Goal: Information Seeking & Learning: Learn about a topic

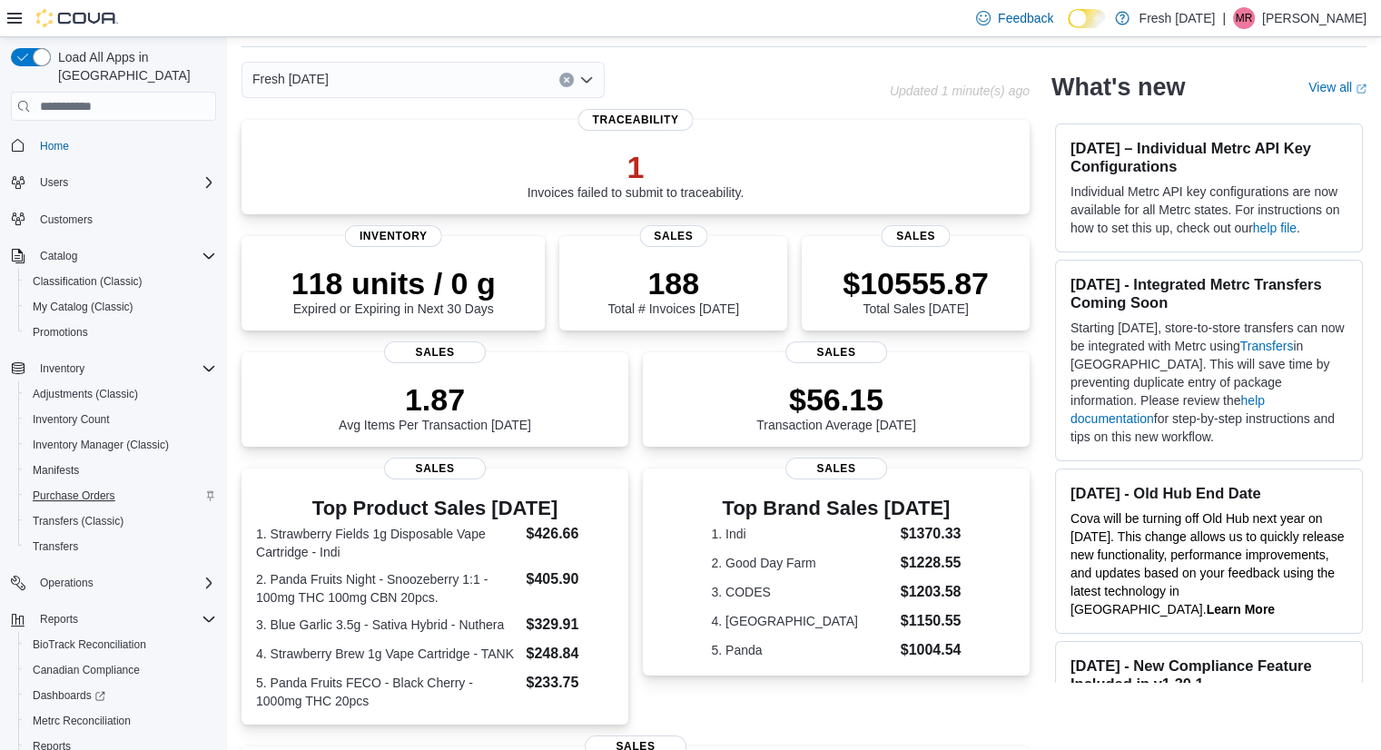
scroll to position [76, 0]
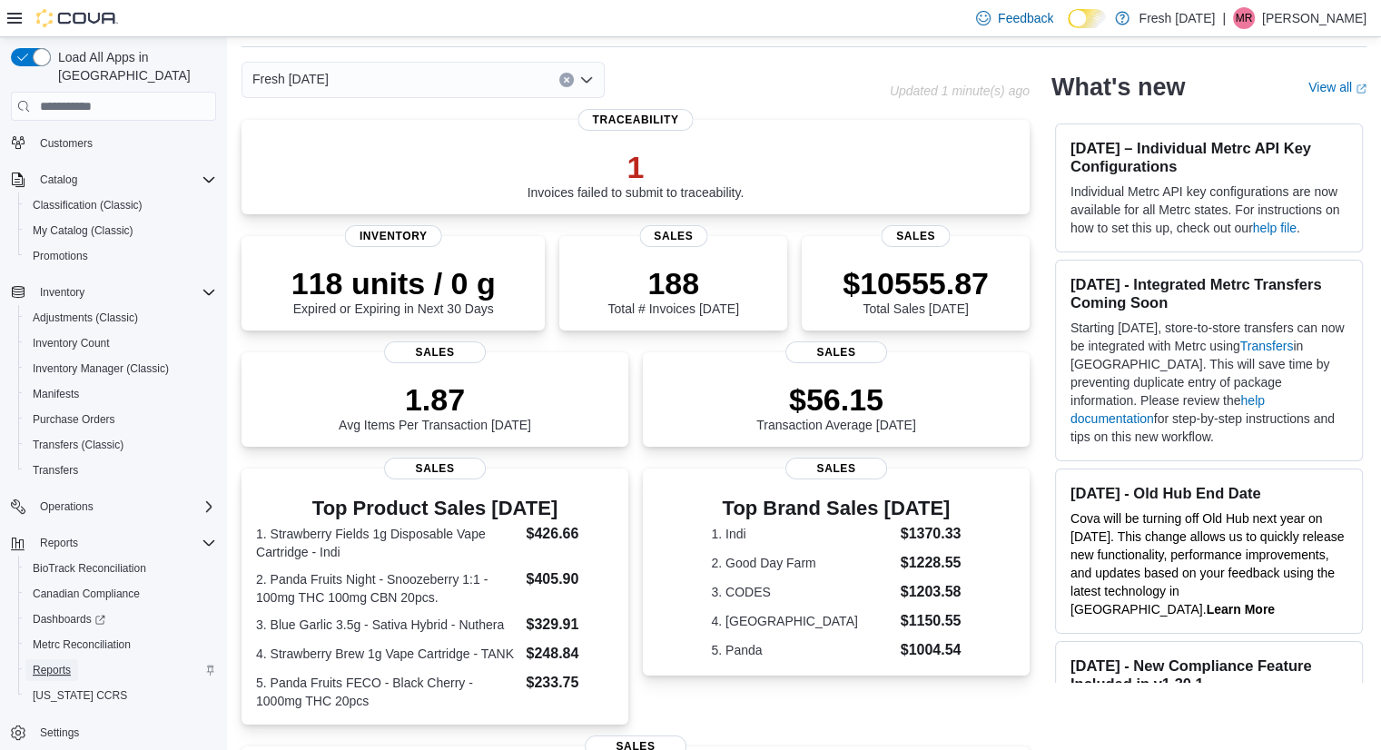
click at [65, 663] on span "Reports" at bounding box center [52, 670] width 38 height 15
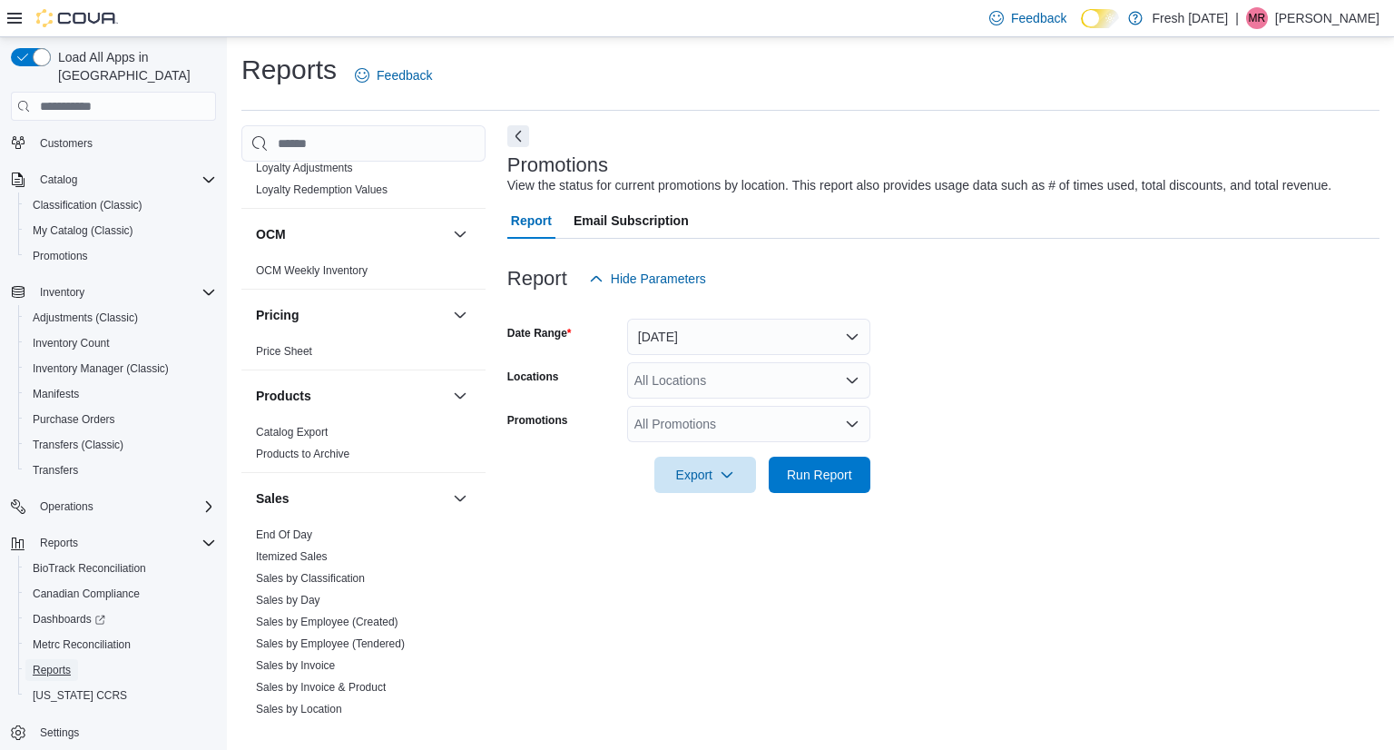
scroll to position [1266, 0]
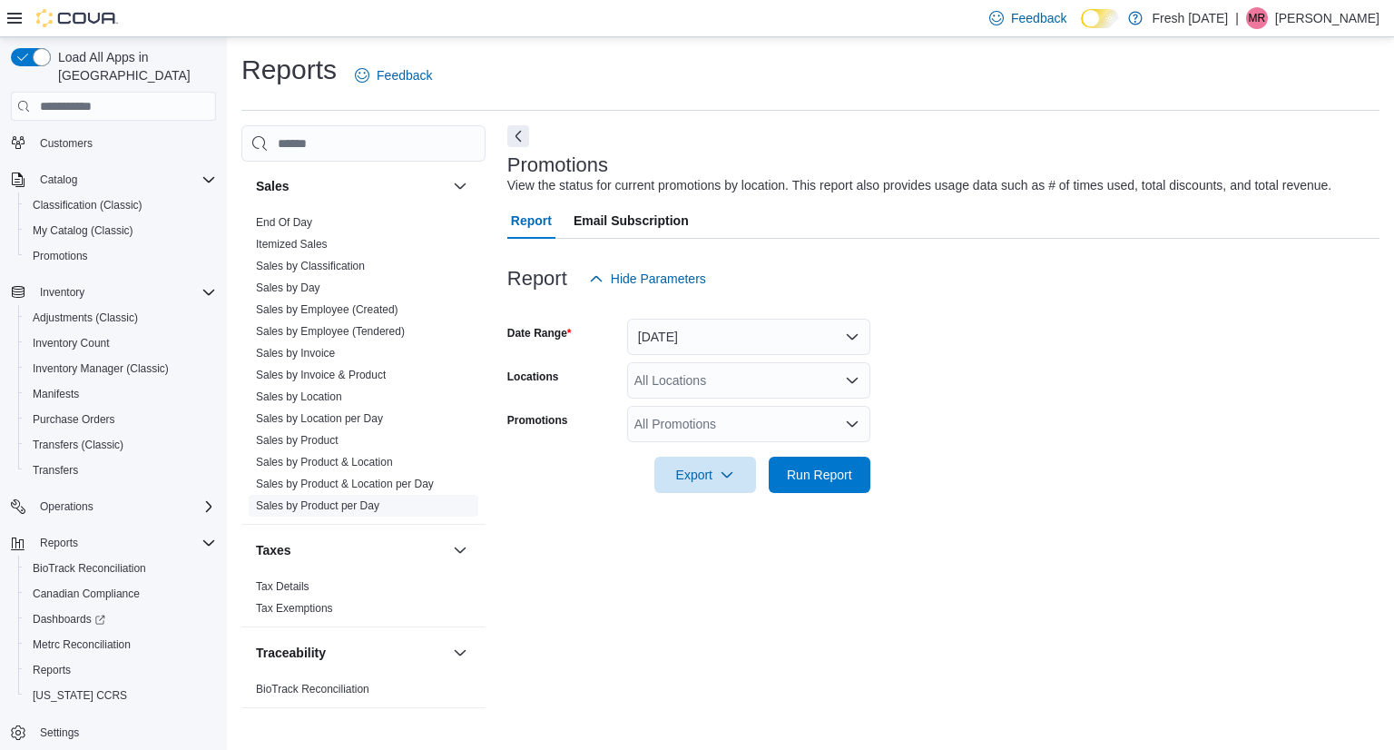
click at [360, 505] on link "Sales by Product per Day" at bounding box center [317, 505] width 123 height 13
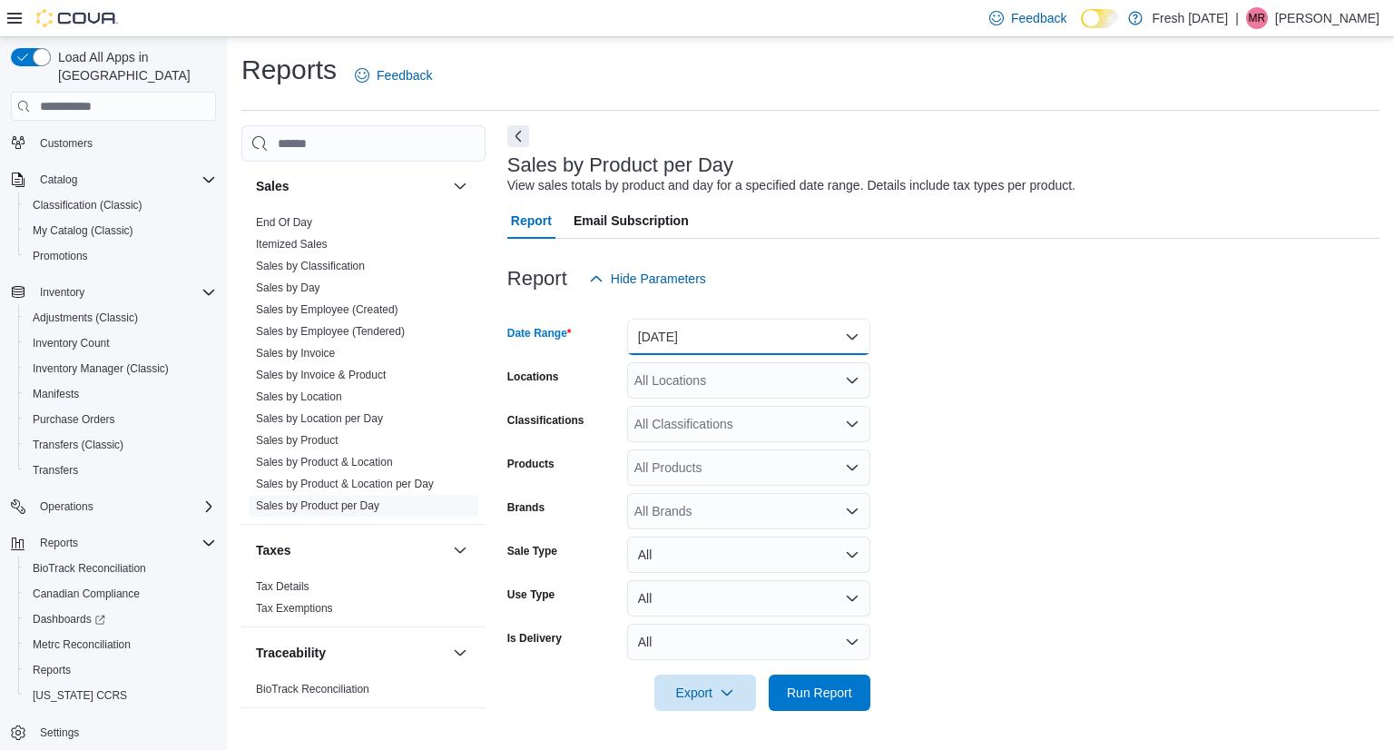
click at [741, 344] on button "[DATE]" at bounding box center [748, 337] width 243 height 36
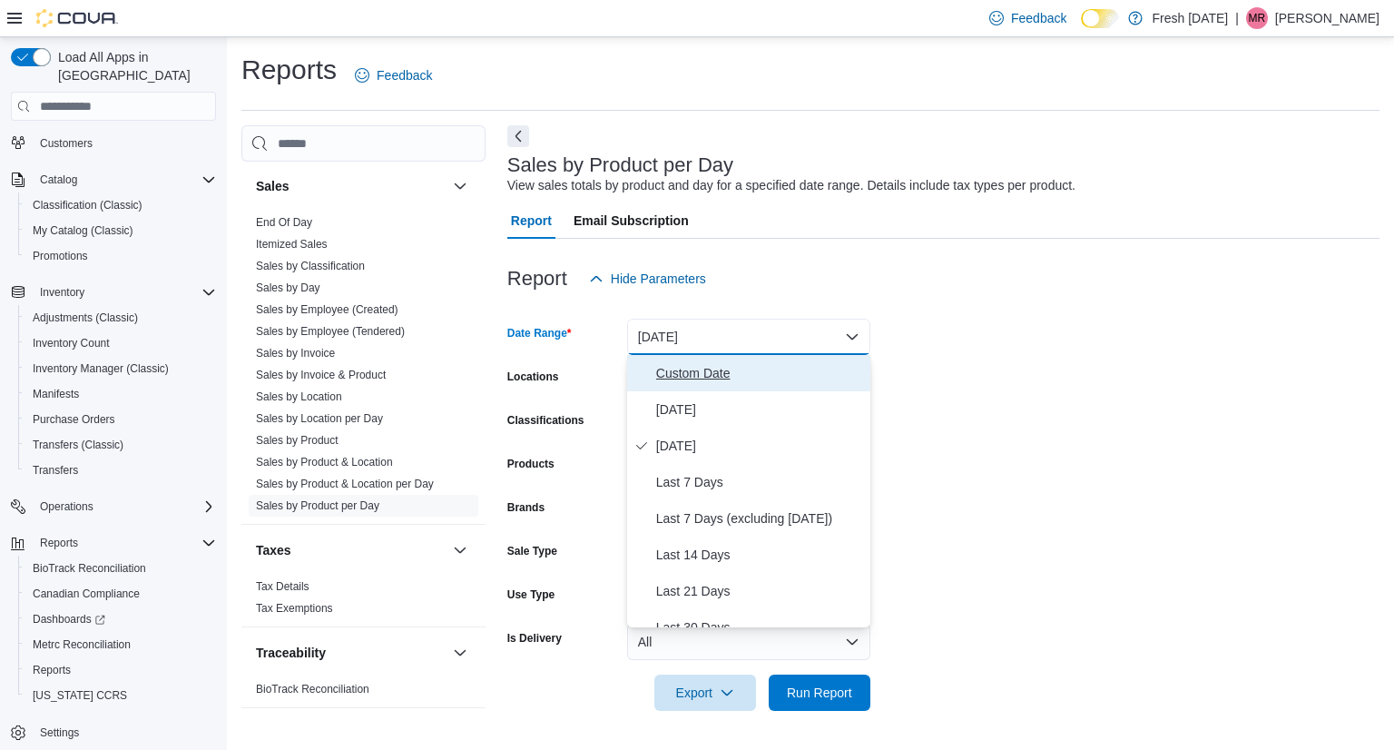
click at [698, 379] on span "Custom Date" at bounding box center [759, 373] width 207 height 22
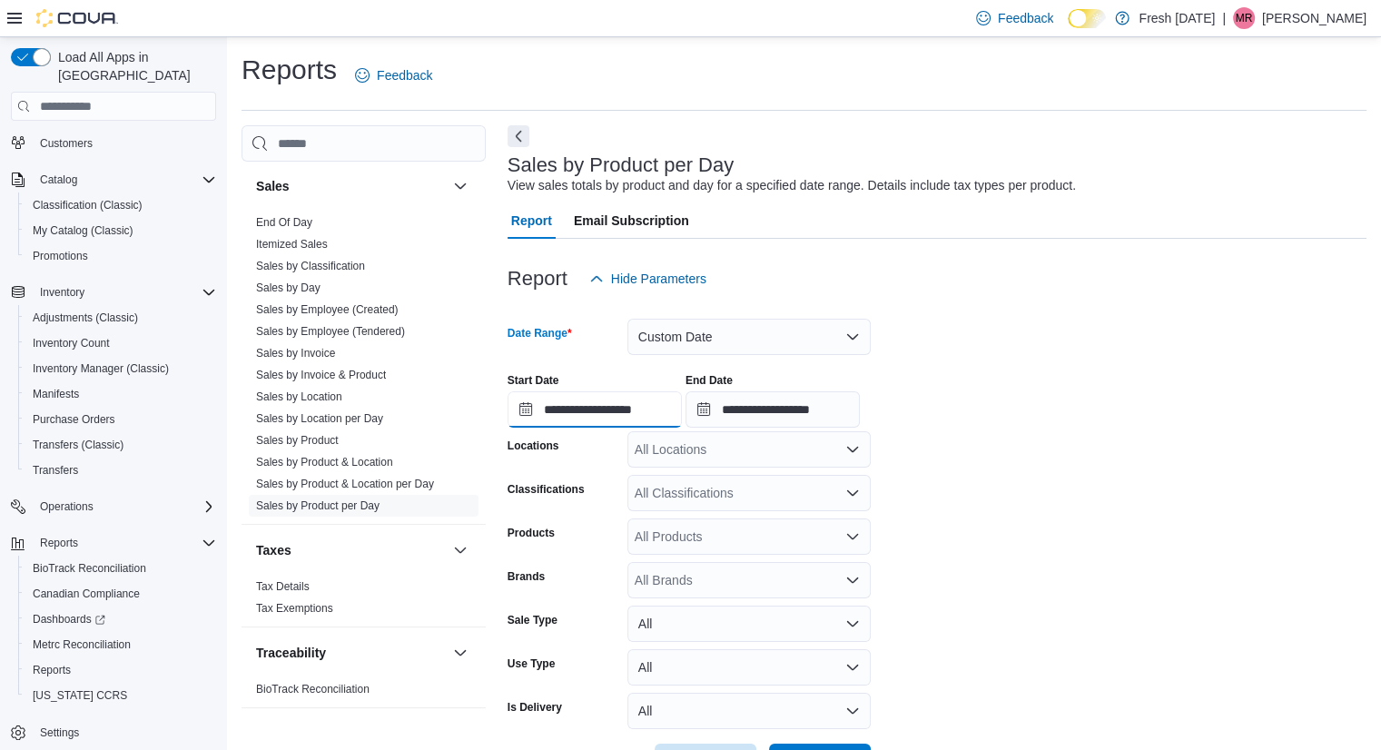
click at [664, 419] on input "**********" at bounding box center [594, 409] width 174 height 36
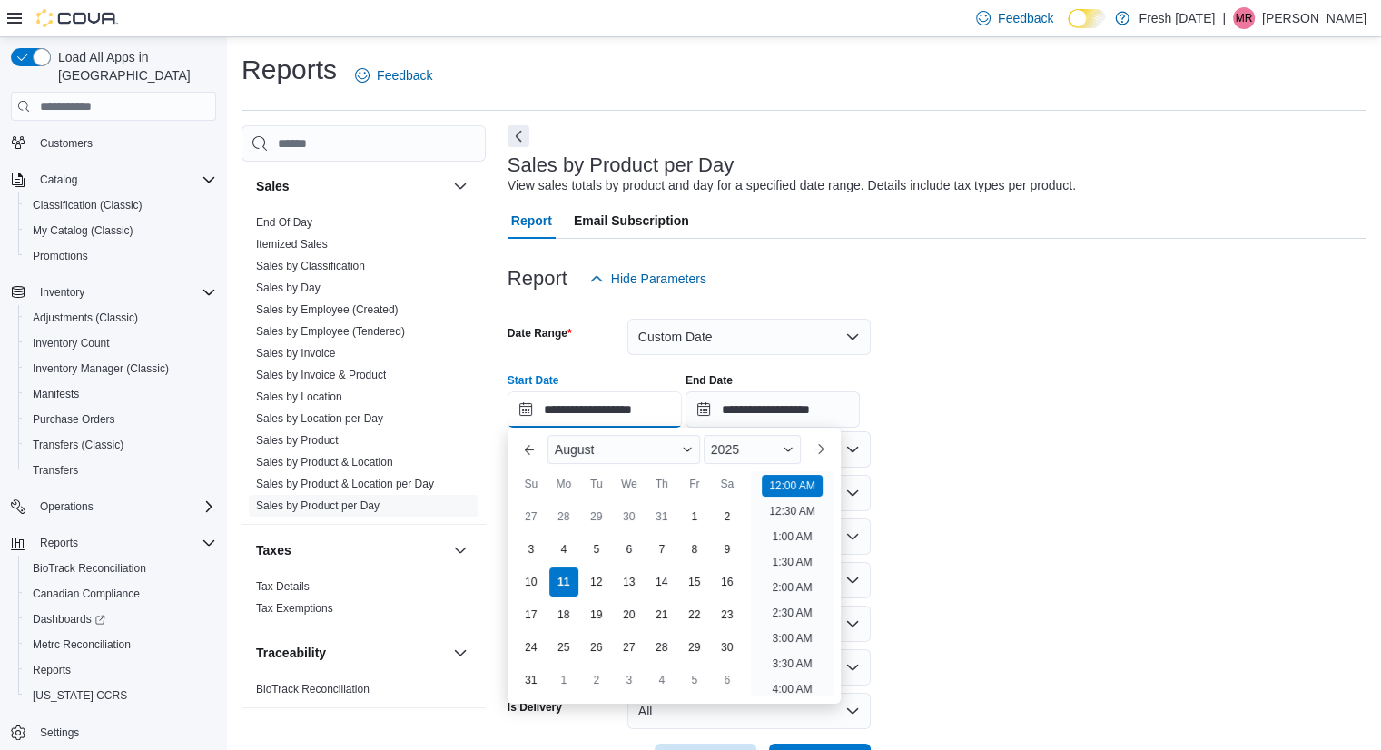
scroll to position [56, 0]
click at [560, 549] on div "4" at bounding box center [563, 550] width 32 height 32
type input "**********"
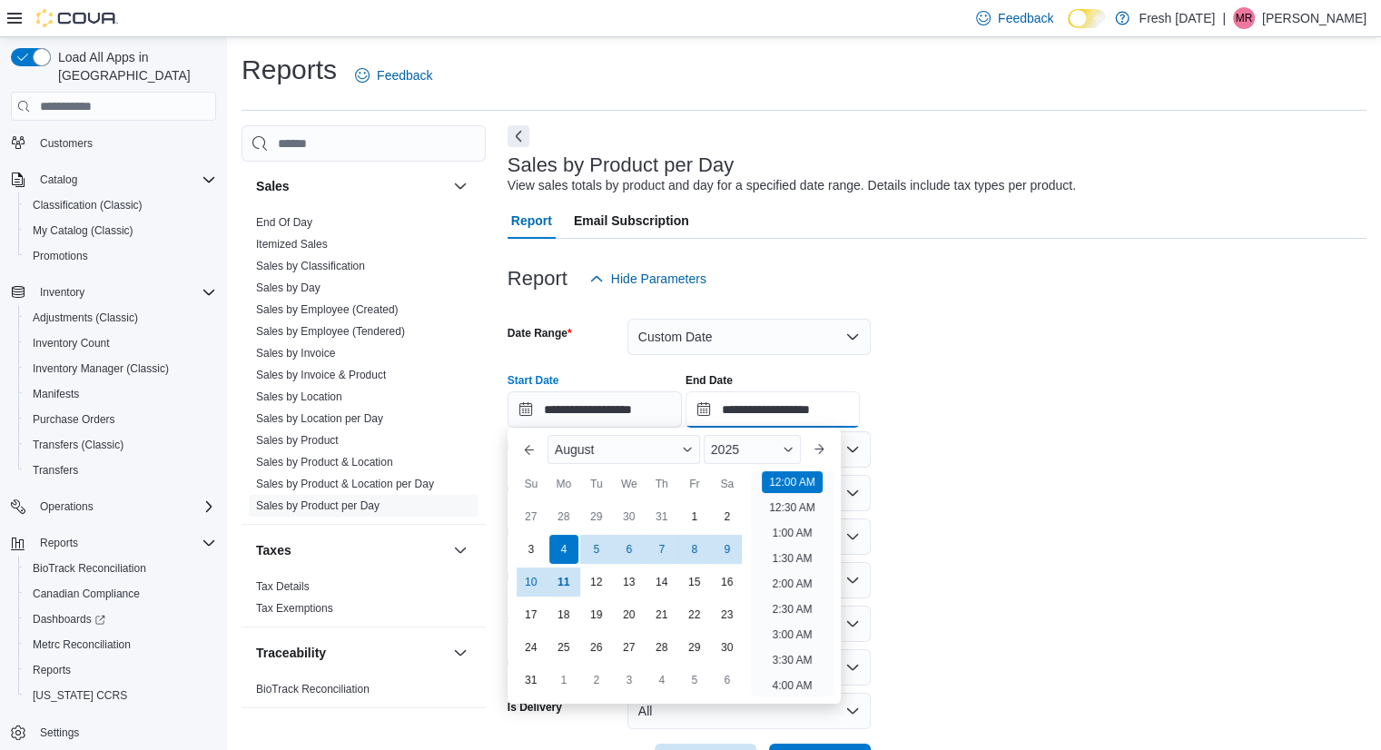
click at [760, 411] on input "**********" at bounding box center [772, 409] width 174 height 36
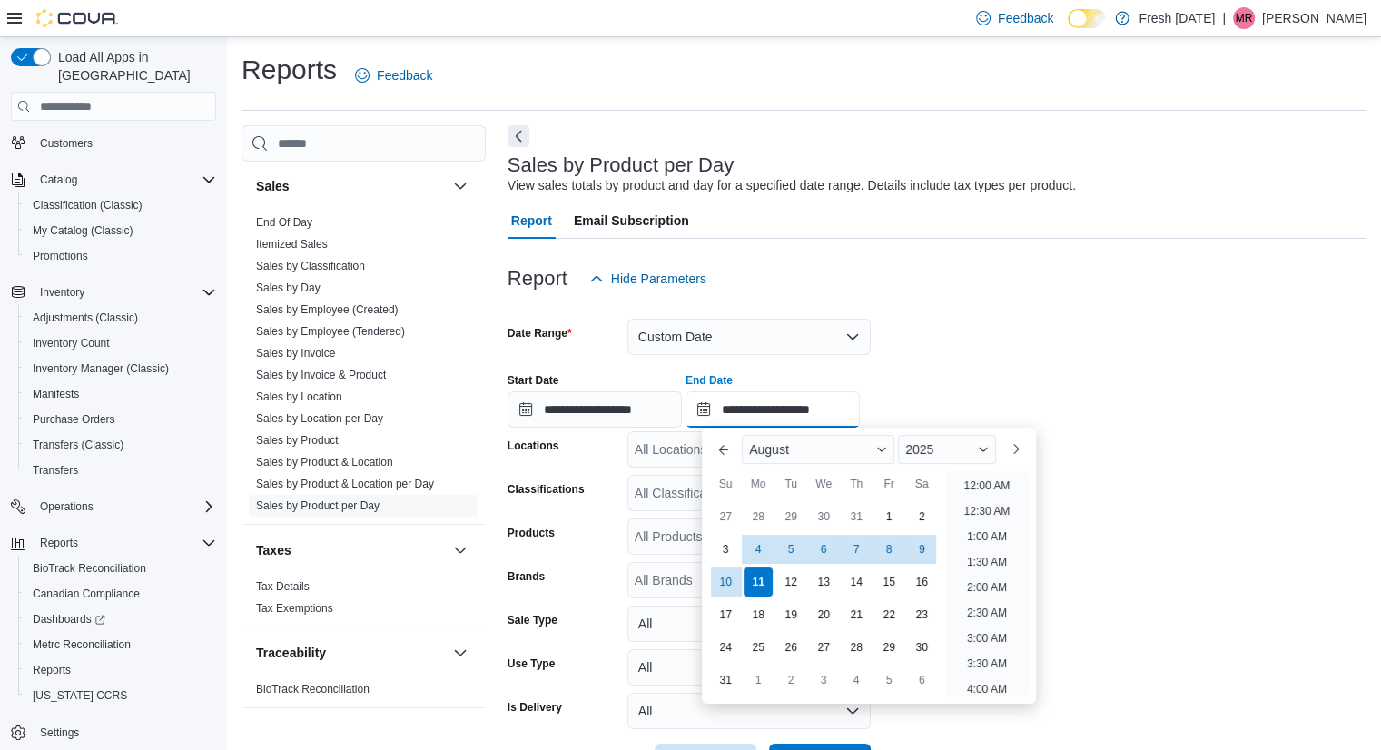
scroll to position [999, 0]
click at [731, 572] on div "10" at bounding box center [726, 582] width 32 height 32
type input "**********"
click at [934, 367] on div "**********" at bounding box center [936, 393] width 859 height 69
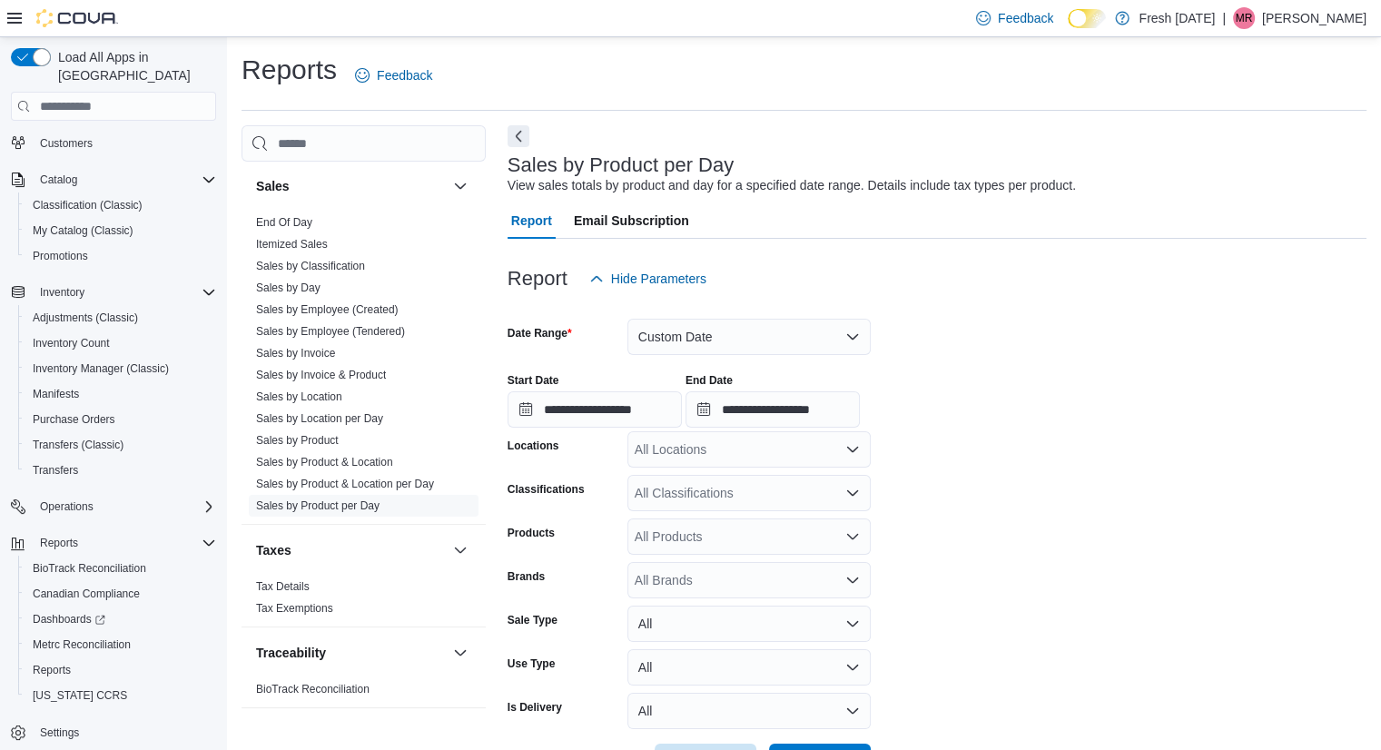
scroll to position [66, 0]
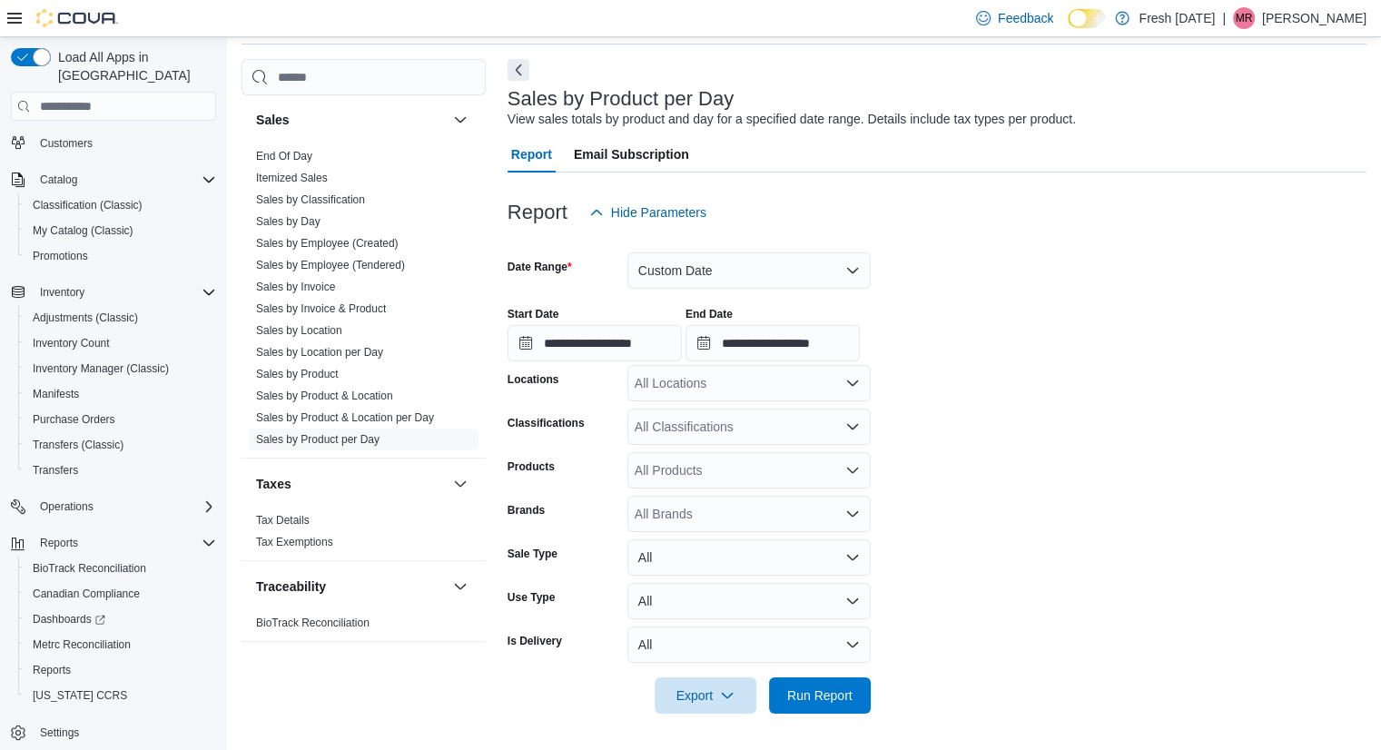
click at [790, 386] on div "All Locations" at bounding box center [748, 383] width 243 height 36
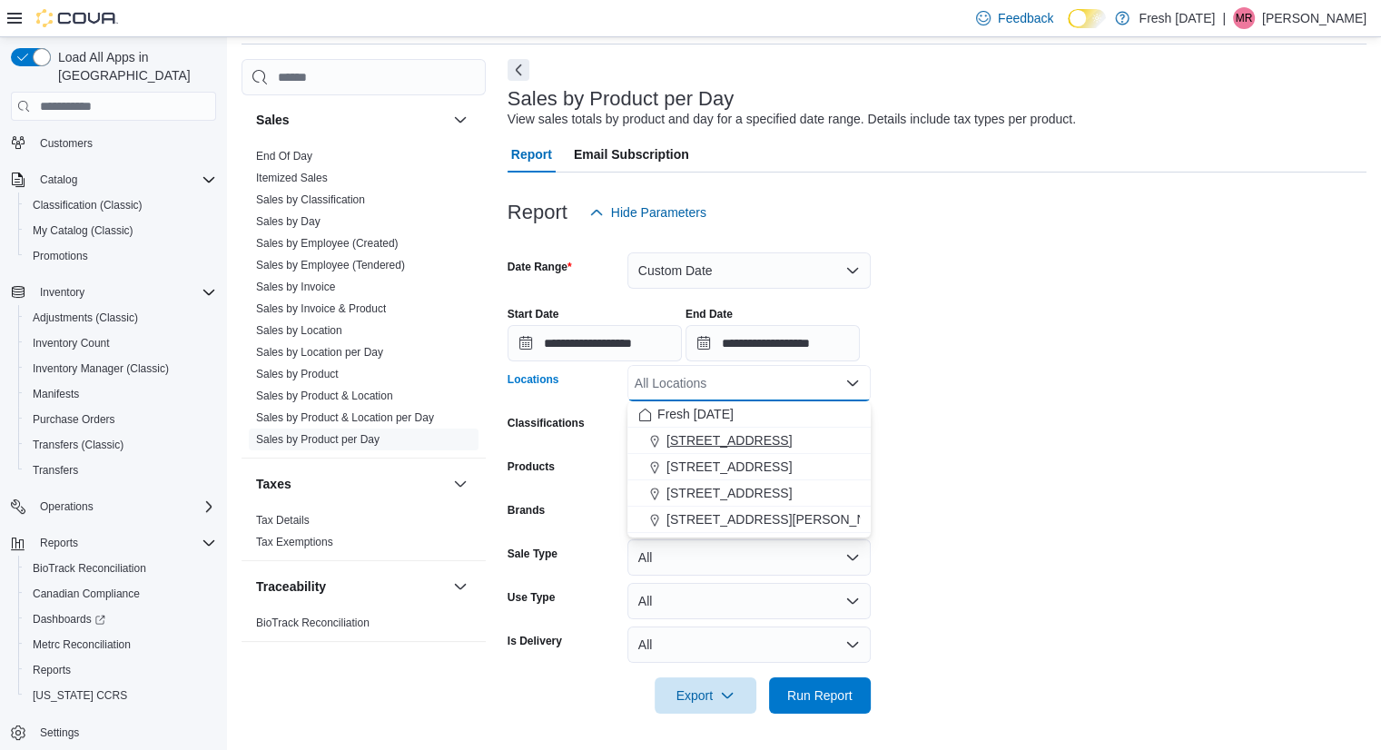
click at [778, 443] on div "[STREET_ADDRESS]" at bounding box center [749, 440] width 222 height 18
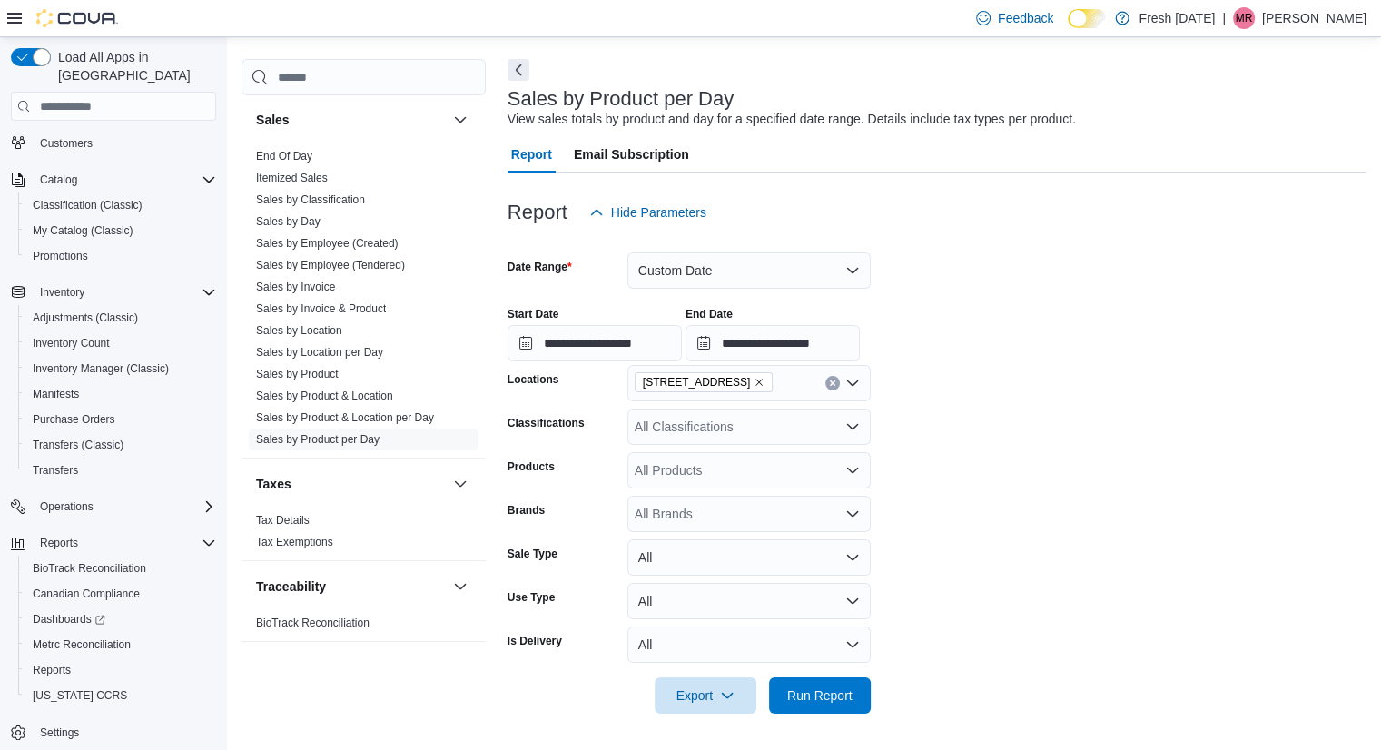
click at [927, 338] on div "**********" at bounding box center [936, 326] width 859 height 69
click at [848, 692] on span "Run Report" at bounding box center [819, 694] width 65 height 18
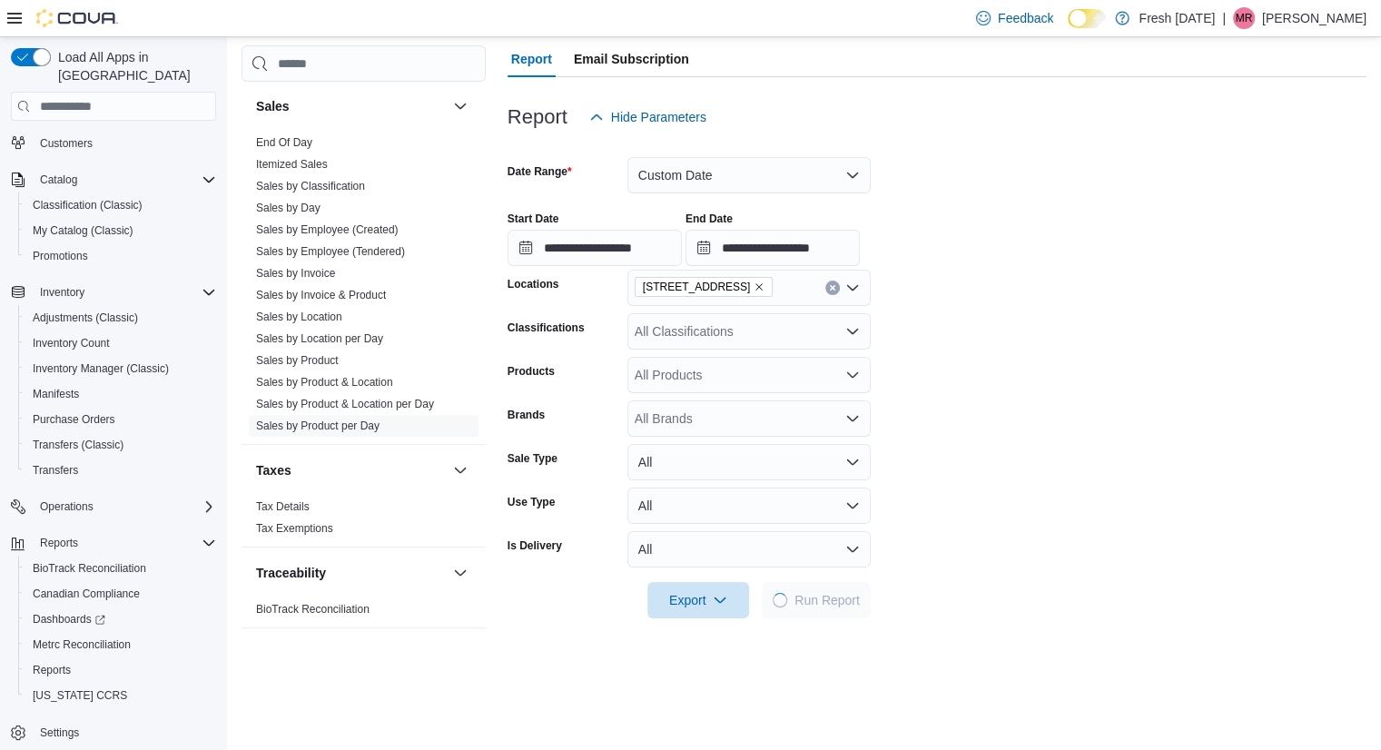
scroll to position [161, 0]
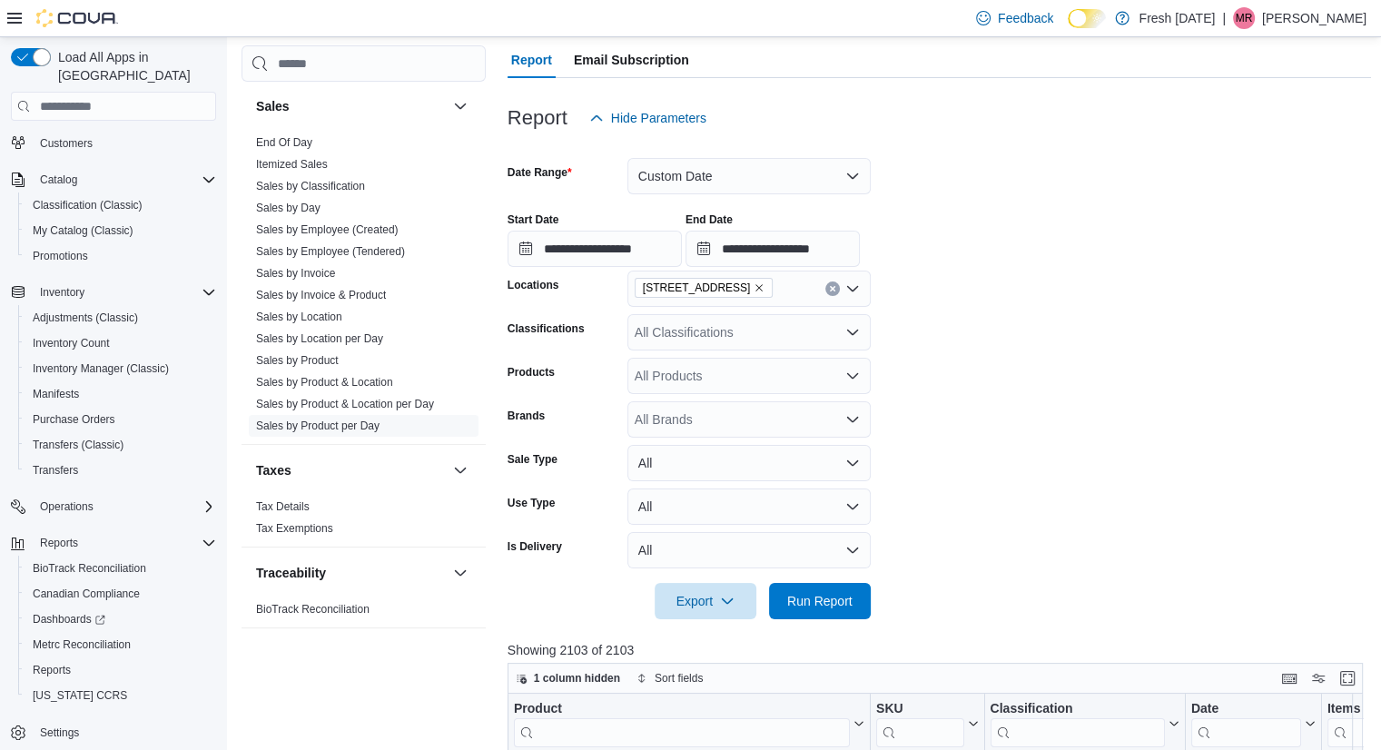
click at [720, 379] on div "All Products" at bounding box center [748, 376] width 243 height 36
click at [987, 347] on form "**********" at bounding box center [939, 377] width 864 height 483
click at [802, 337] on div "All Classifications" at bounding box center [748, 332] width 243 height 36
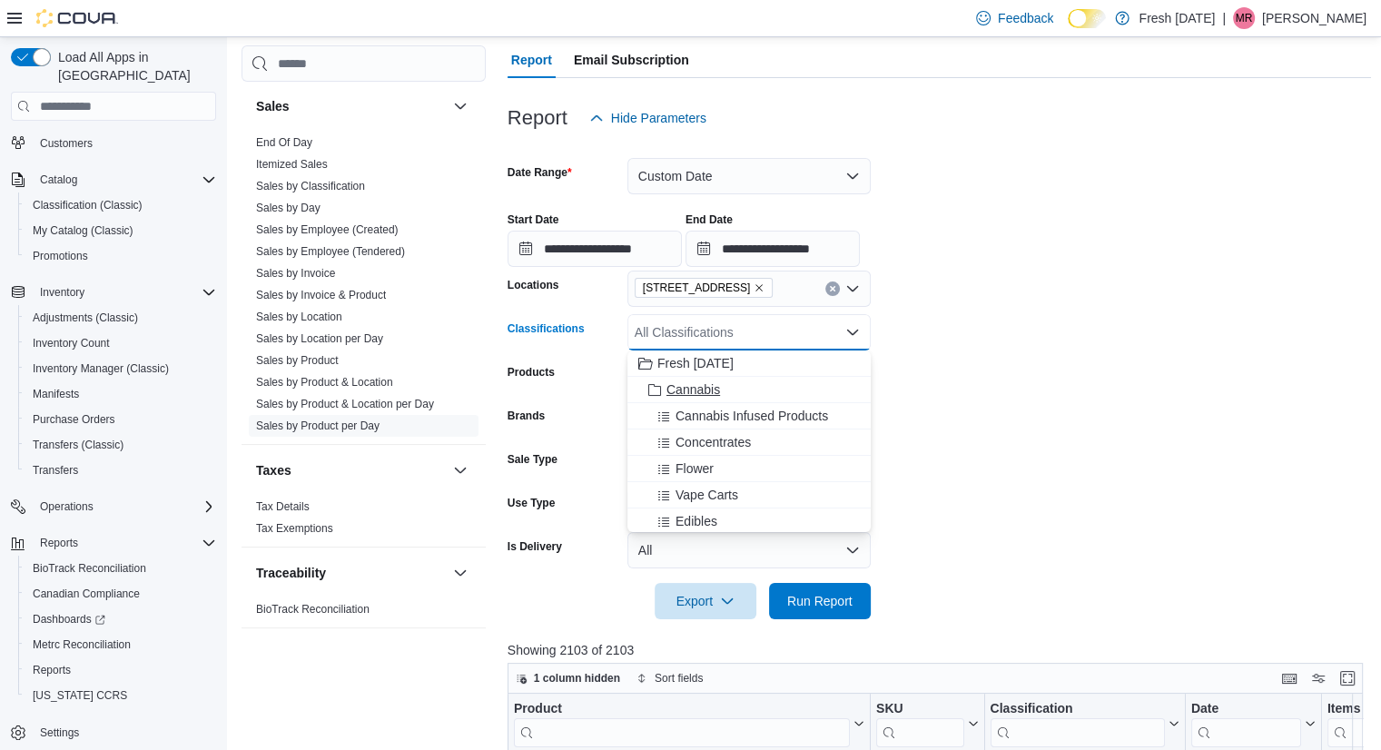
click at [799, 388] on div "Cannabis" at bounding box center [749, 389] width 222 height 18
click at [696, 328] on icon "Remove Cannabis from selection in this group" at bounding box center [697, 331] width 11 height 11
click at [753, 415] on span "Cannabis Infused Products" at bounding box center [751, 416] width 153 height 18
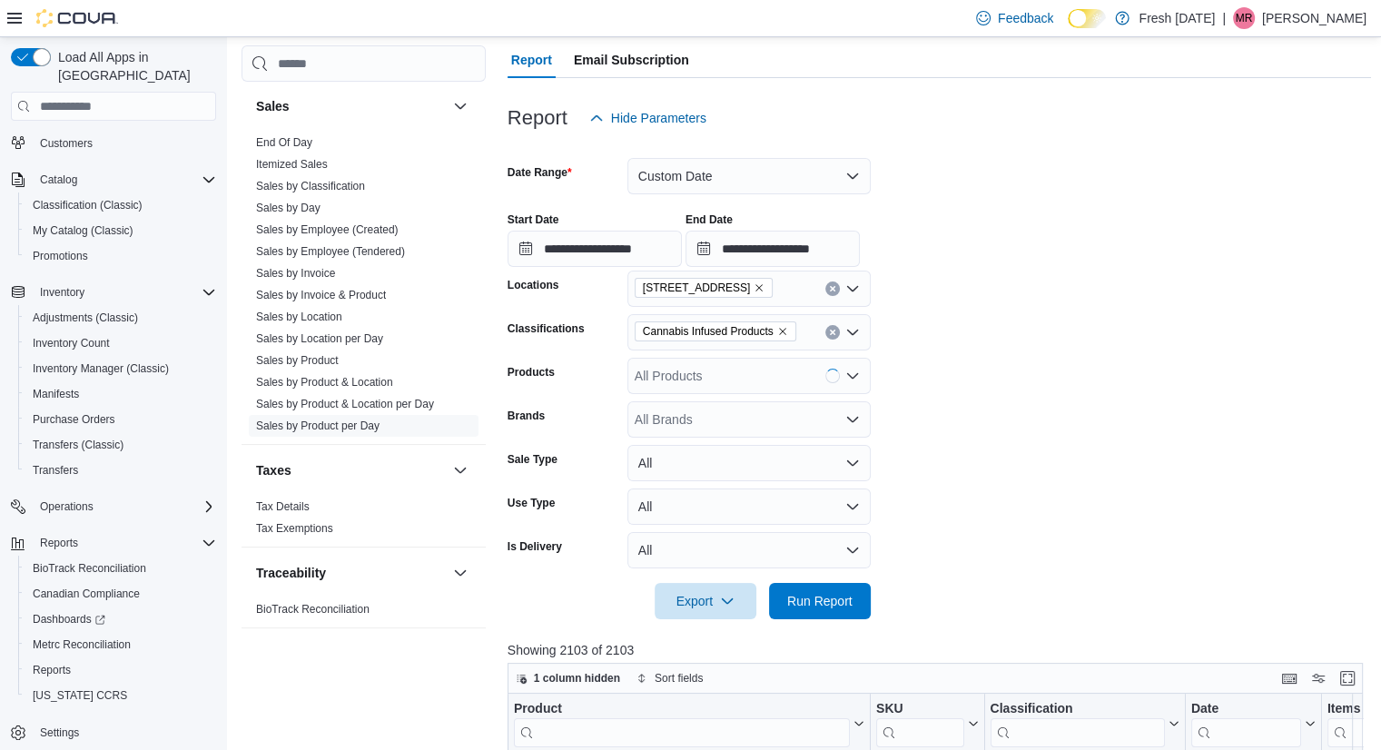
click at [985, 440] on form "**********" at bounding box center [939, 377] width 864 height 483
click at [812, 611] on span "Run Report" at bounding box center [820, 600] width 80 height 36
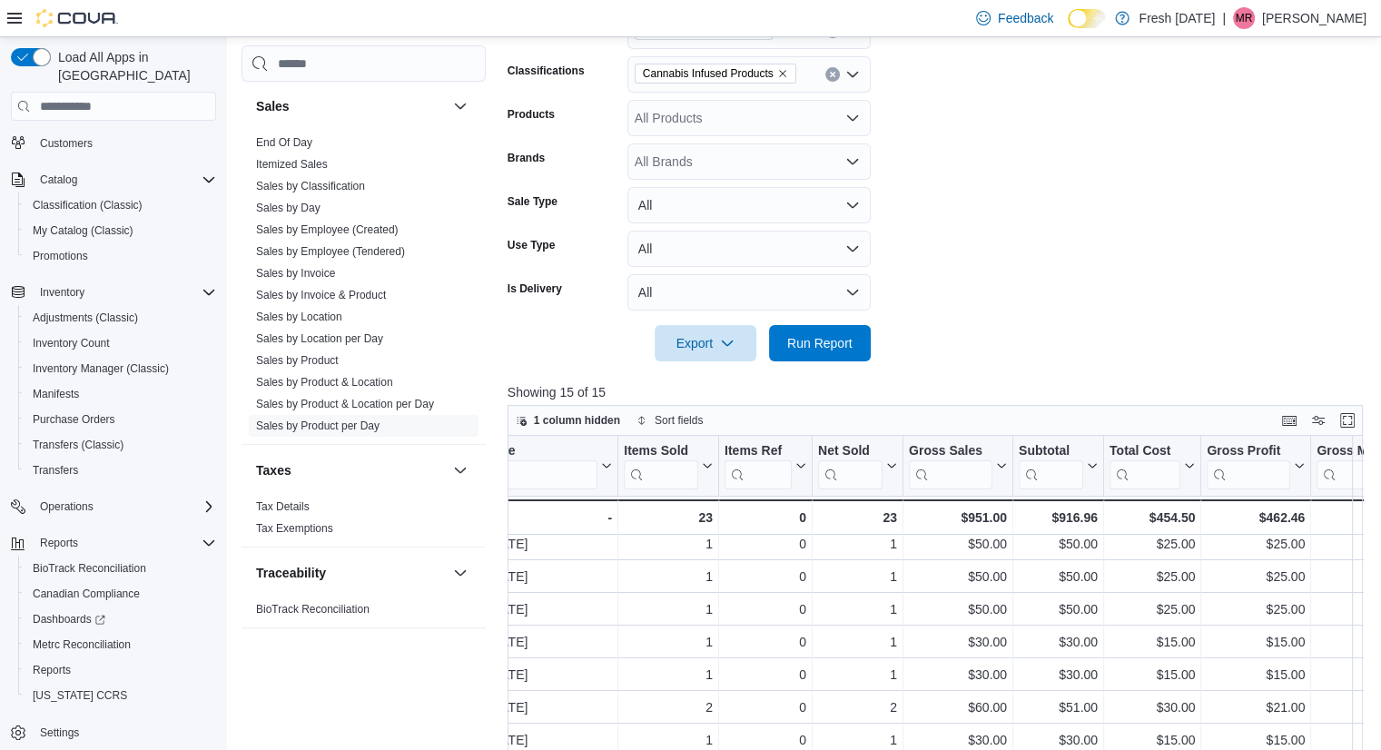
scroll to position [11, 704]
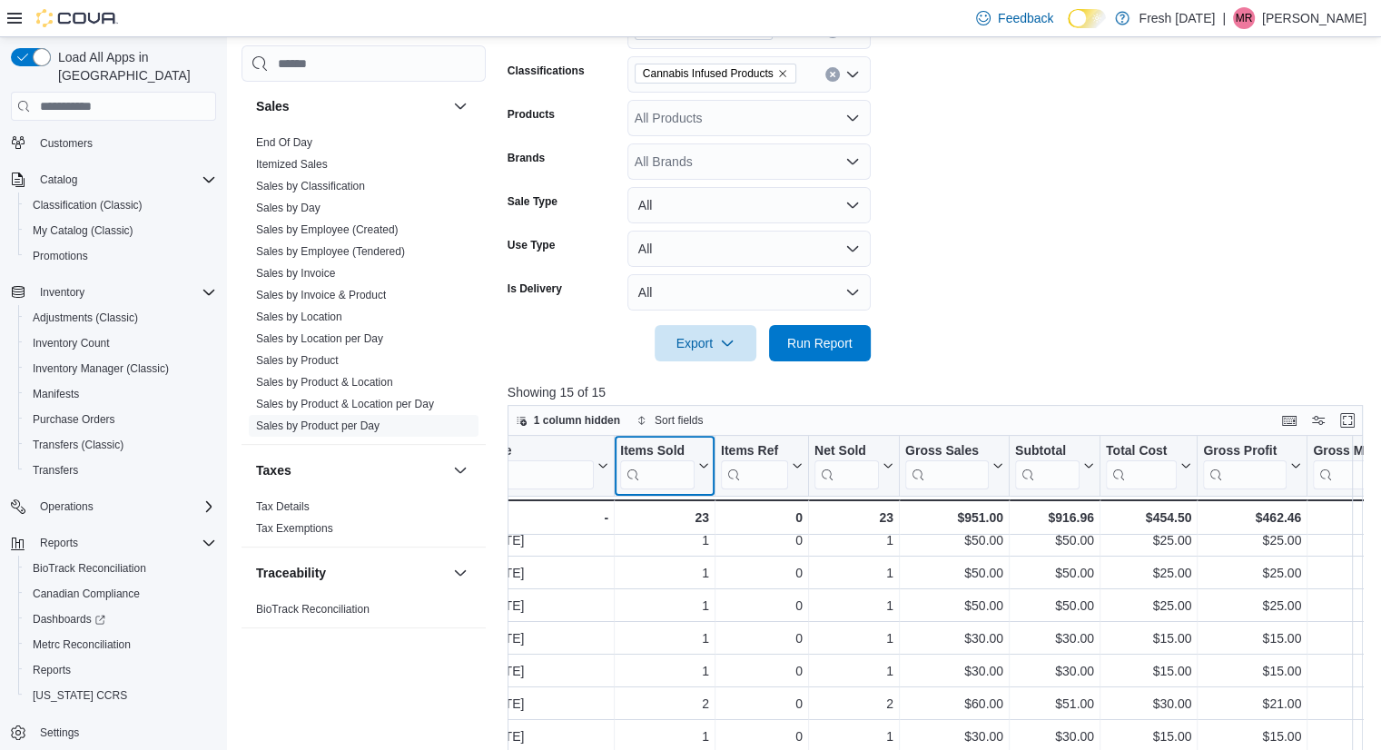
click at [699, 468] on icon at bounding box center [701, 465] width 15 height 11
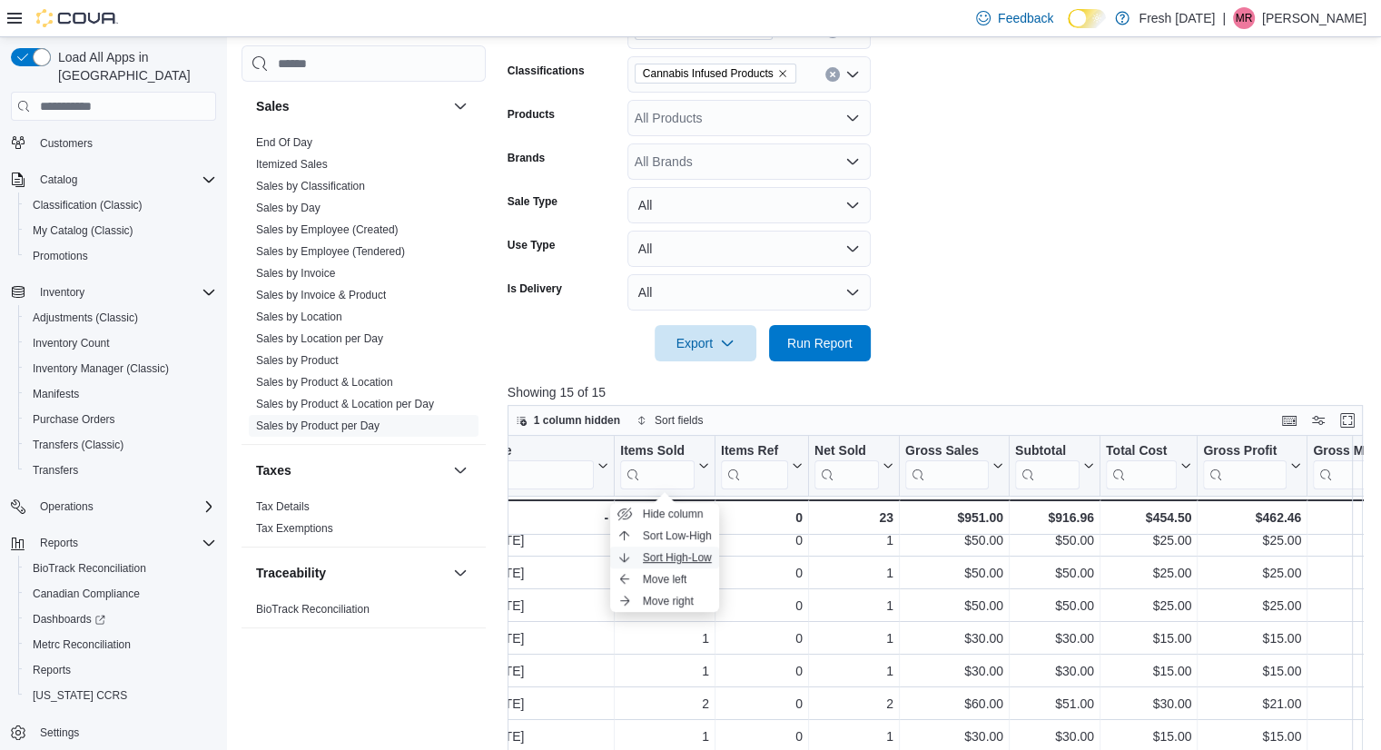
click at [695, 560] on span "Sort High-Low" at bounding box center [677, 557] width 69 height 15
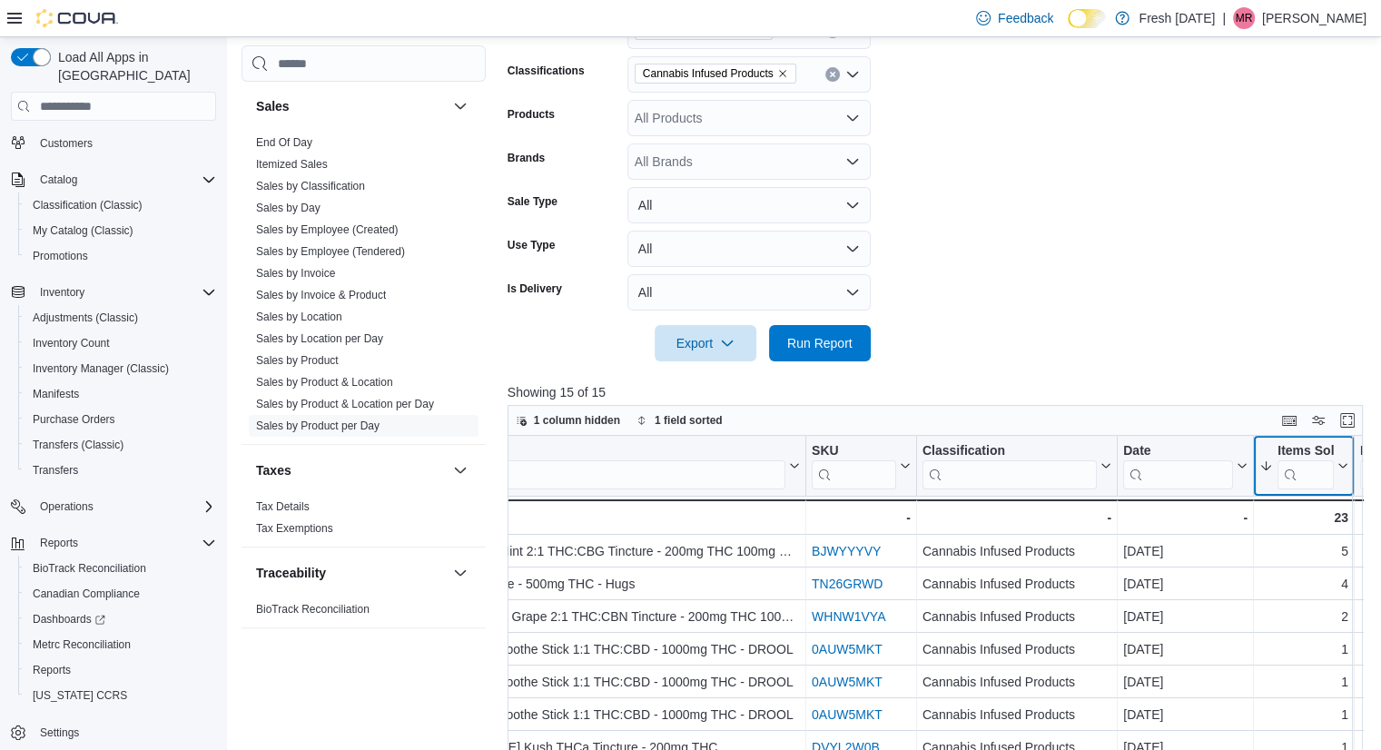
scroll to position [0, 0]
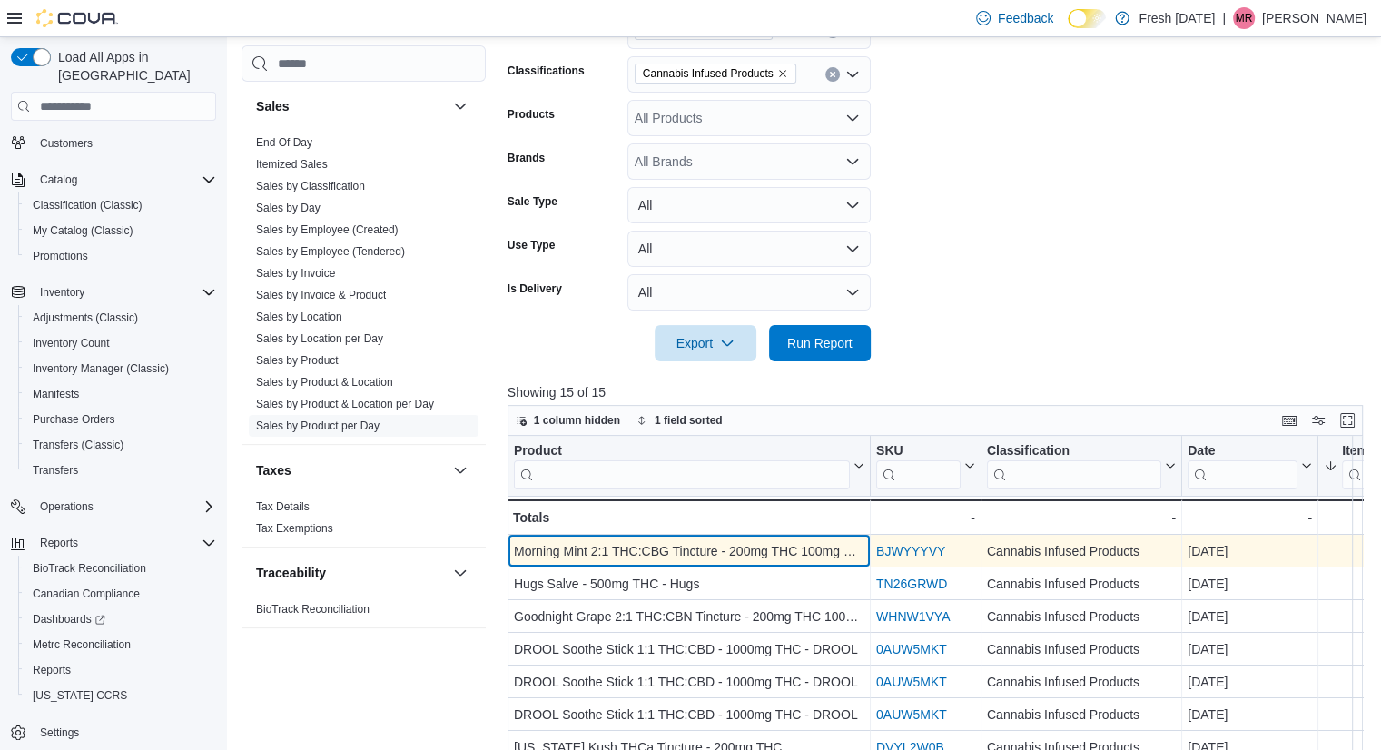
click at [646, 549] on div "Morning Mint 2:1 THC:CBG Tincture - 200mg THC 100mg CBG - Vivid" at bounding box center [689, 551] width 350 height 22
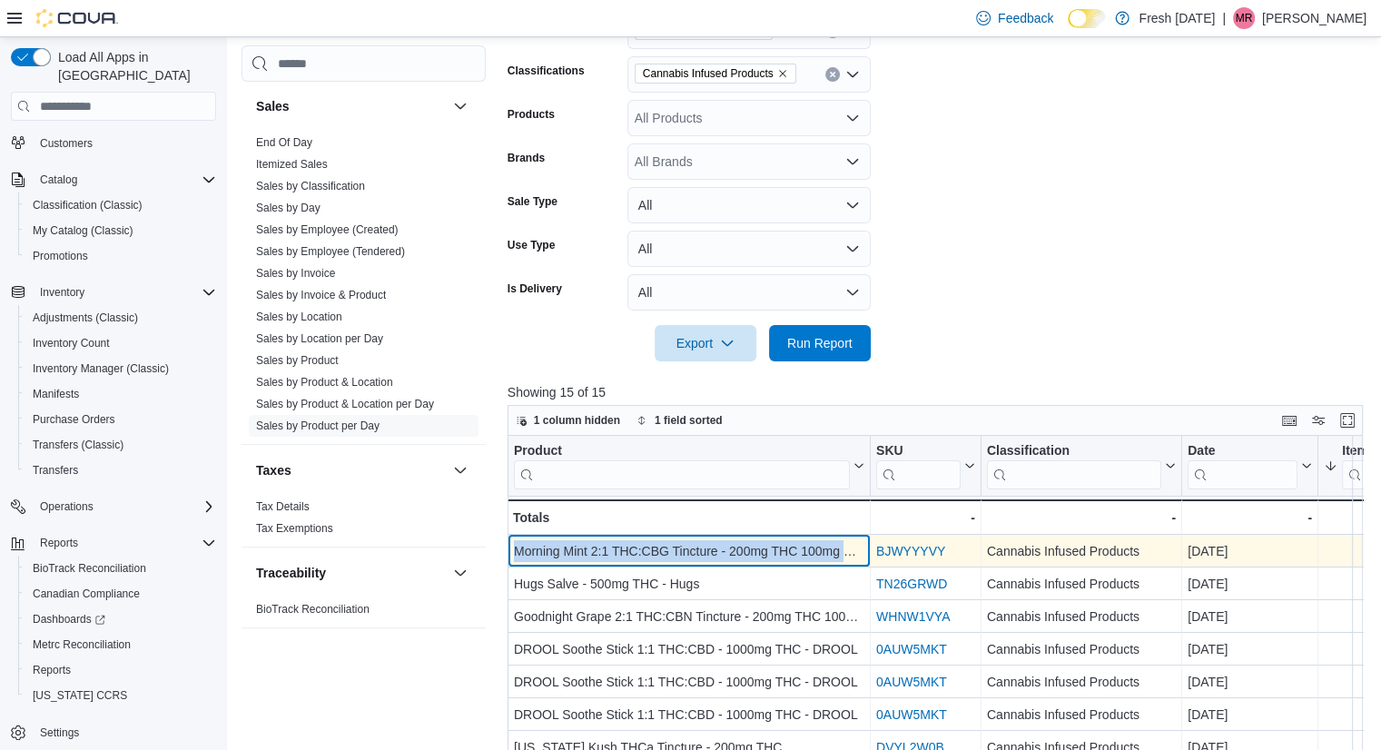
click at [646, 549] on div "Morning Mint 2:1 THC:CBG Tincture - 200mg THC 100mg CBG - Vivid" at bounding box center [689, 551] width 350 height 22
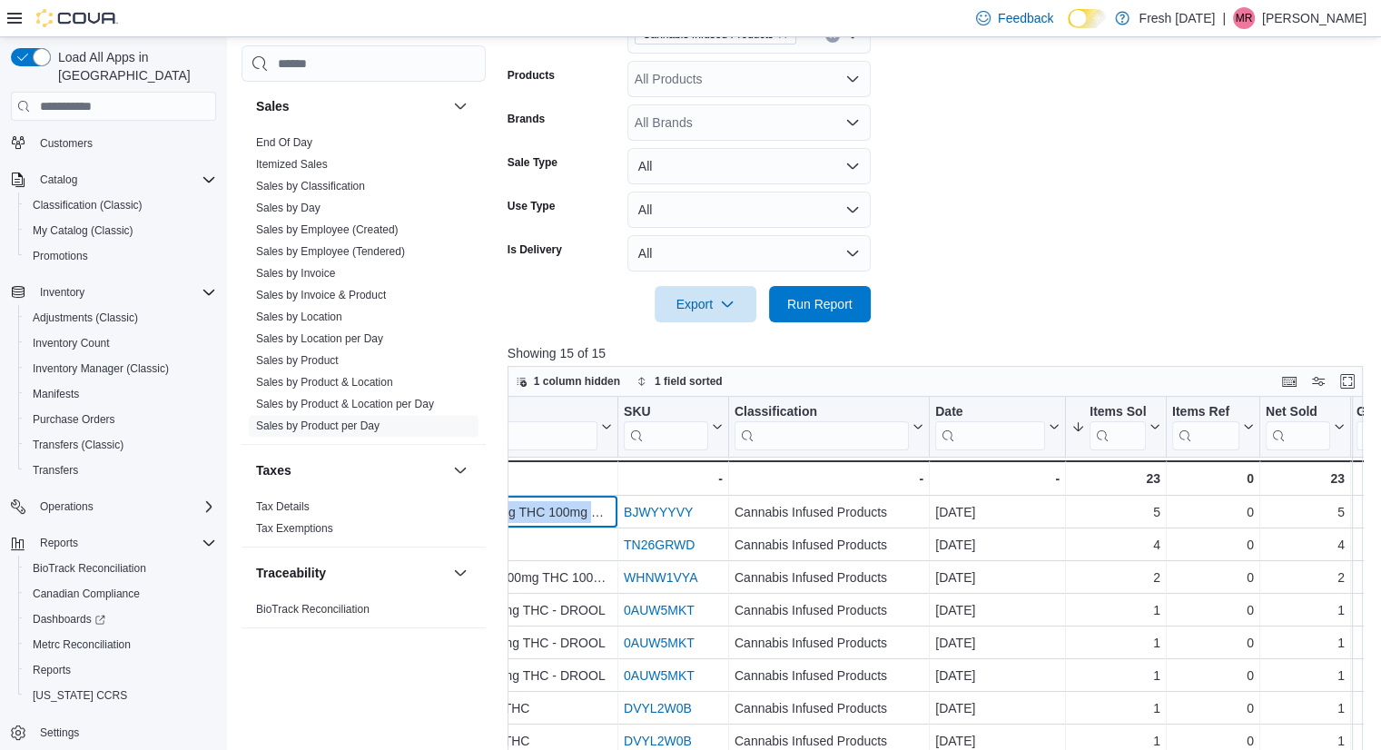
scroll to position [0, 251]
click at [720, 422] on icon at bounding box center [717, 426] width 15 height 11
click at [679, 476] on span "Hide column" at bounding box center [686, 475] width 61 height 15
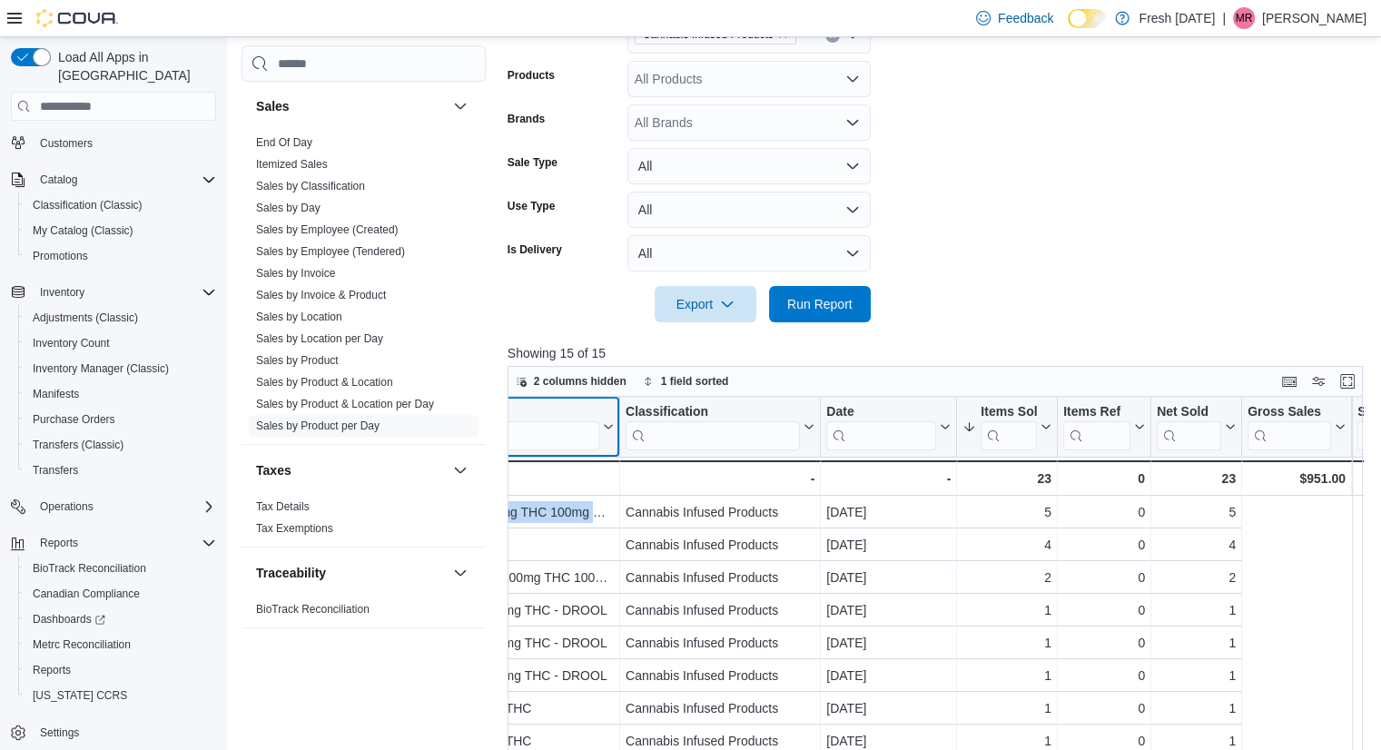
scroll to position [0, 0]
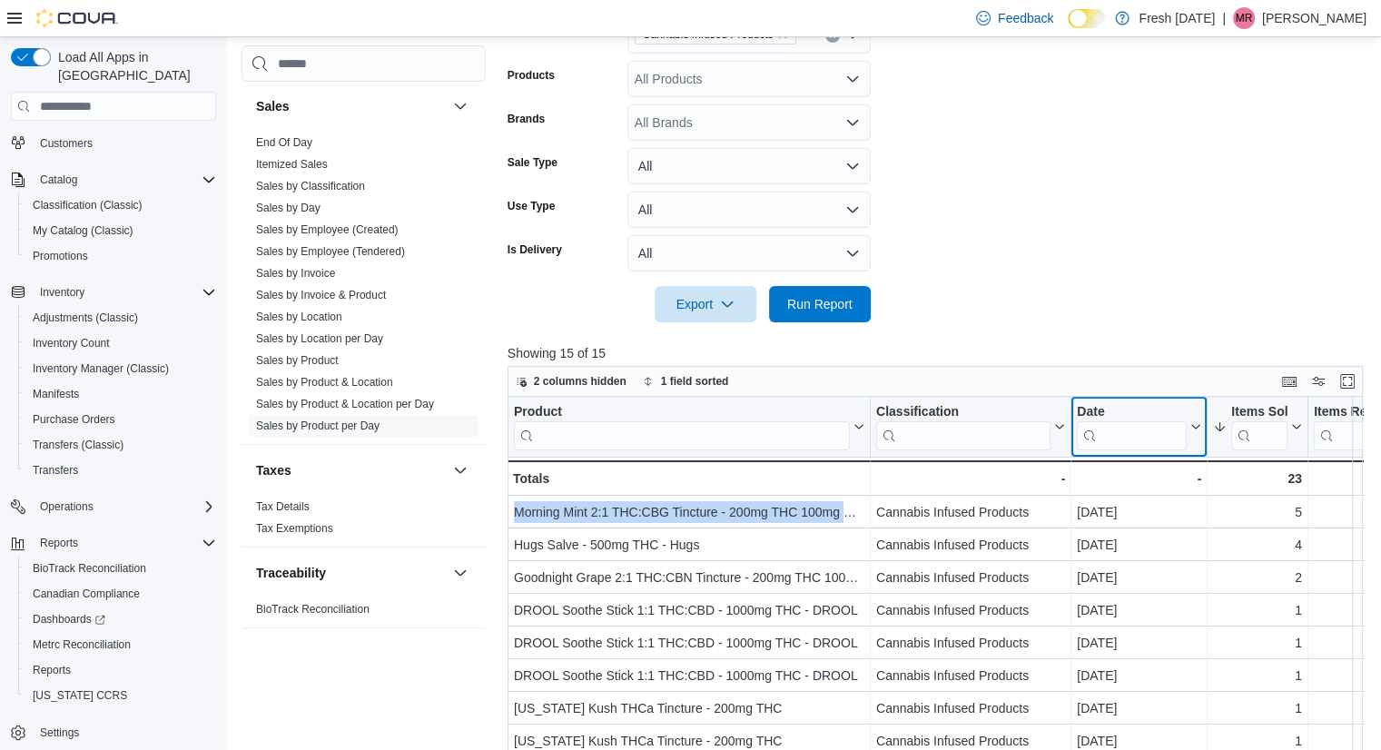
click at [1194, 426] on icon at bounding box center [1195, 427] width 8 height 5
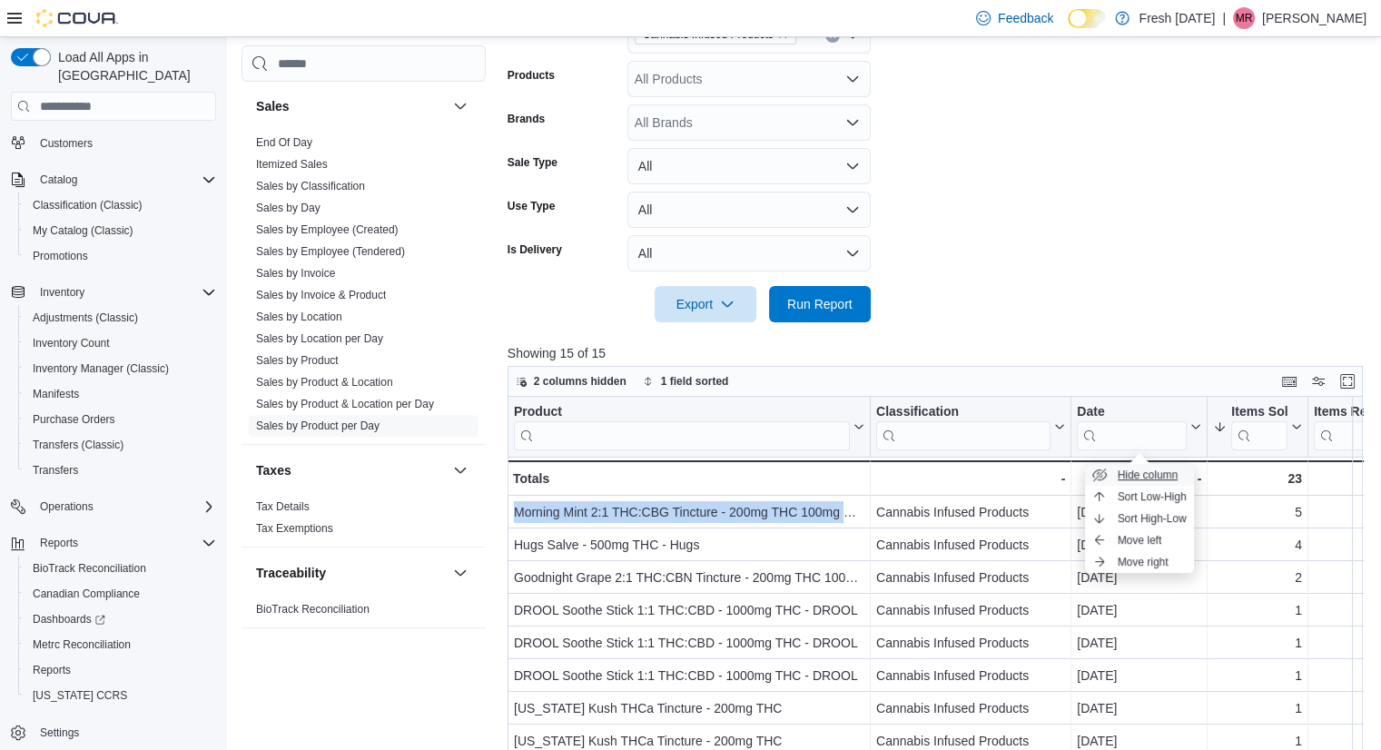
click at [1143, 474] on span "Hide column" at bounding box center [1148, 475] width 61 height 15
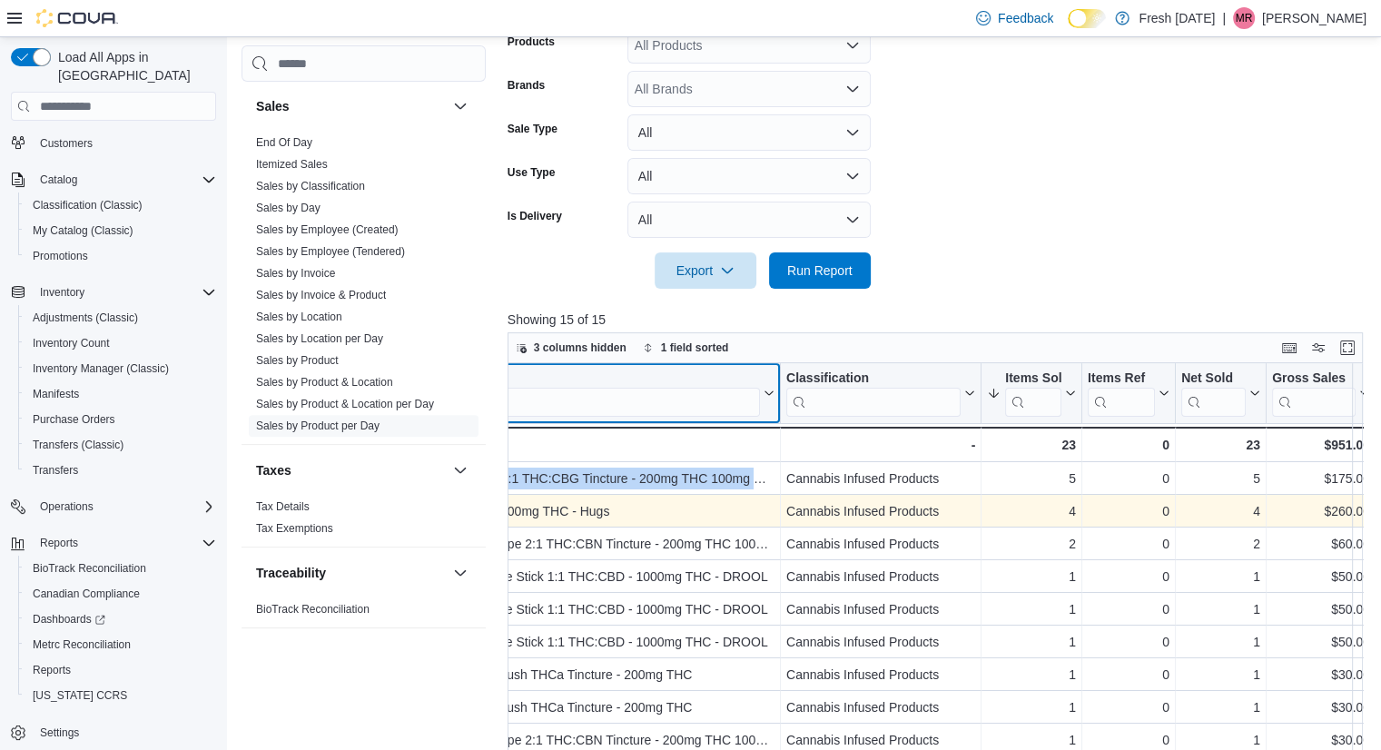
scroll to position [0, 84]
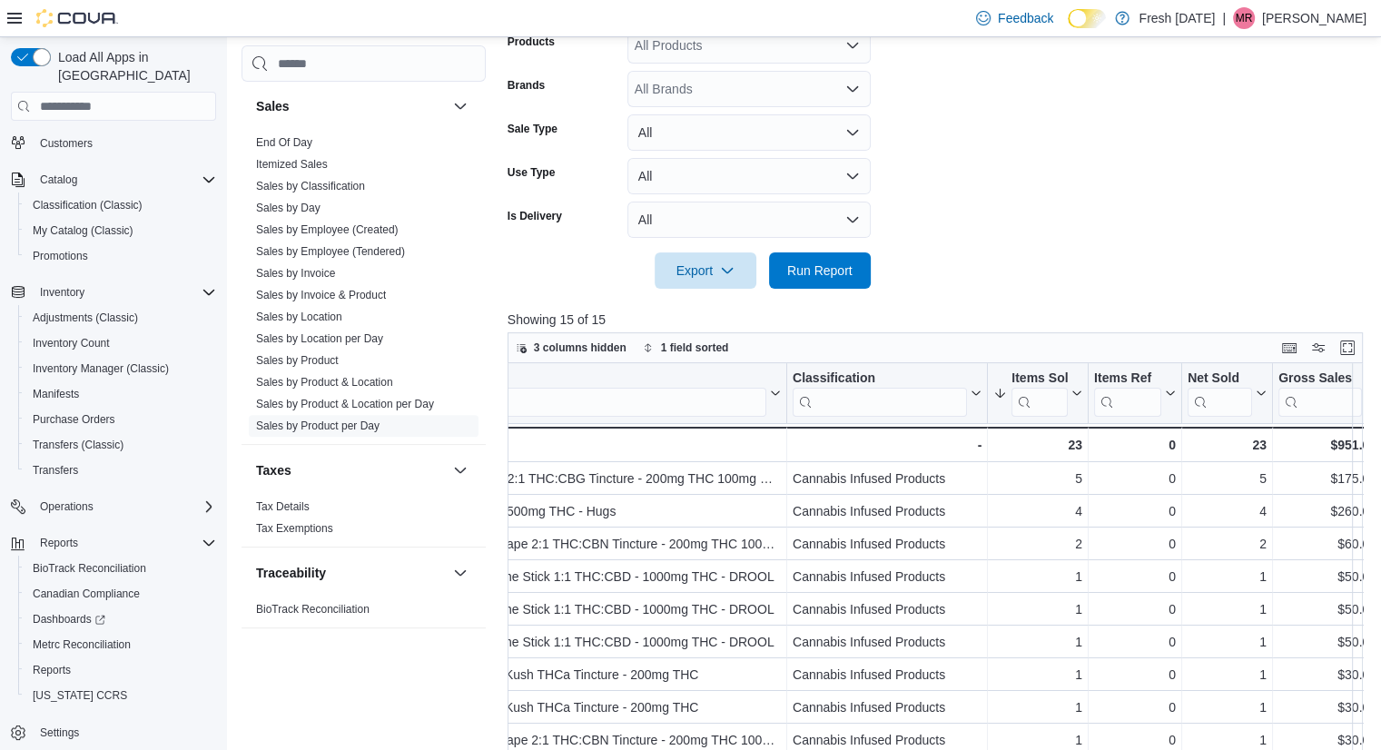
click at [1147, 163] on form "**********" at bounding box center [939, 47] width 864 height 483
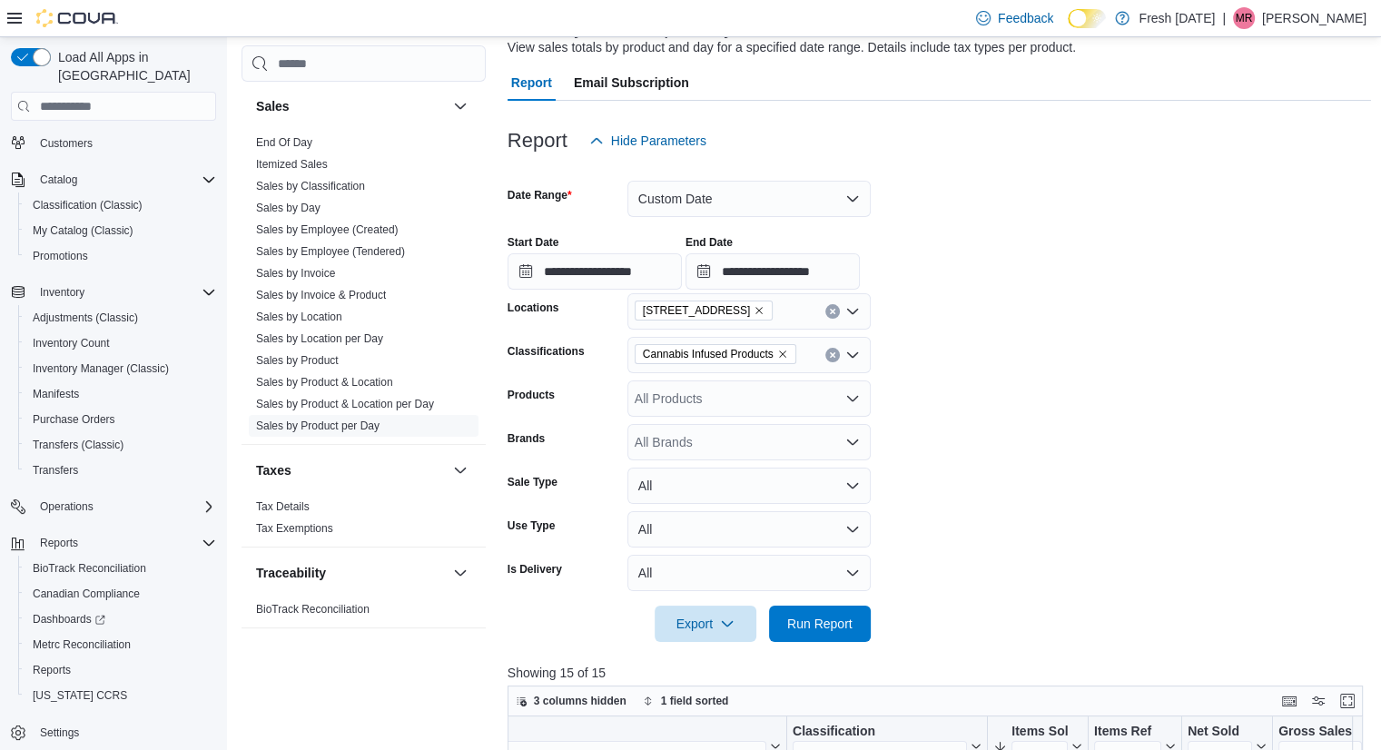
scroll to position [135, 0]
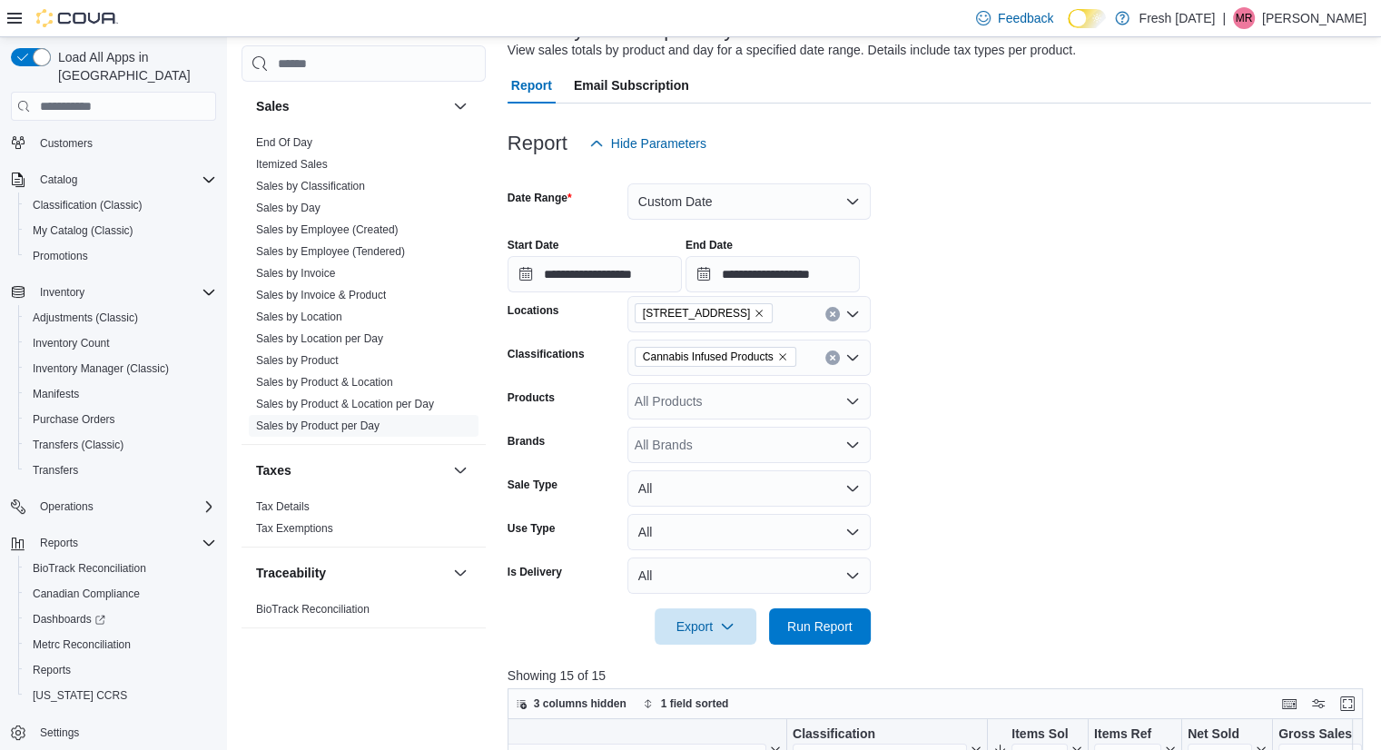
click at [779, 353] on icon "Remove Cannabis Infused Products from selection in this group" at bounding box center [782, 356] width 11 height 11
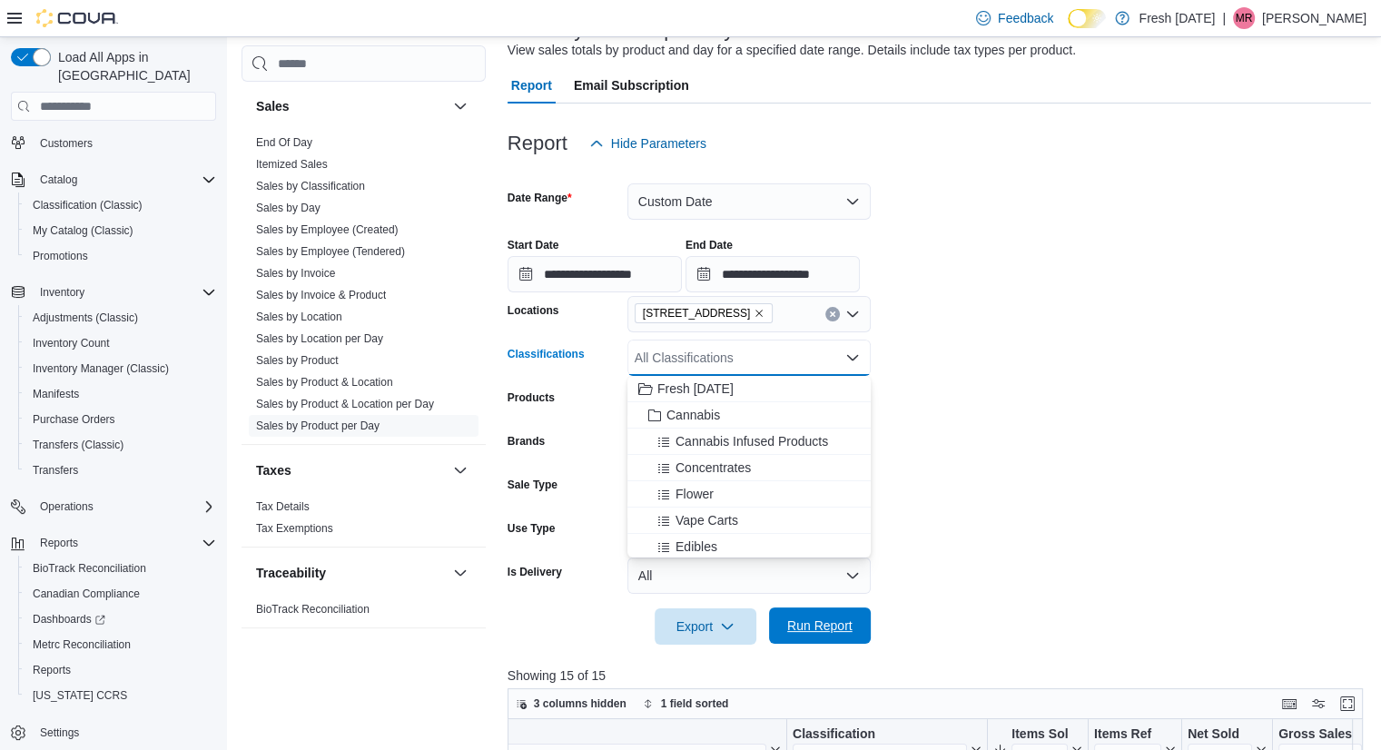
click at [864, 616] on button "Run Report" at bounding box center [820, 625] width 102 height 36
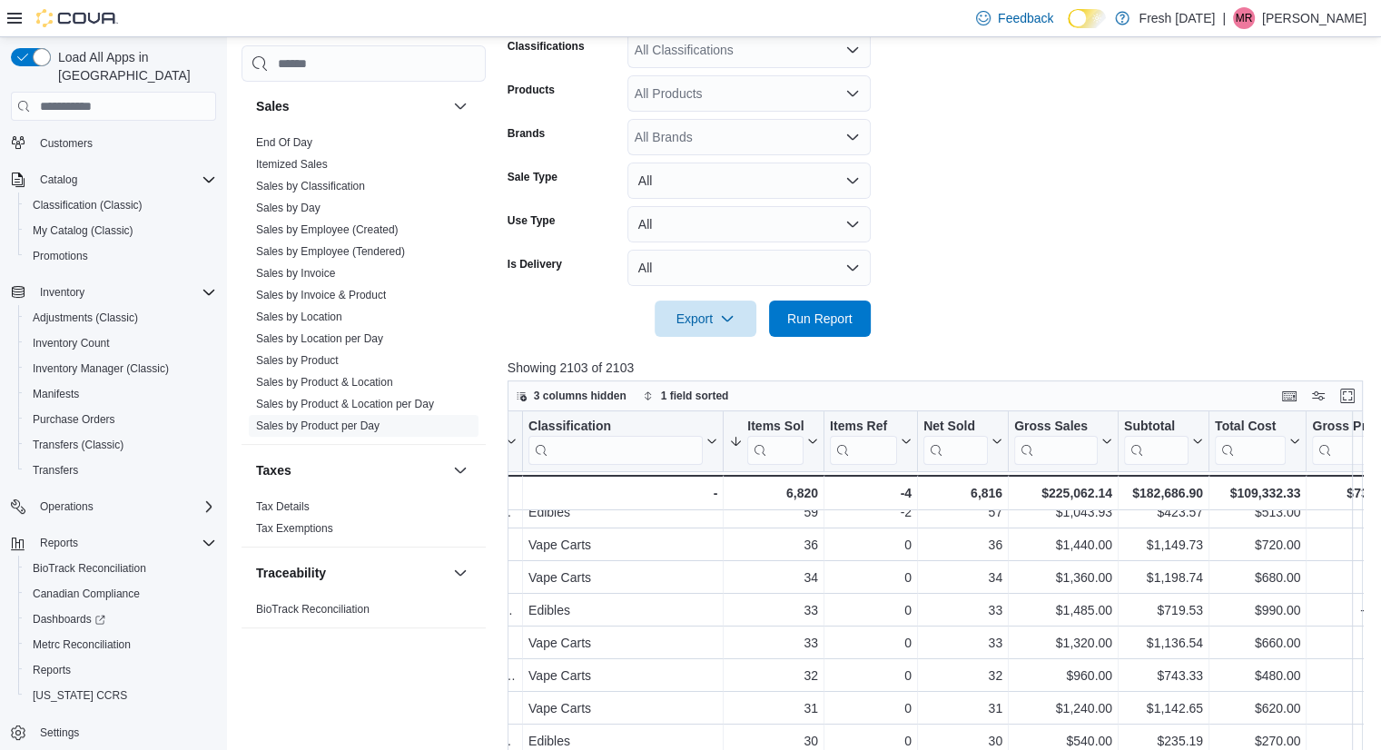
scroll to position [15, 345]
click at [1195, 497] on div "$182,686.90" at bounding box center [1166, 493] width 79 height 22
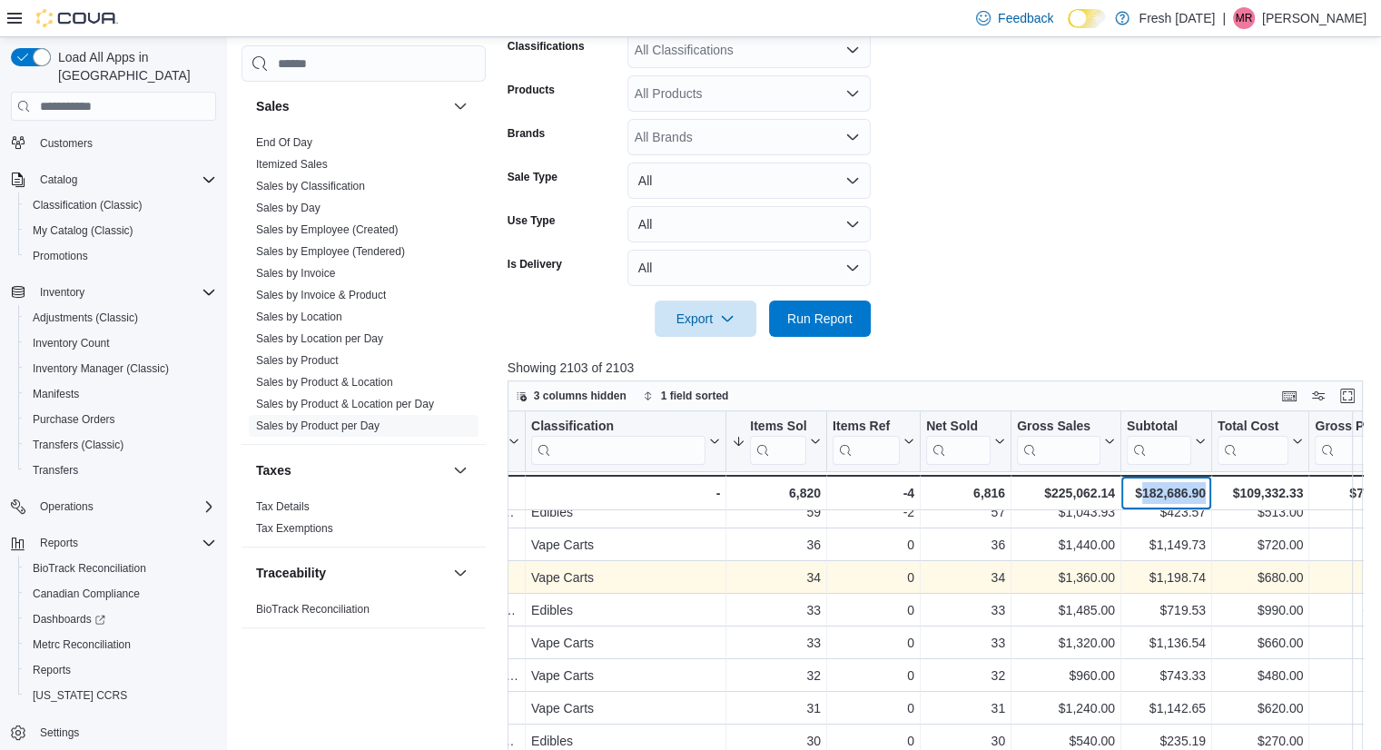
copy div "182,686.90"
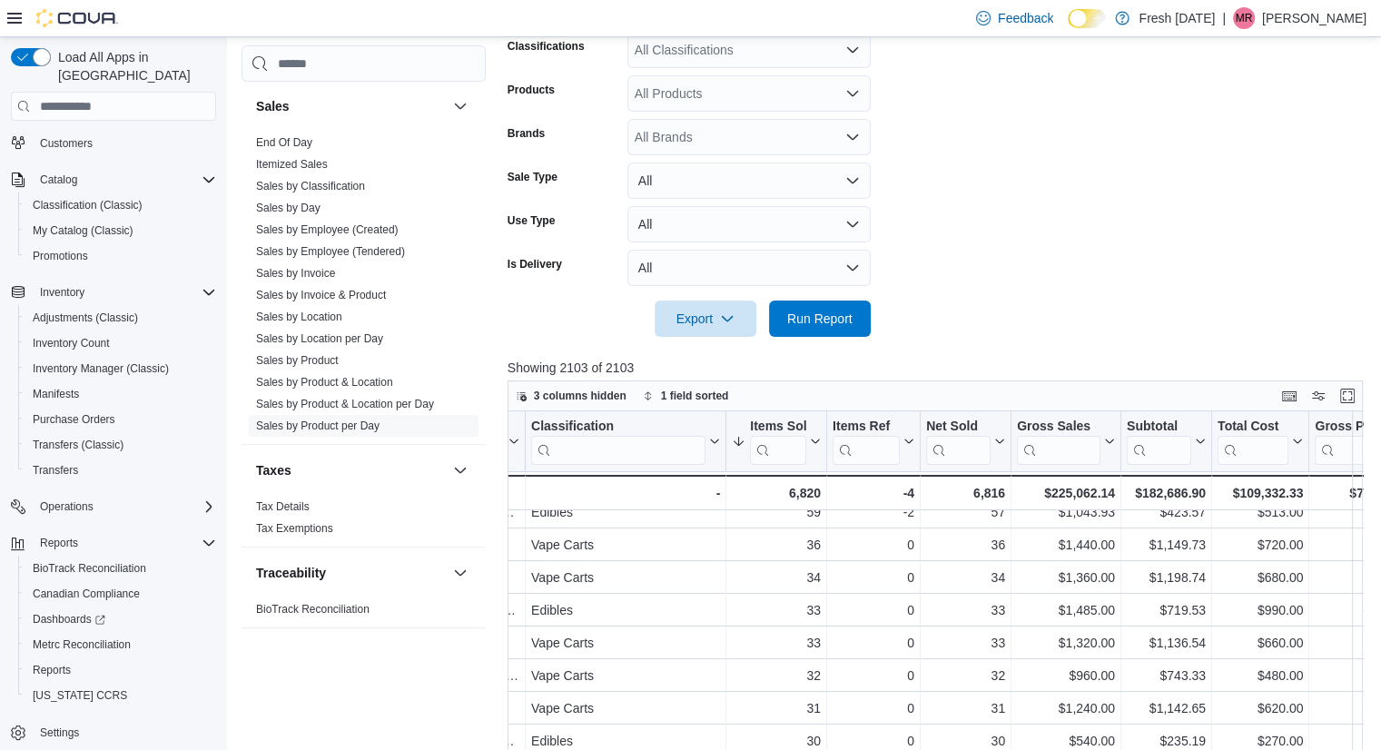
click at [1093, 262] on form "**********" at bounding box center [939, 95] width 864 height 483
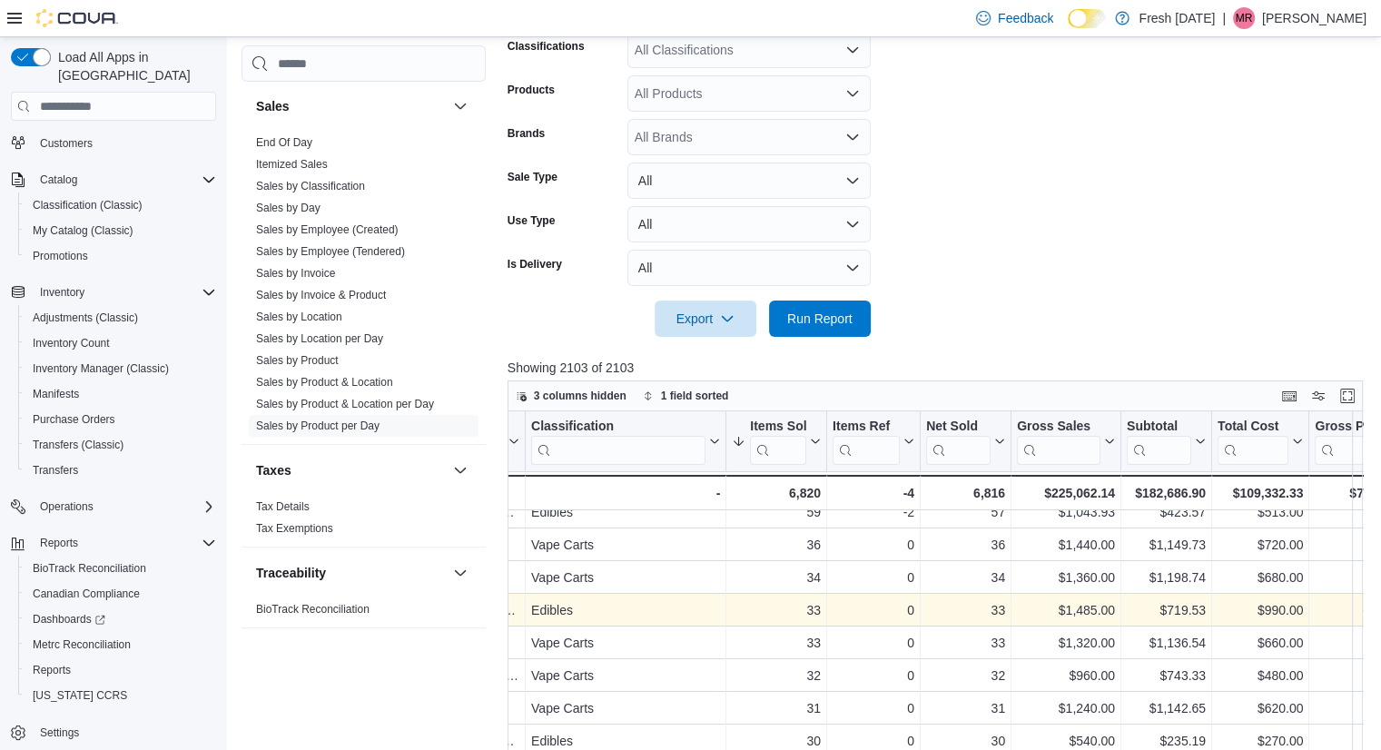
scroll to position [0, 345]
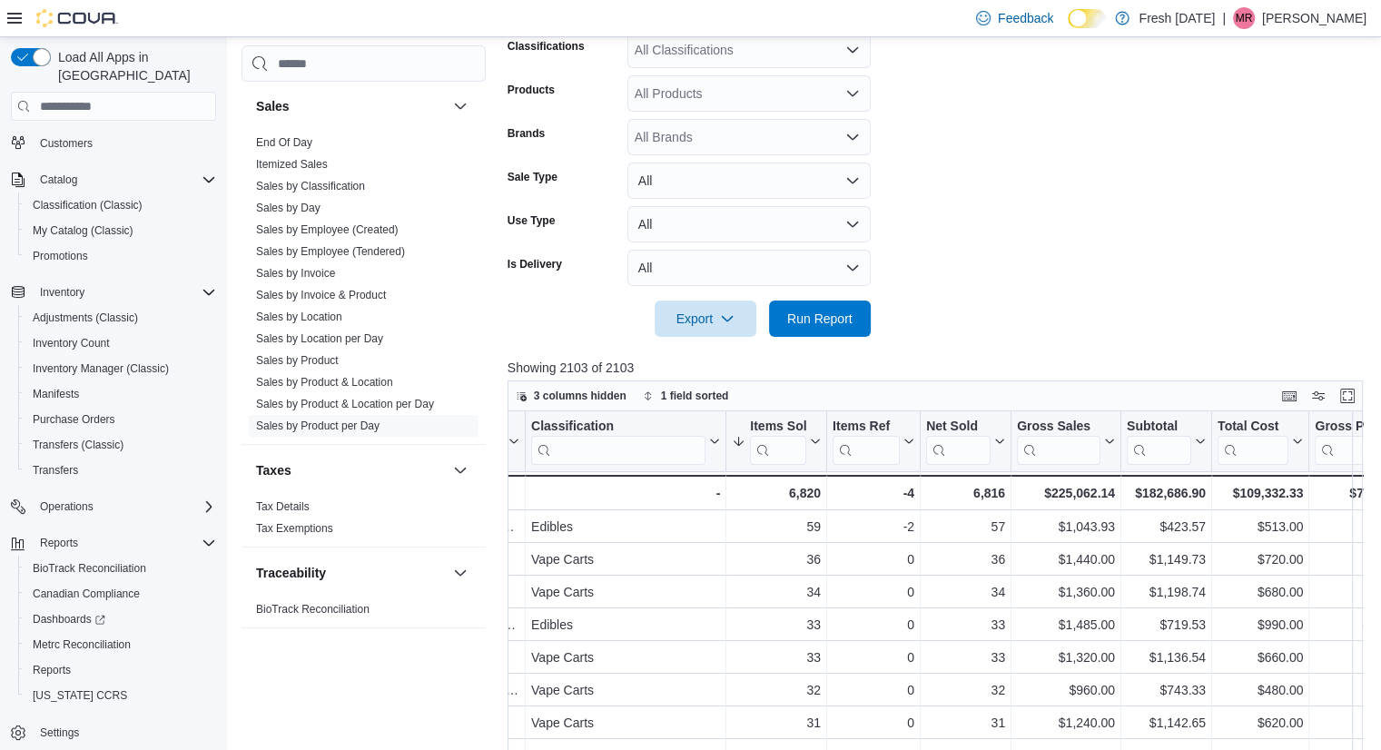
click at [711, 54] on div "All Classifications" at bounding box center [748, 50] width 243 height 36
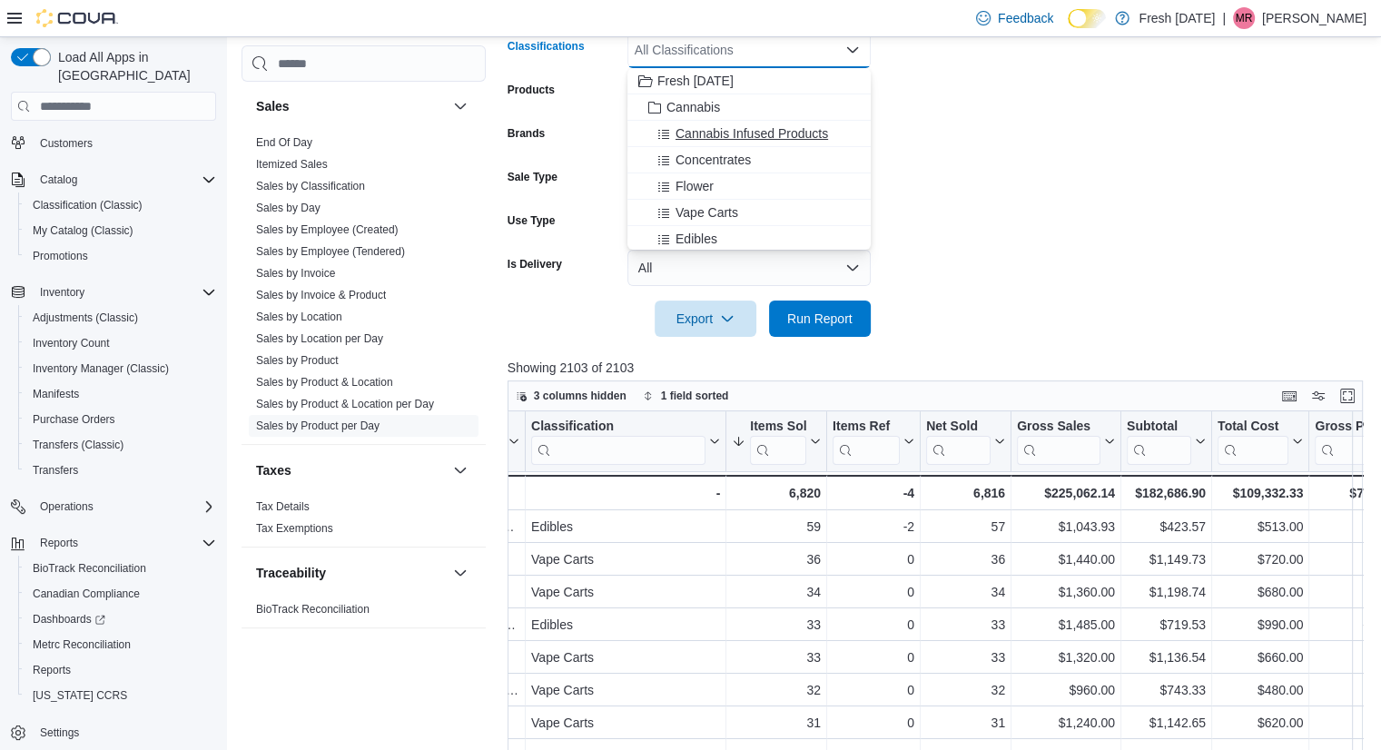
click at [750, 126] on span "Cannabis Infused Products" at bounding box center [751, 133] width 153 height 18
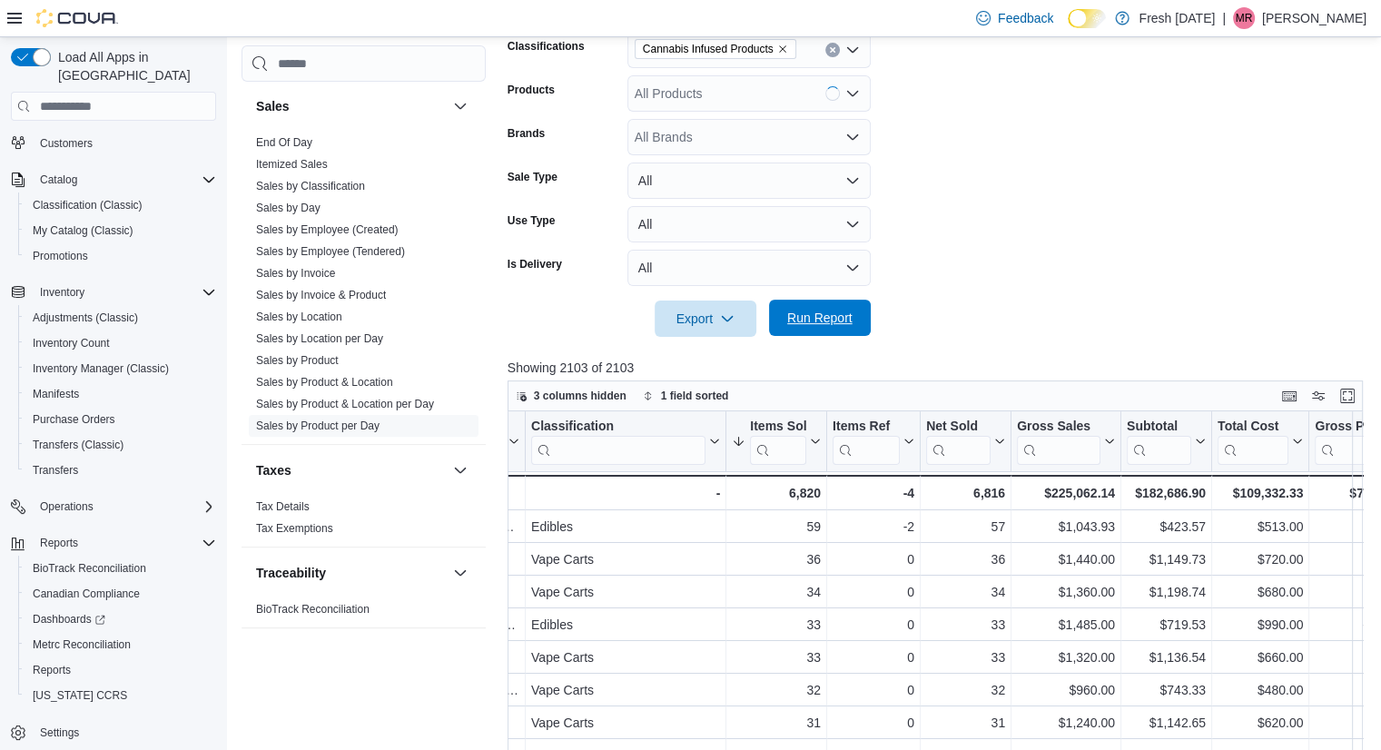
click at [831, 307] on span "Run Report" at bounding box center [820, 318] width 80 height 36
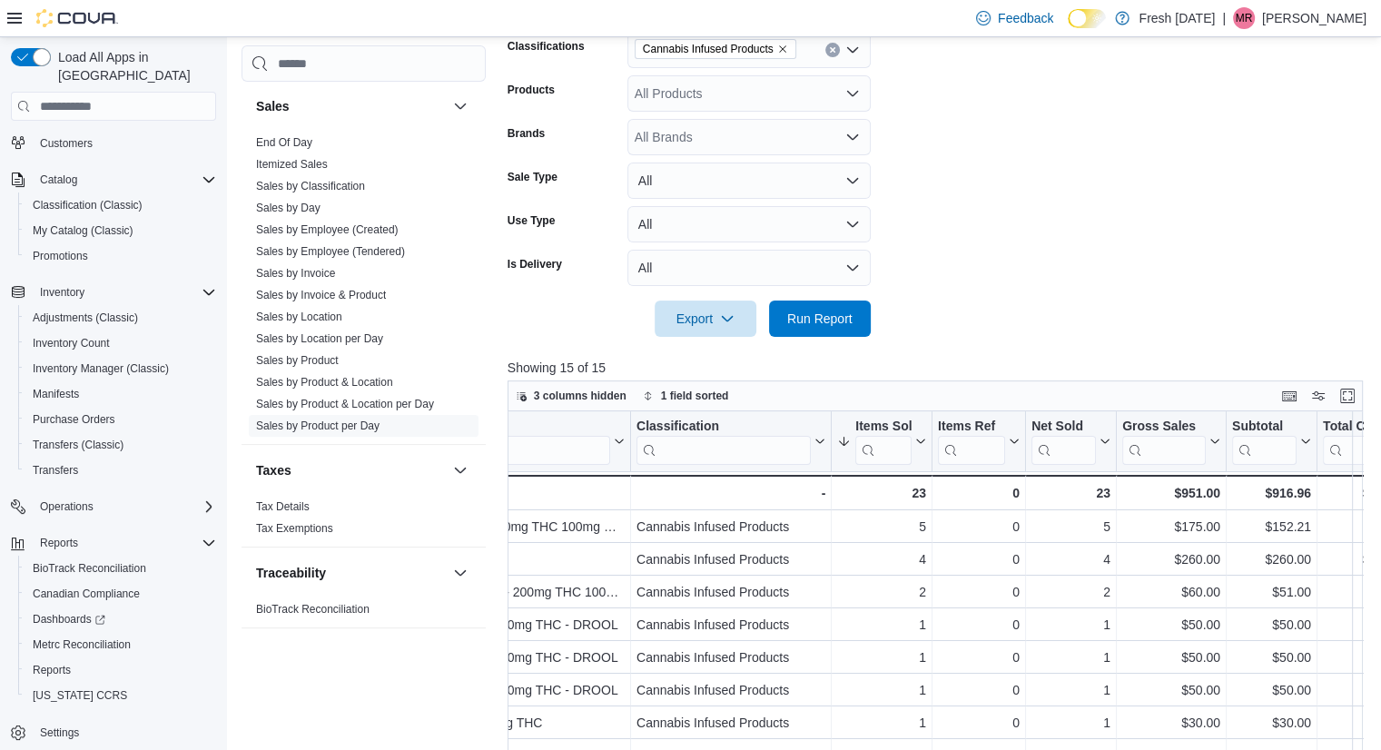
scroll to position [0, 231]
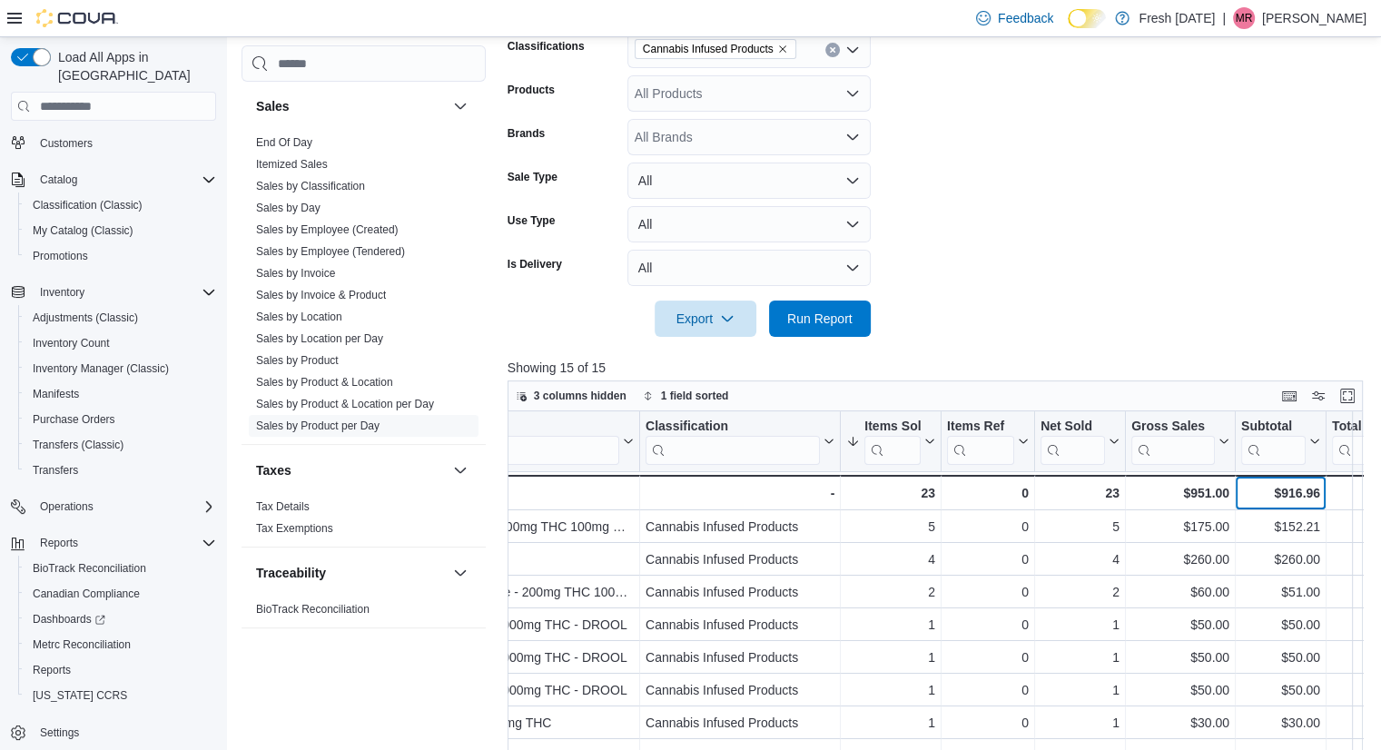
click at [1300, 486] on div "$916.96" at bounding box center [1280, 493] width 79 height 22
copy div "916.96"
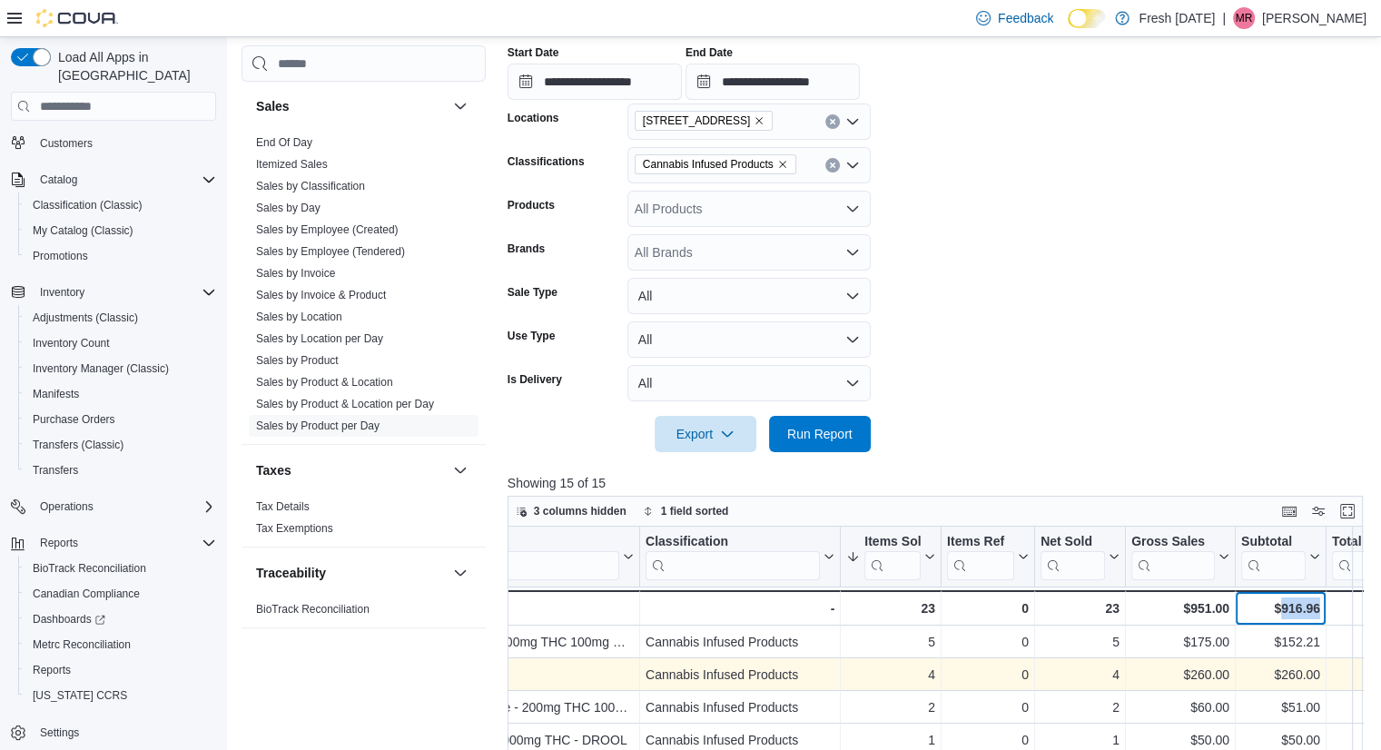
scroll to position [330, 0]
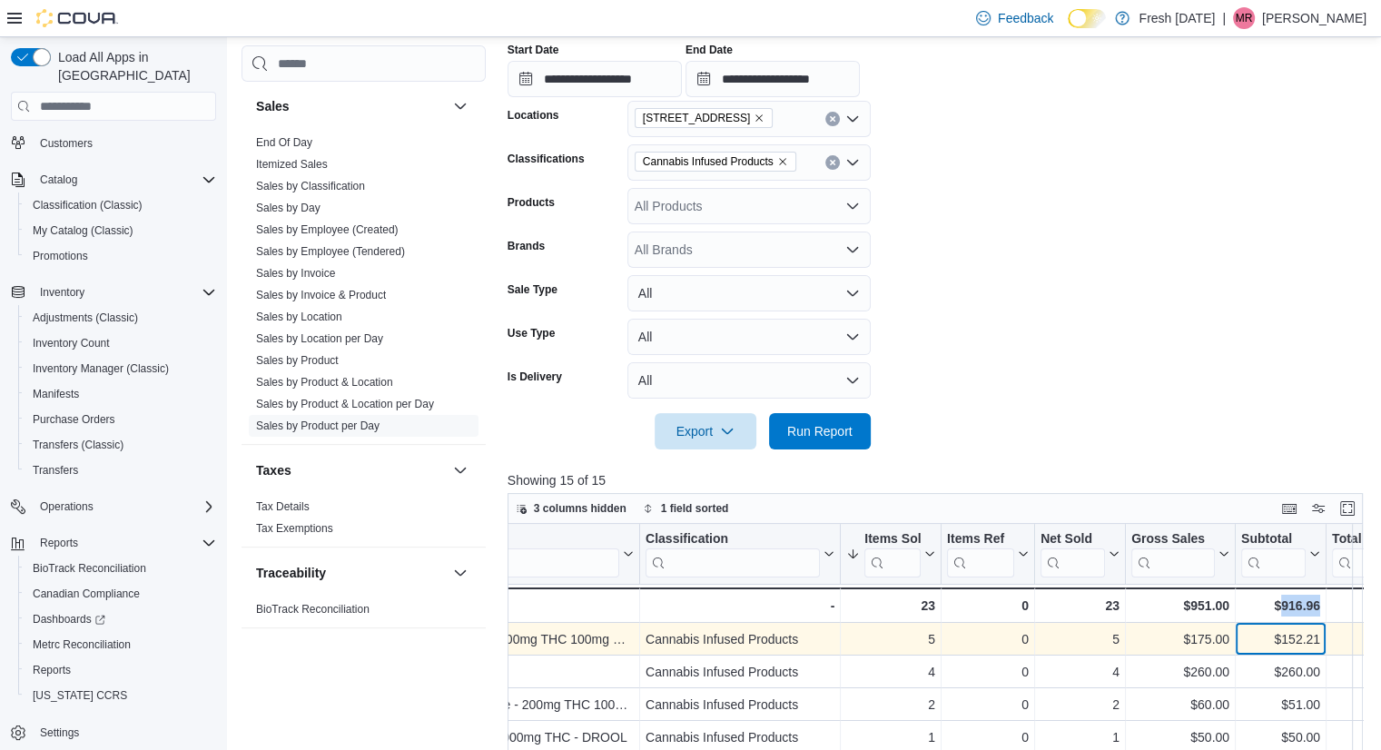
click at [1307, 636] on div "$152.21" at bounding box center [1280, 639] width 79 height 22
copy div "$152.21"
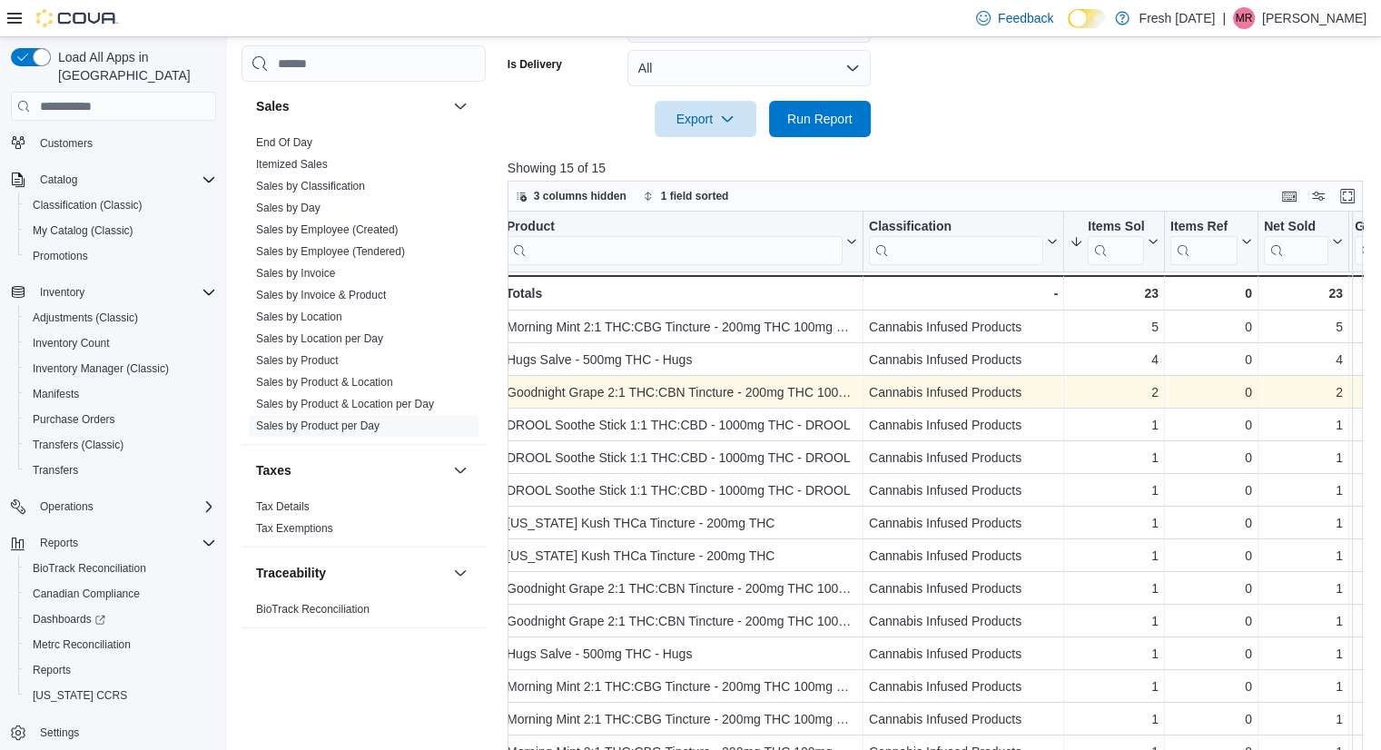
scroll to position [0, 0]
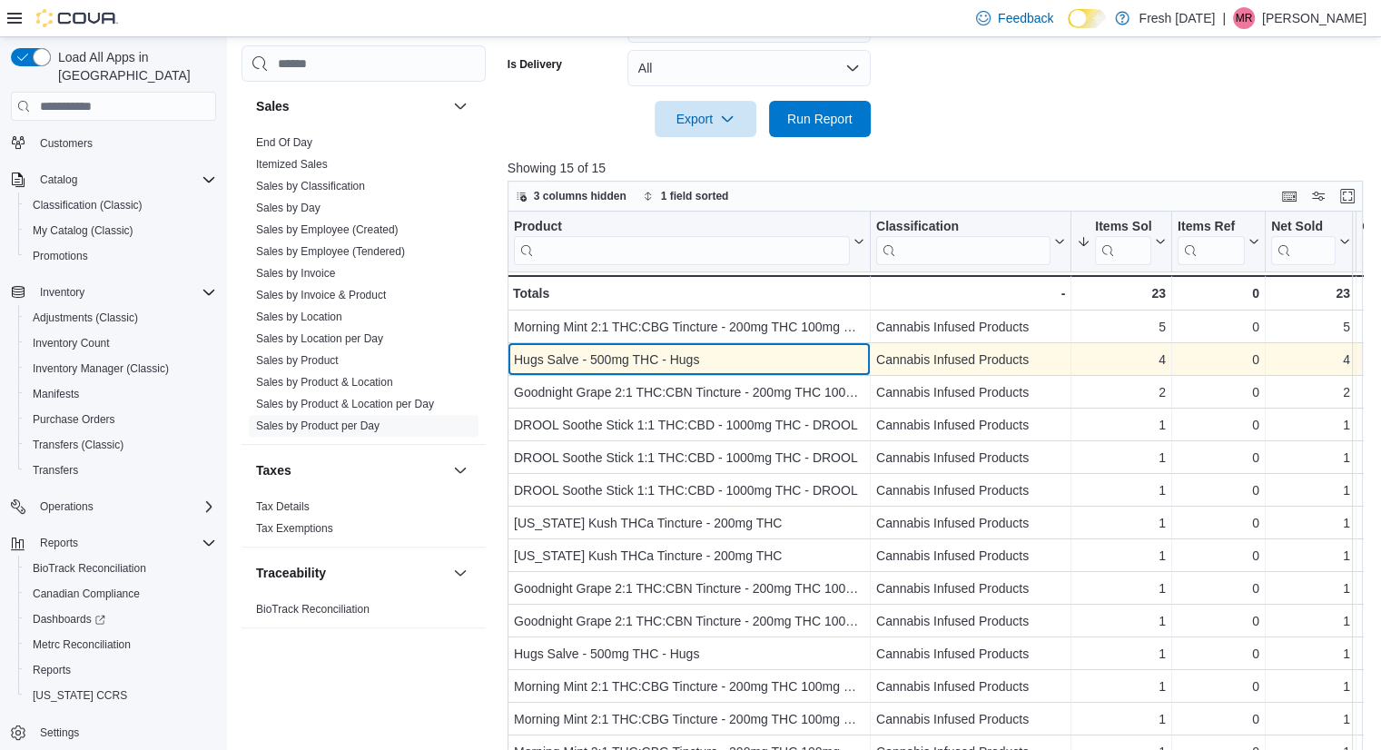
click at [640, 374] on div "Hugs Salve - 500mg THC - Hugs - Product, column 1, row 2" at bounding box center [688, 359] width 363 height 33
click at [671, 350] on div "Hugs Salve - 500mg THC - Hugs" at bounding box center [689, 360] width 350 height 22
click at [672, 360] on div "Hugs Salve - 500mg THC - Hugs" at bounding box center [689, 360] width 350 height 22
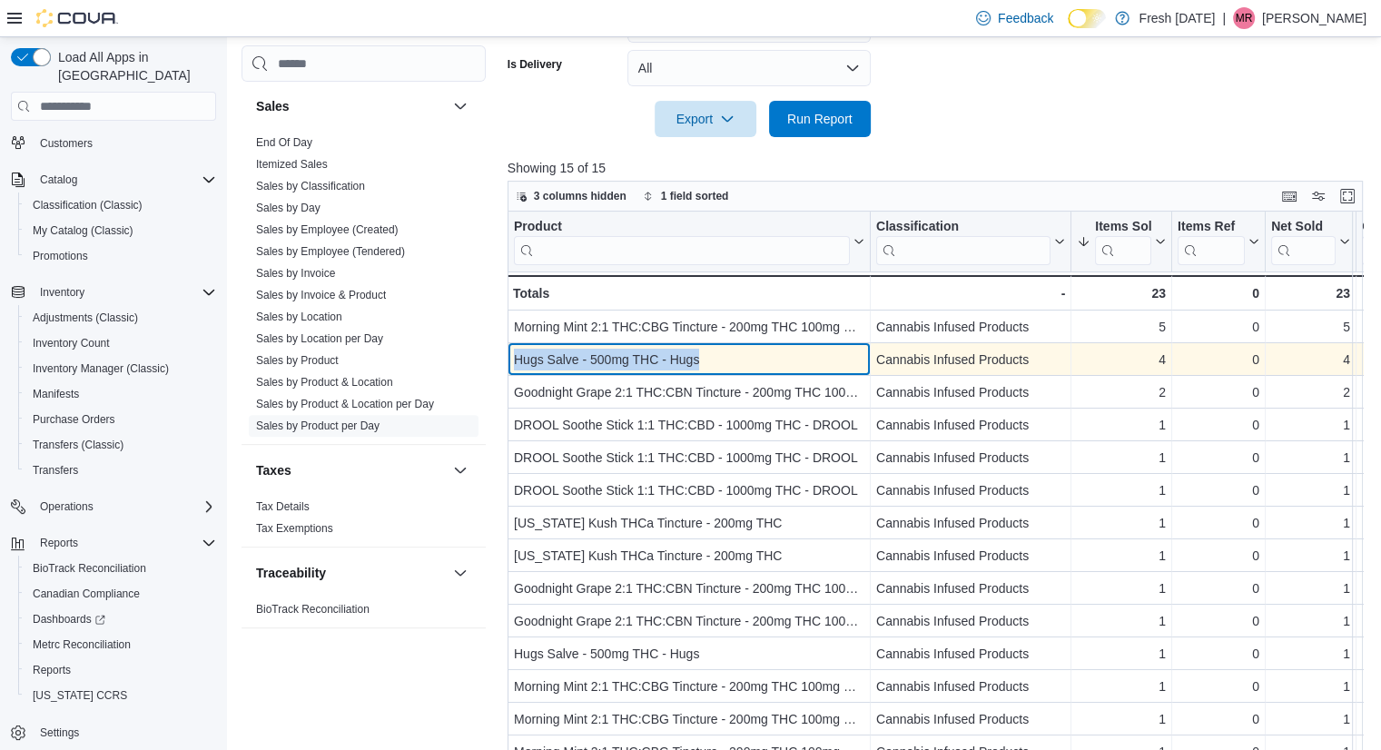
click at [672, 360] on div "Hugs Salve - 500mg THC - Hugs" at bounding box center [689, 360] width 350 height 22
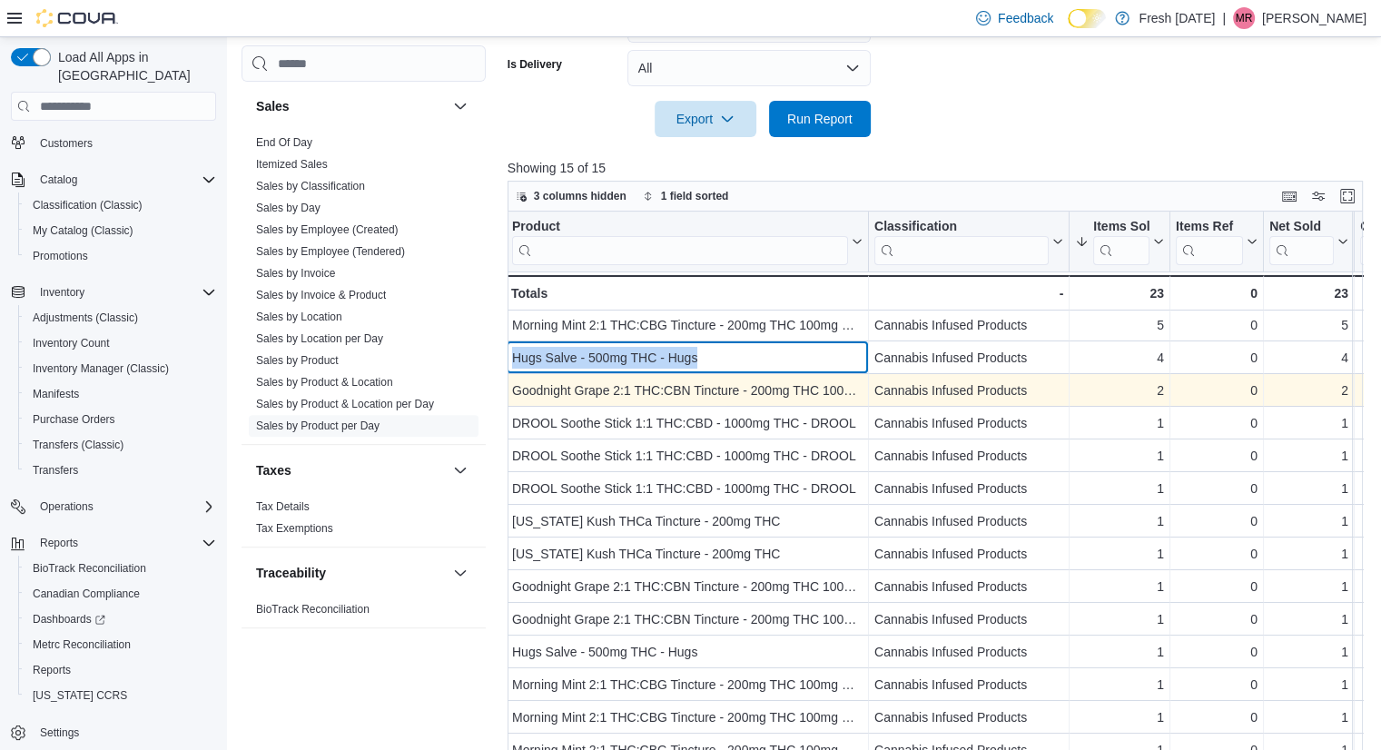
scroll to position [2, 0]
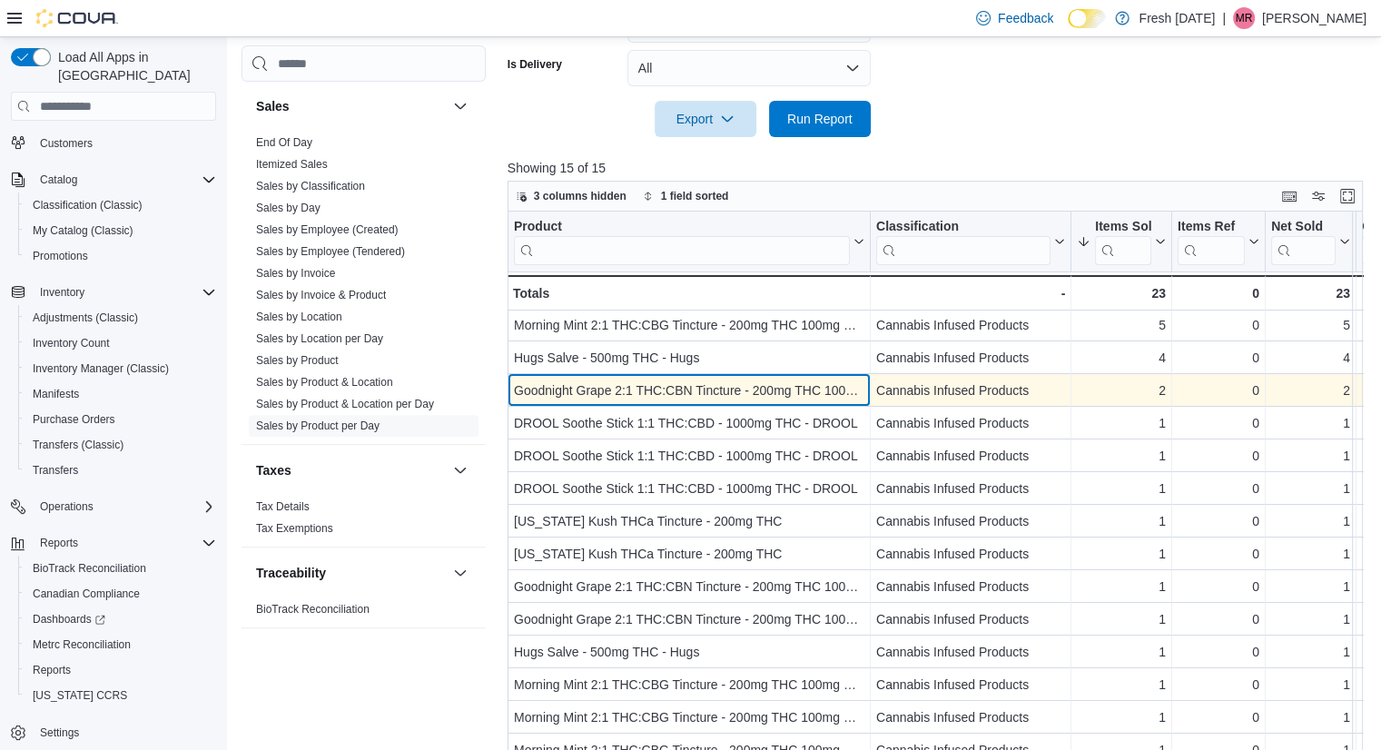
click at [784, 387] on div "Goodnight Grape 2:1 THC:CBN Tincture - 200mg THC 100mg CBN - Vivid" at bounding box center [689, 390] width 350 height 22
click at [793, 389] on div "Goodnight Grape 2:1 THC:CBN Tincture - 200mg THC 100mg CBN - Vivid" at bounding box center [689, 390] width 350 height 22
copy div "Goodnight Grape 2:1 THC:CBN Tincture - 200mg THC 100mg CBN - Vivid"
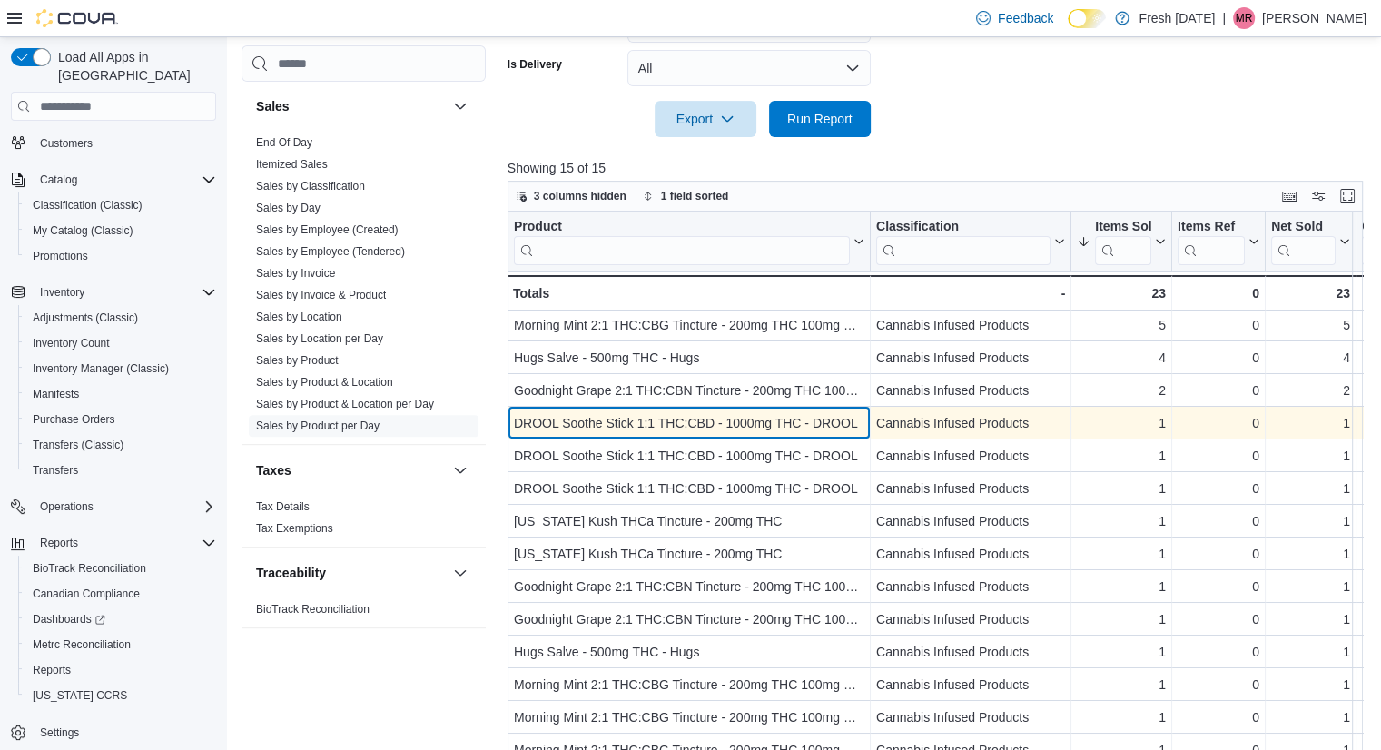
click at [734, 423] on div "DROOL Soothe Stick 1:1 THC:CBD - 1000mg THC - DROOL" at bounding box center [689, 423] width 350 height 22
copy div "DROOL Soothe Stick 1:1 THC:CBD - 1000mg THC - DROOL"
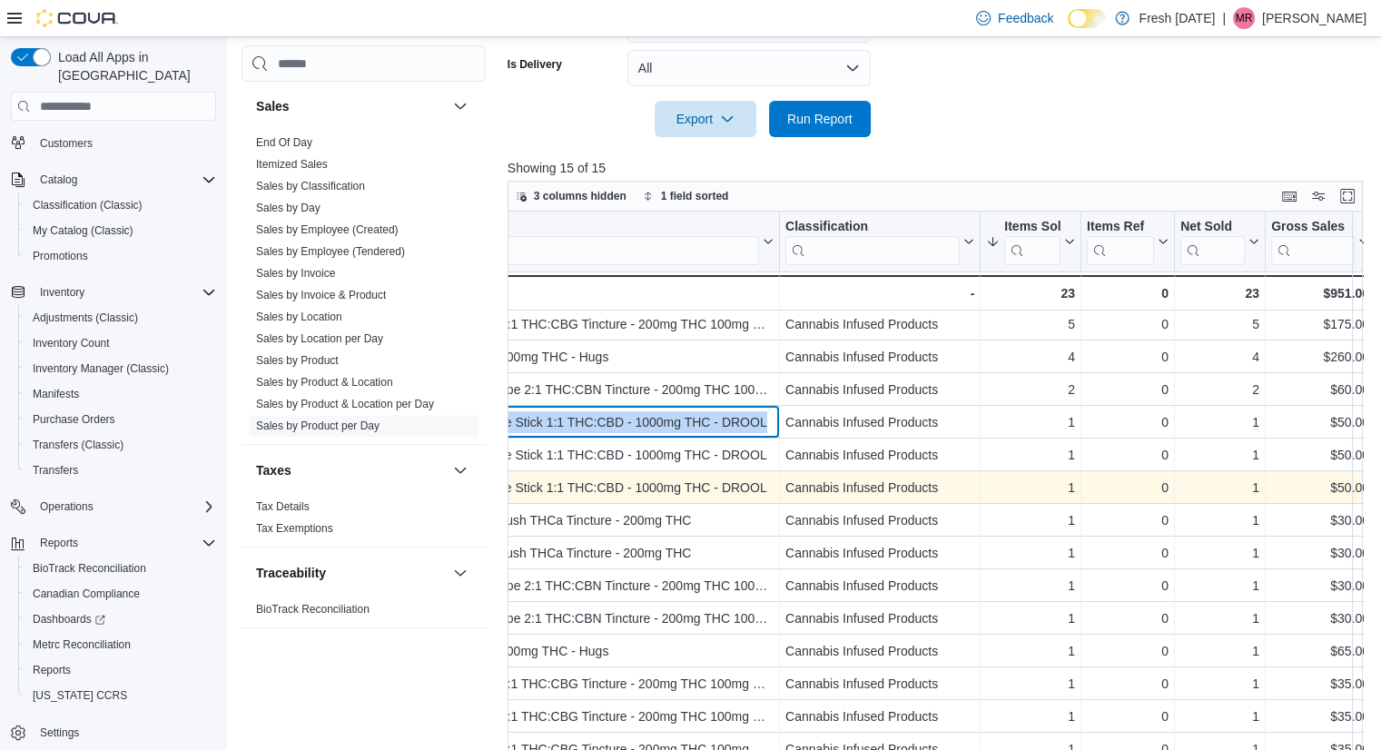
scroll to position [3, 85]
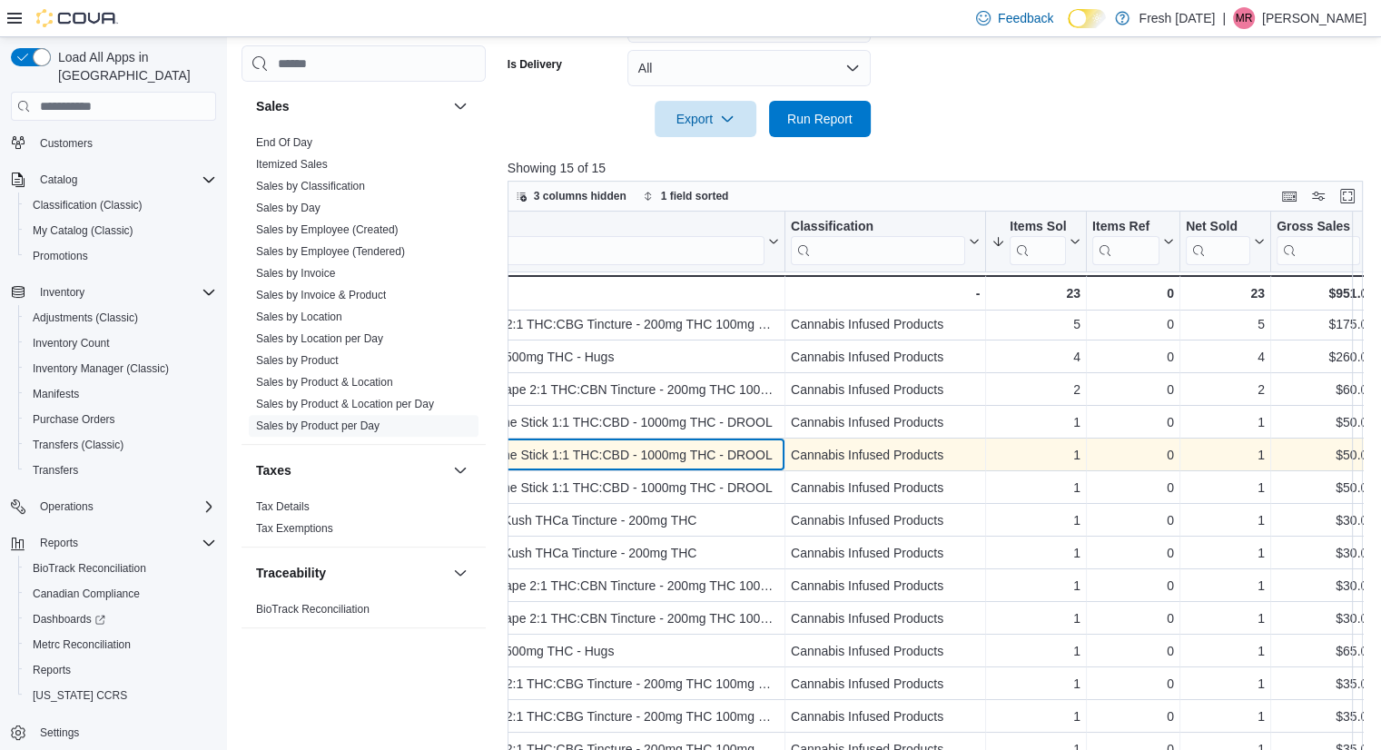
click at [694, 461] on div "DROOL Soothe Stick 1:1 THC:CBD - 1000mg THC - DROOL" at bounding box center [603, 455] width 350 height 22
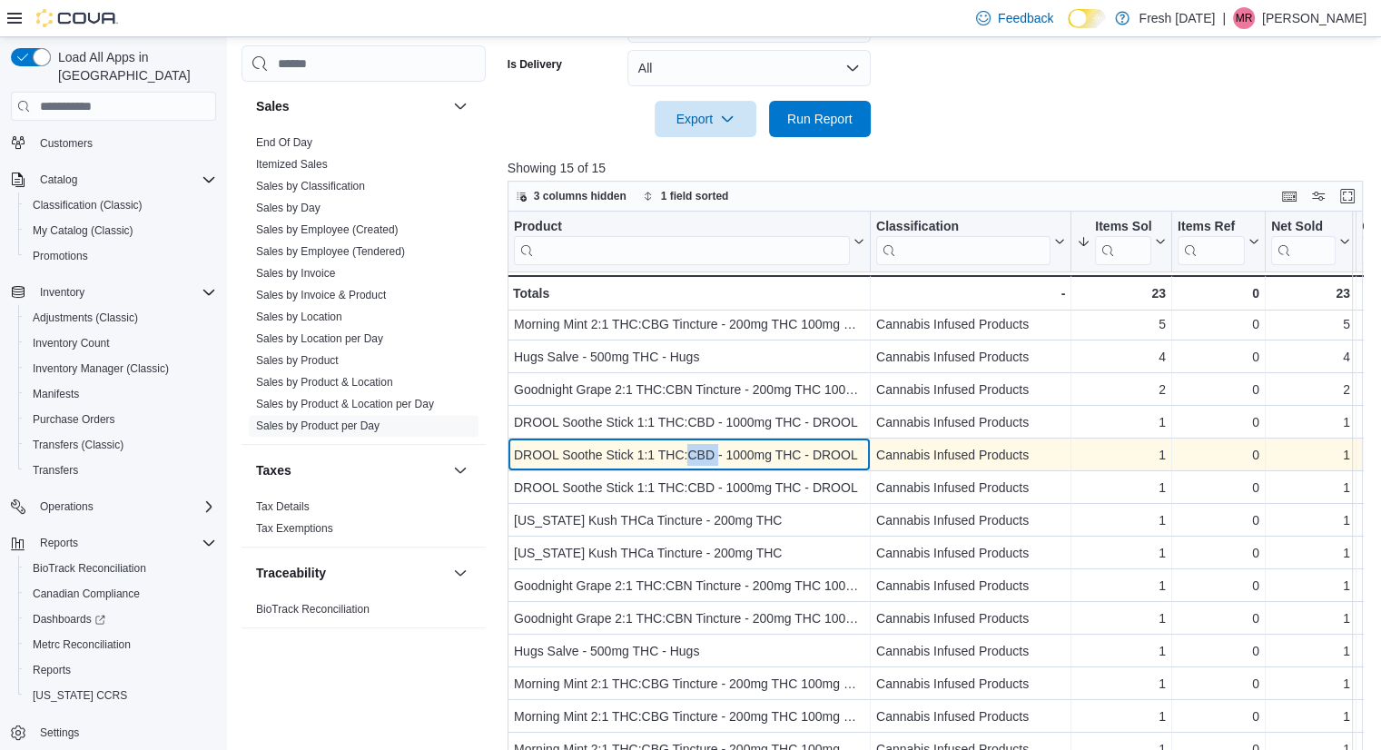
click at [694, 461] on div "Product Click to view column header actions Classification Click to view column…" at bounding box center [939, 496] width 864 height 569
click at [675, 455] on div "DROOL Soothe Stick 1:1 THC:CBD - 1000mg THC - DROOL" at bounding box center [689, 455] width 350 height 22
click at [803, 459] on div "DROOL Soothe Stick 1:1 THC:CBD - 1000mg THC - DROOL" at bounding box center [689, 455] width 350 height 22
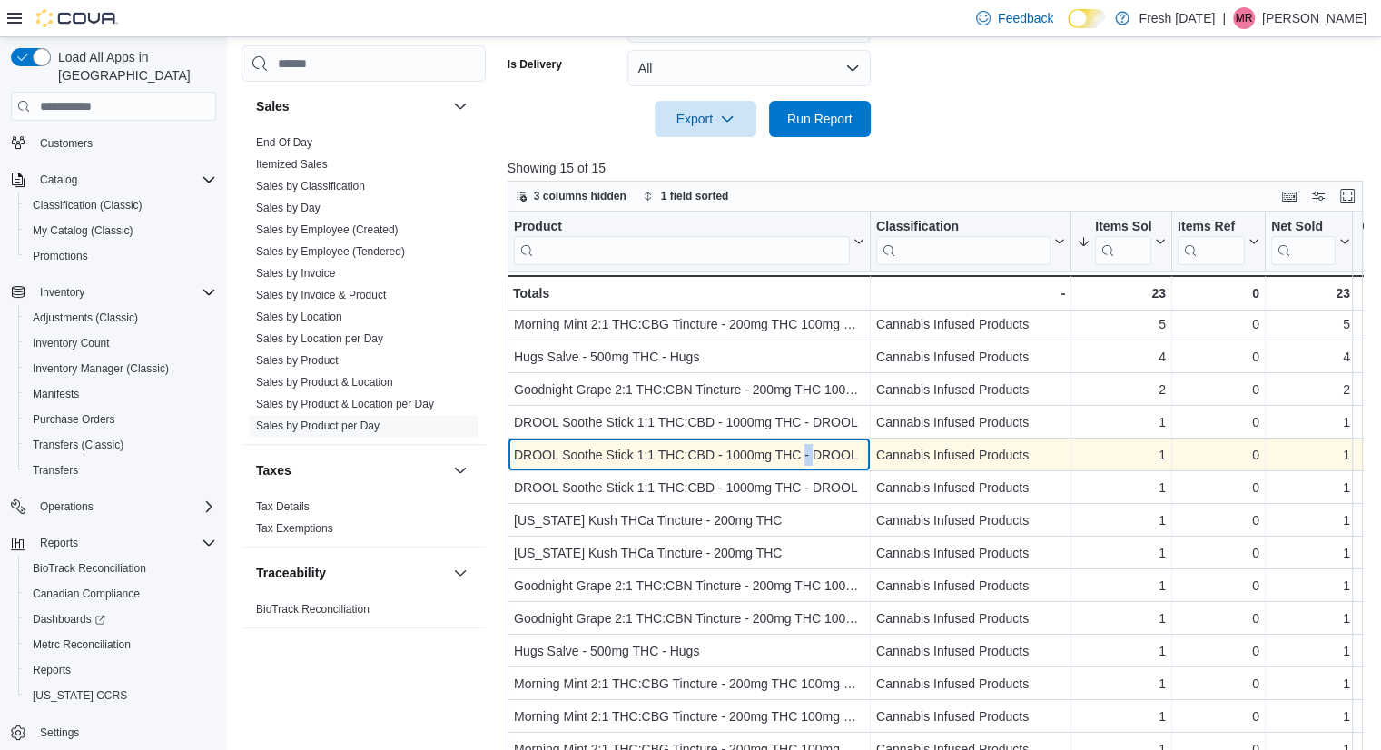
click at [803, 459] on div "DROOL Soothe Stick 1:1 THC:CBD - 1000mg THC - DROOL" at bounding box center [689, 455] width 350 height 22
drag, startPoint x: 796, startPoint y: 458, endPoint x: 922, endPoint y: 452, distance: 126.3
click at [759, 447] on div "DROOL Soothe Stick 1:1 THC:CBD - 1000mg THC - DROOL" at bounding box center [689, 455] width 350 height 22
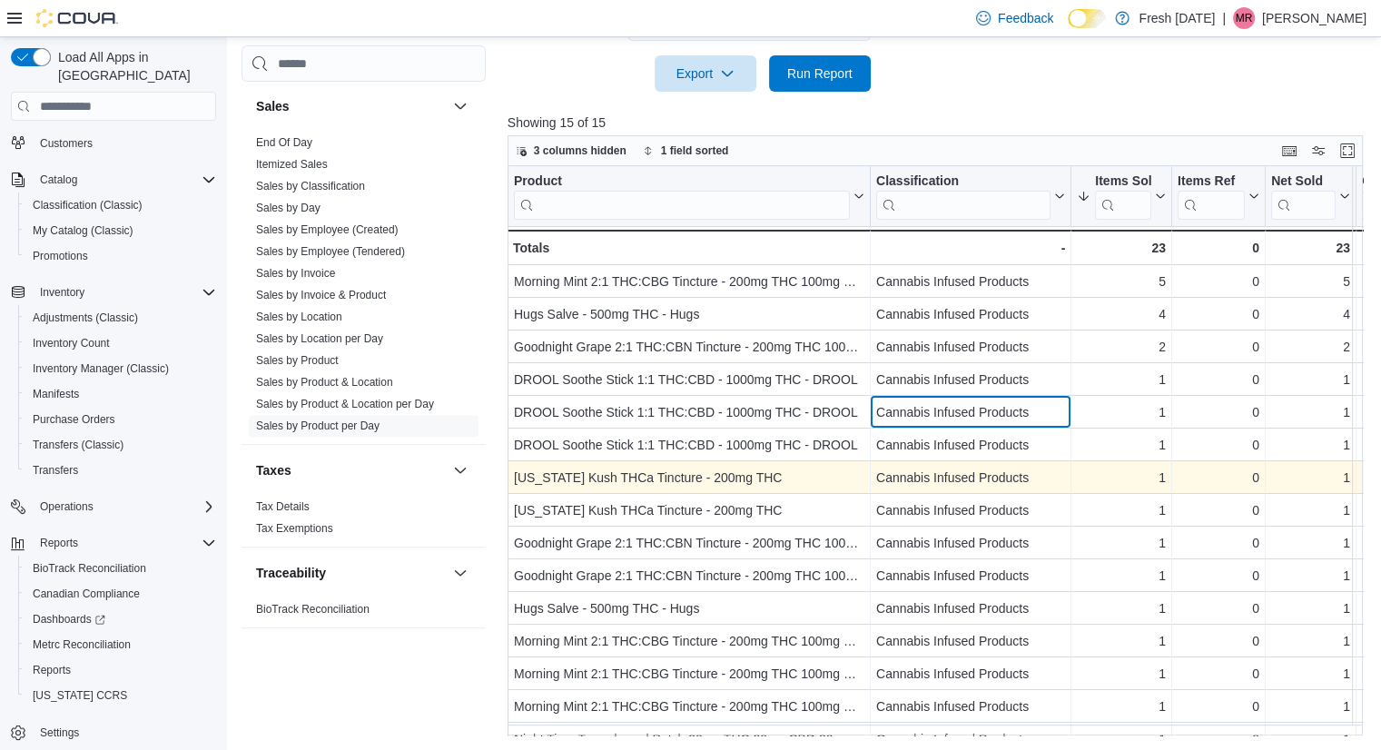
scroll to position [29, 0]
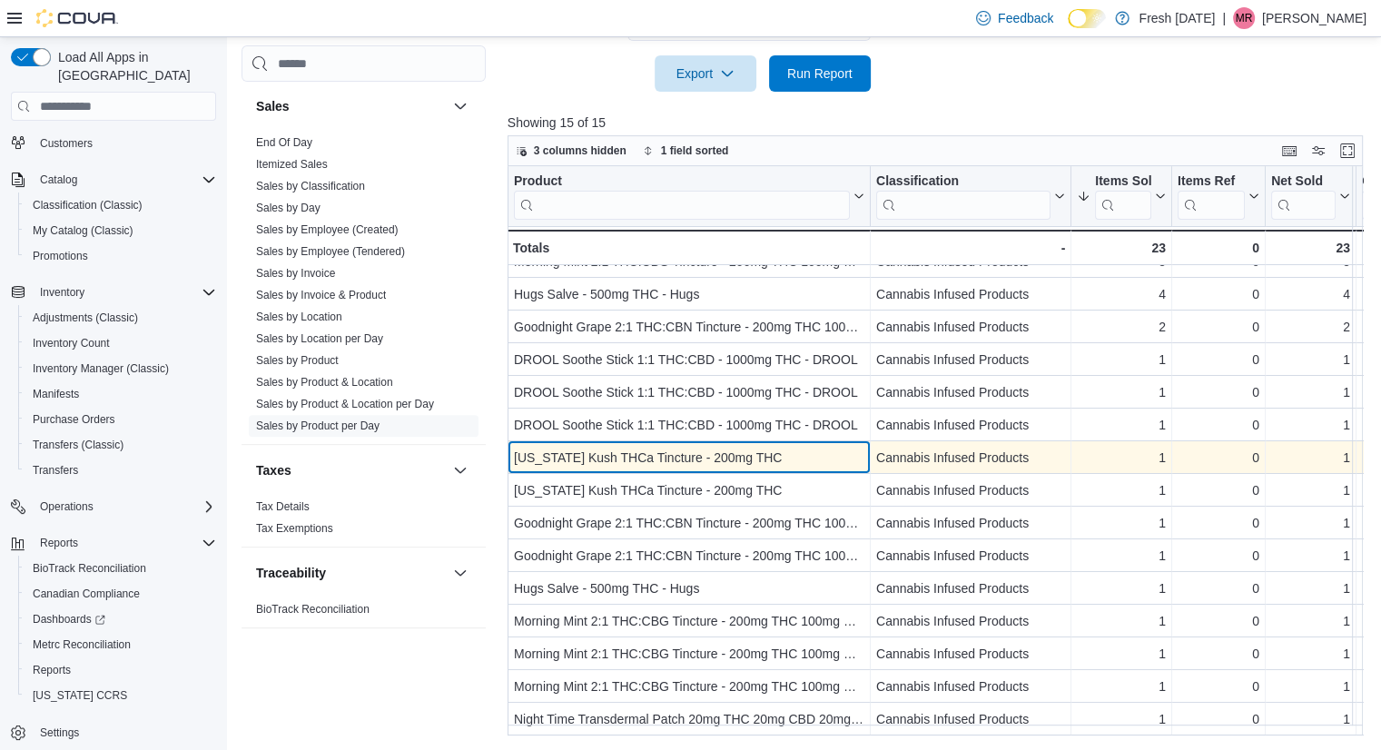
click at [770, 447] on div "[US_STATE] Kush THCa Tincture - 200mg THC" at bounding box center [689, 458] width 350 height 22
copy div "[US_STATE] Kush THCa Tincture - 200mg THC"
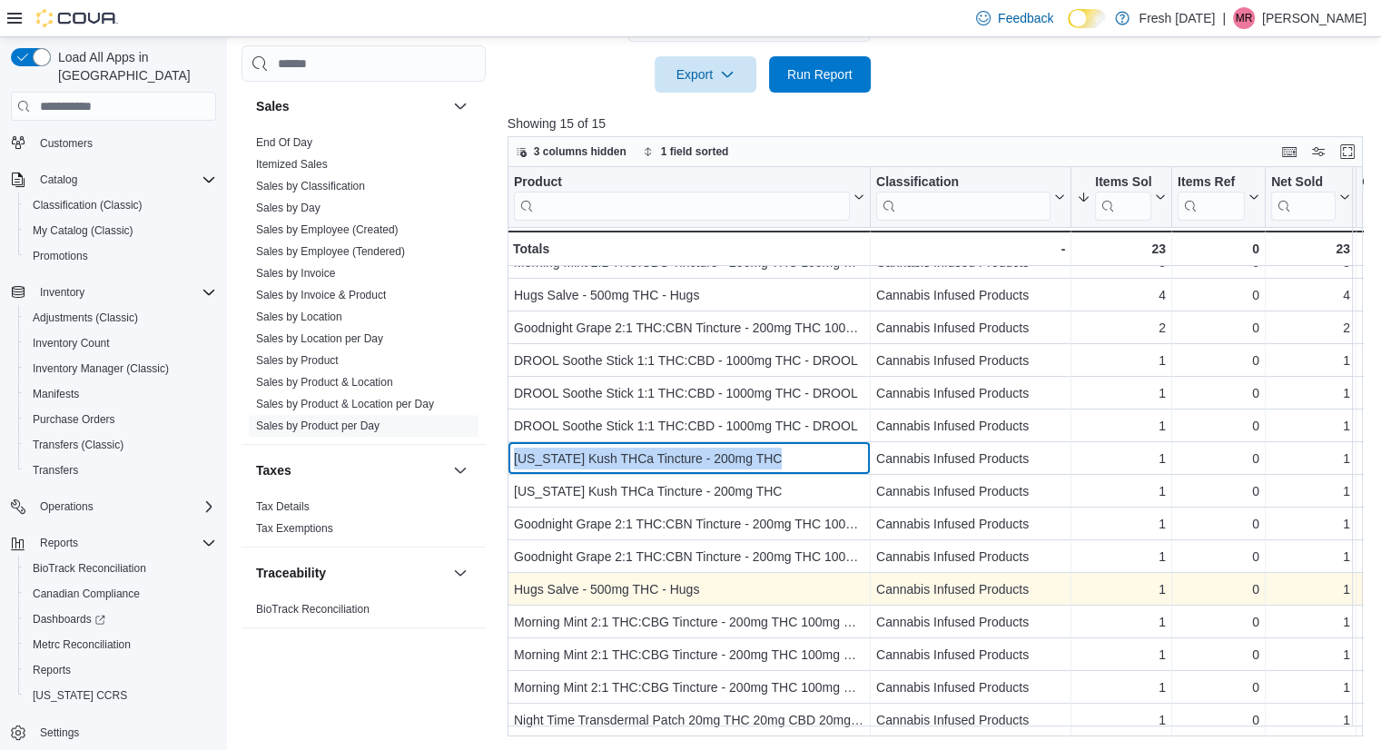
scroll to position [688, 0]
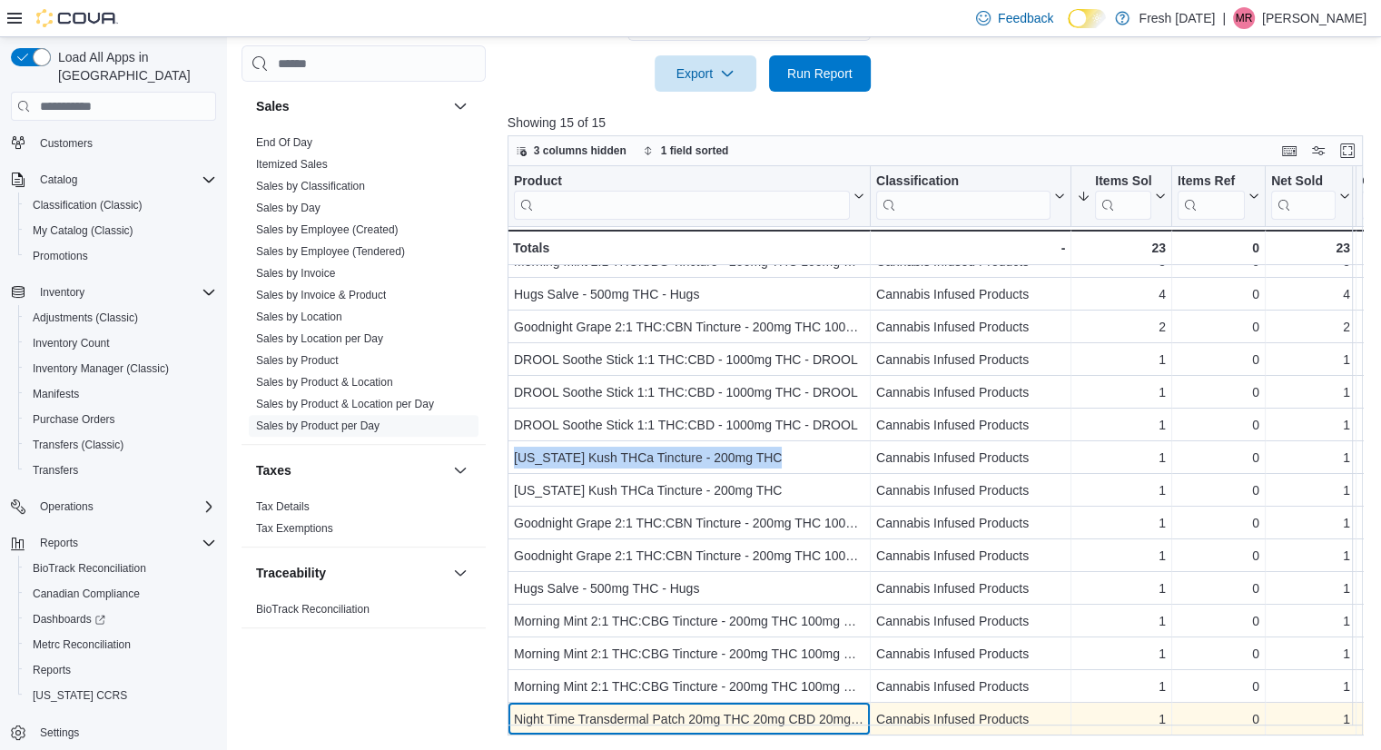
click at [808, 708] on div "Night Time Transdermal Patch 20mg THC 20mg CBD 20mg CBN - Heartland Labs" at bounding box center [689, 719] width 350 height 22
click at [803, 708] on div "Night Time Transdermal Patch 20mg THC 20mg CBD 20mg CBN - Heartland Labs" at bounding box center [689, 719] width 350 height 22
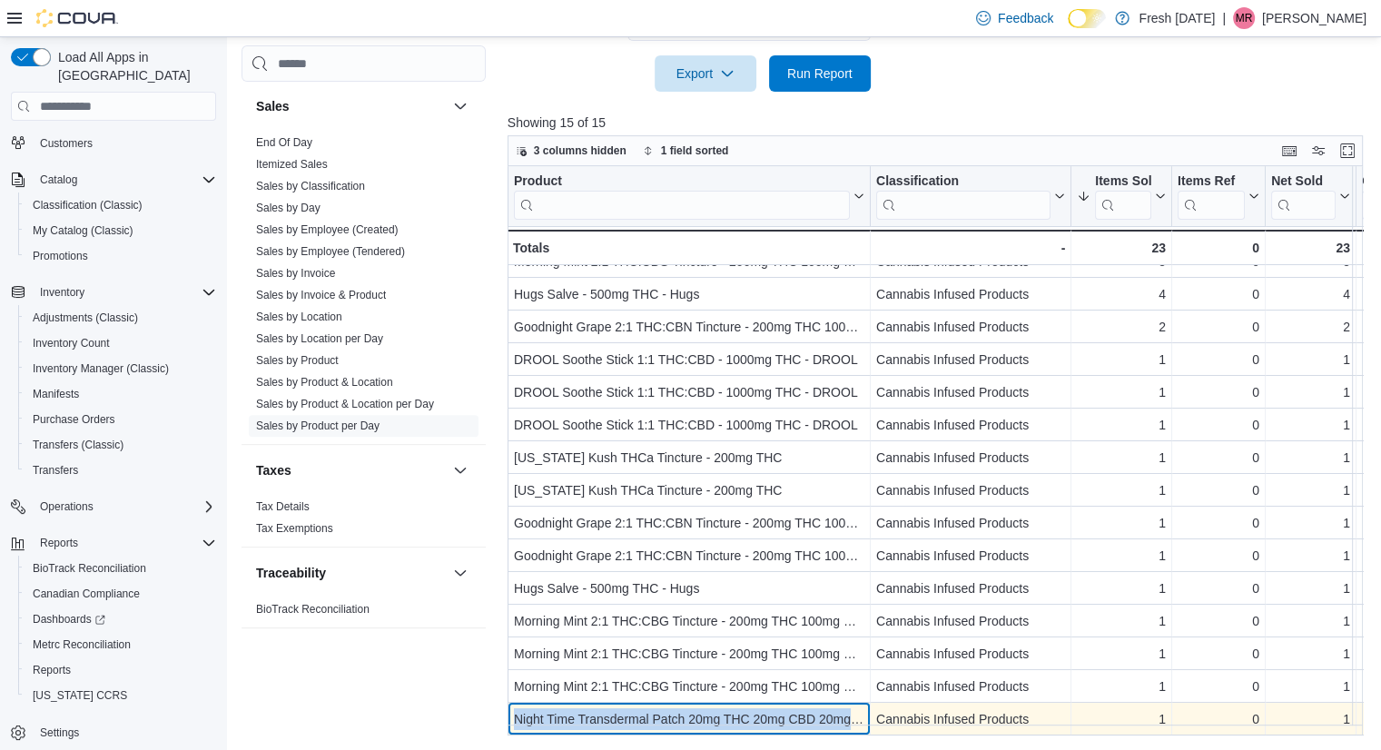
click at [803, 708] on div "Night Time Transdermal Patch 20mg THC 20mg CBD 20mg CBN - Heartland Labs" at bounding box center [689, 719] width 350 height 22
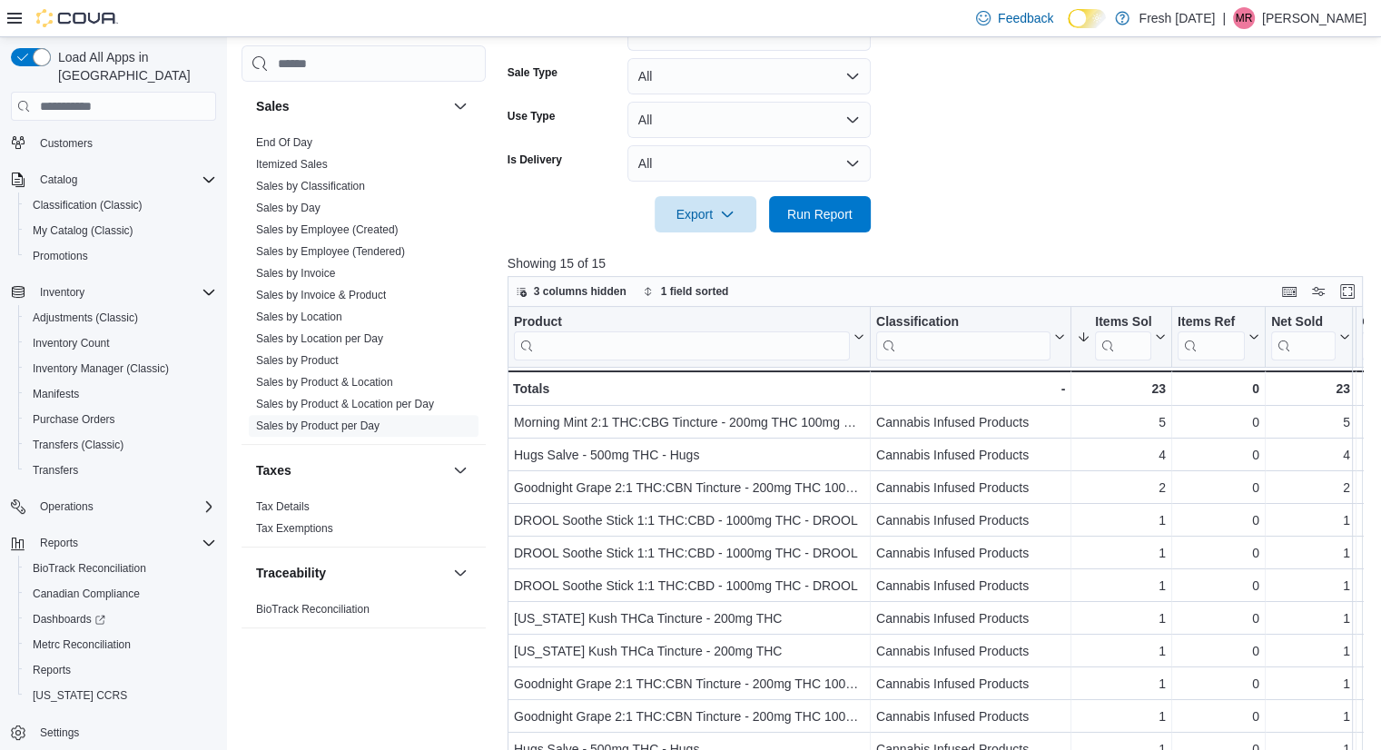
scroll to position [547, 0]
click at [1090, 182] on div at bounding box center [939, 189] width 864 height 15
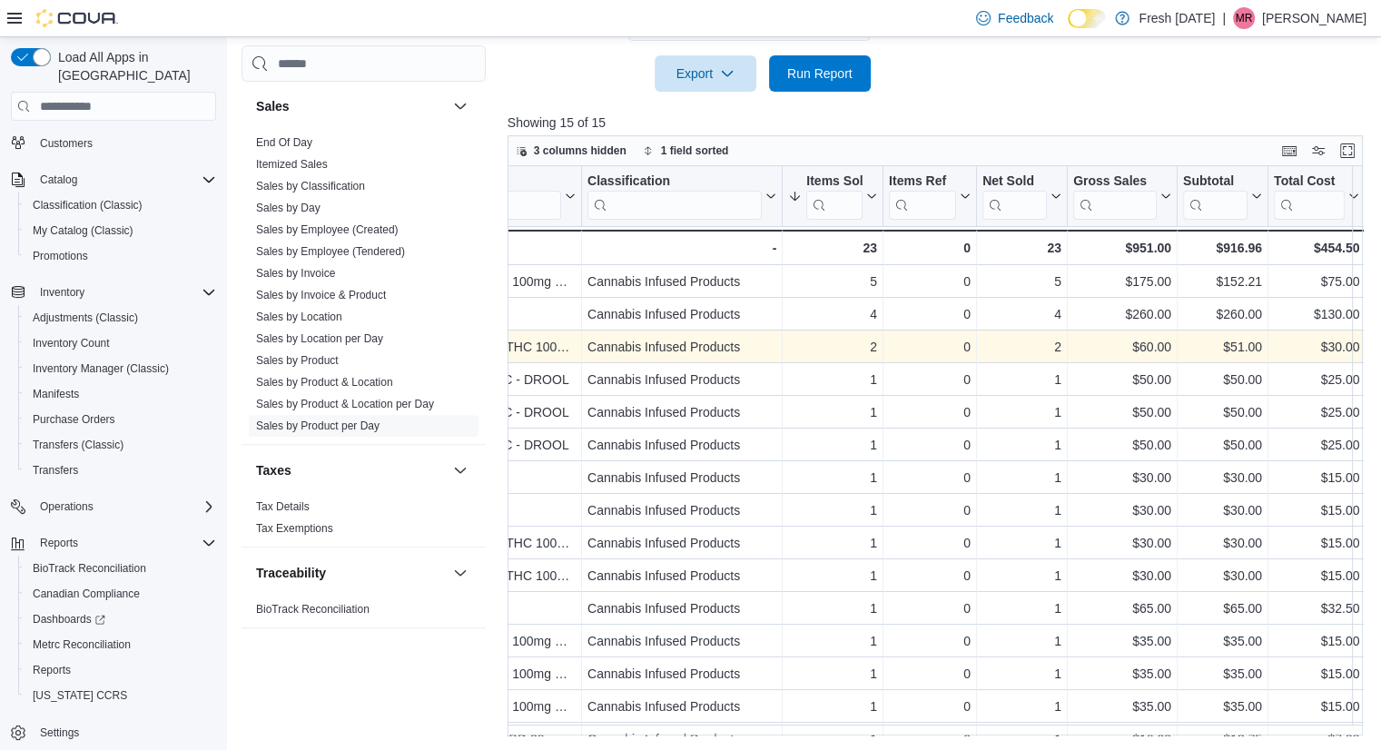
scroll to position [0, 287]
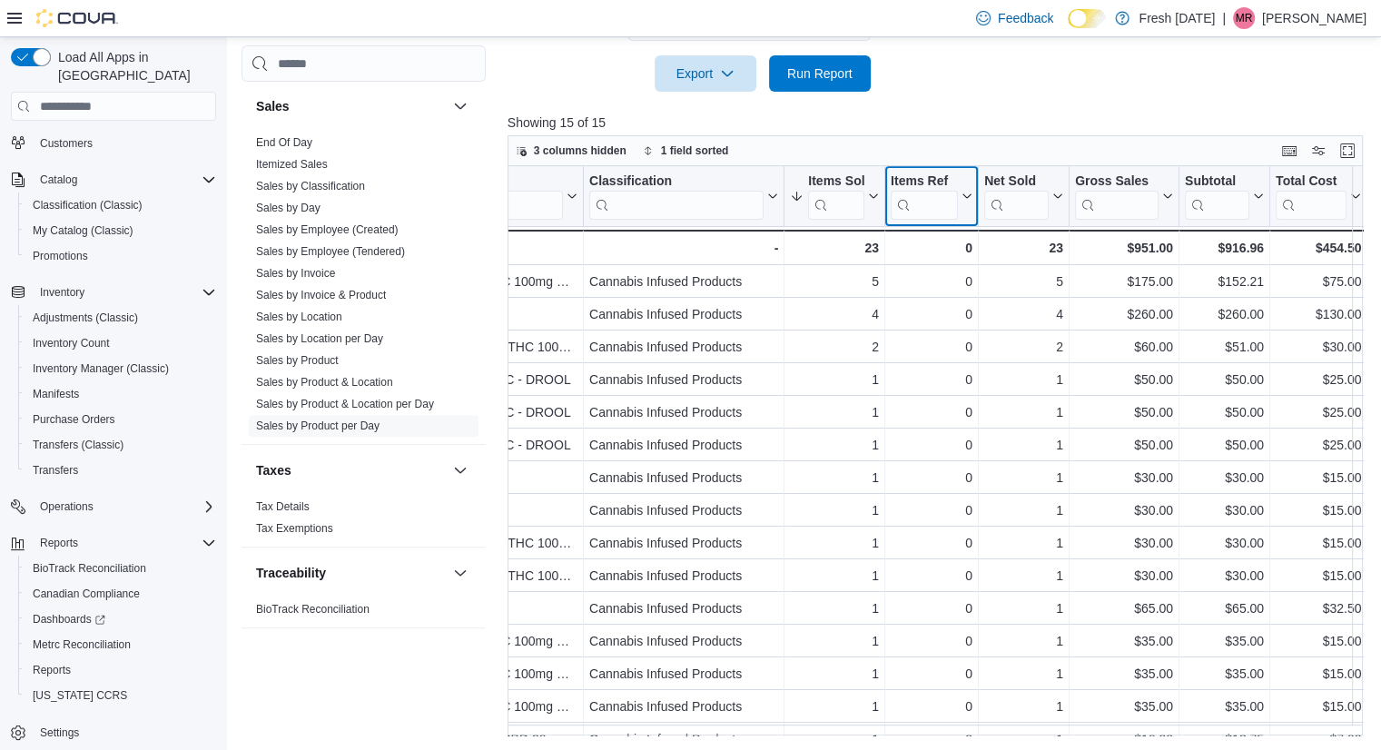
click at [966, 194] on icon at bounding box center [965, 196] width 15 height 11
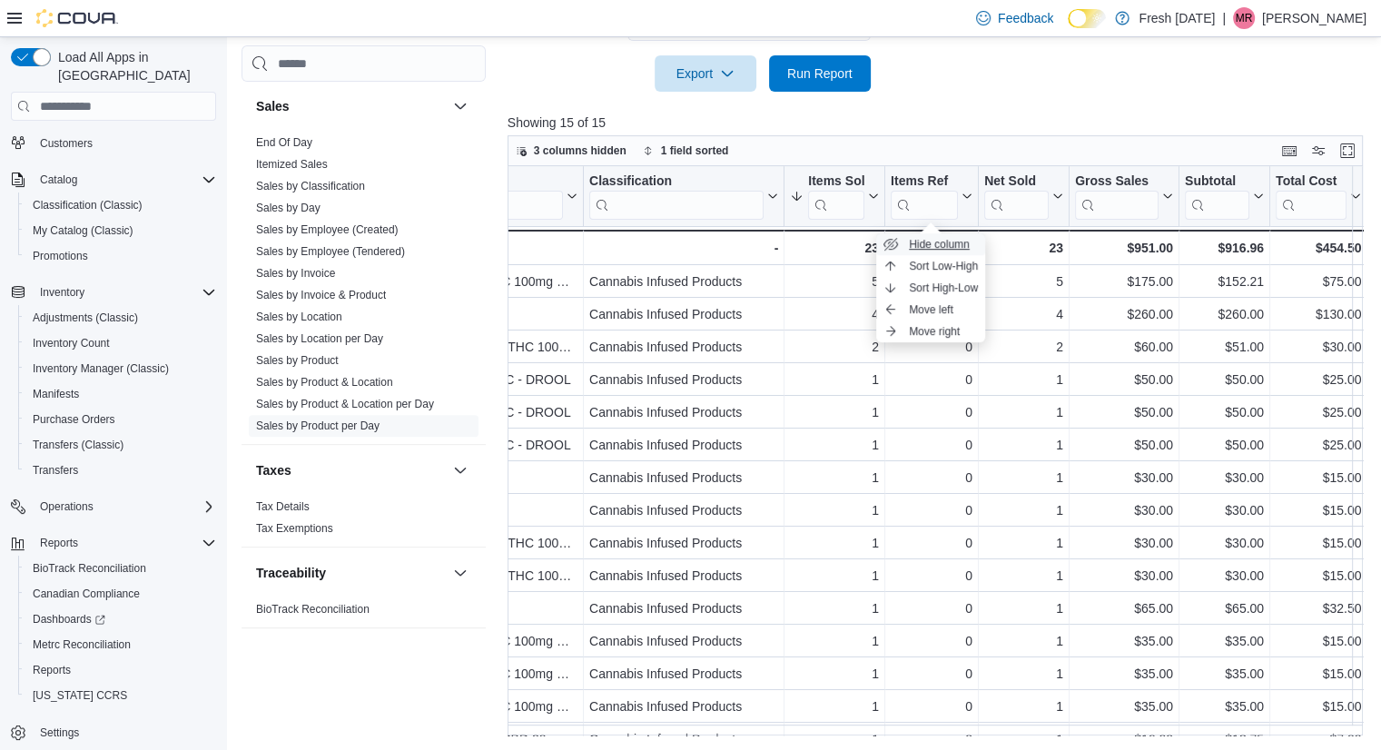
click at [965, 242] on span "Hide column" at bounding box center [939, 244] width 61 height 15
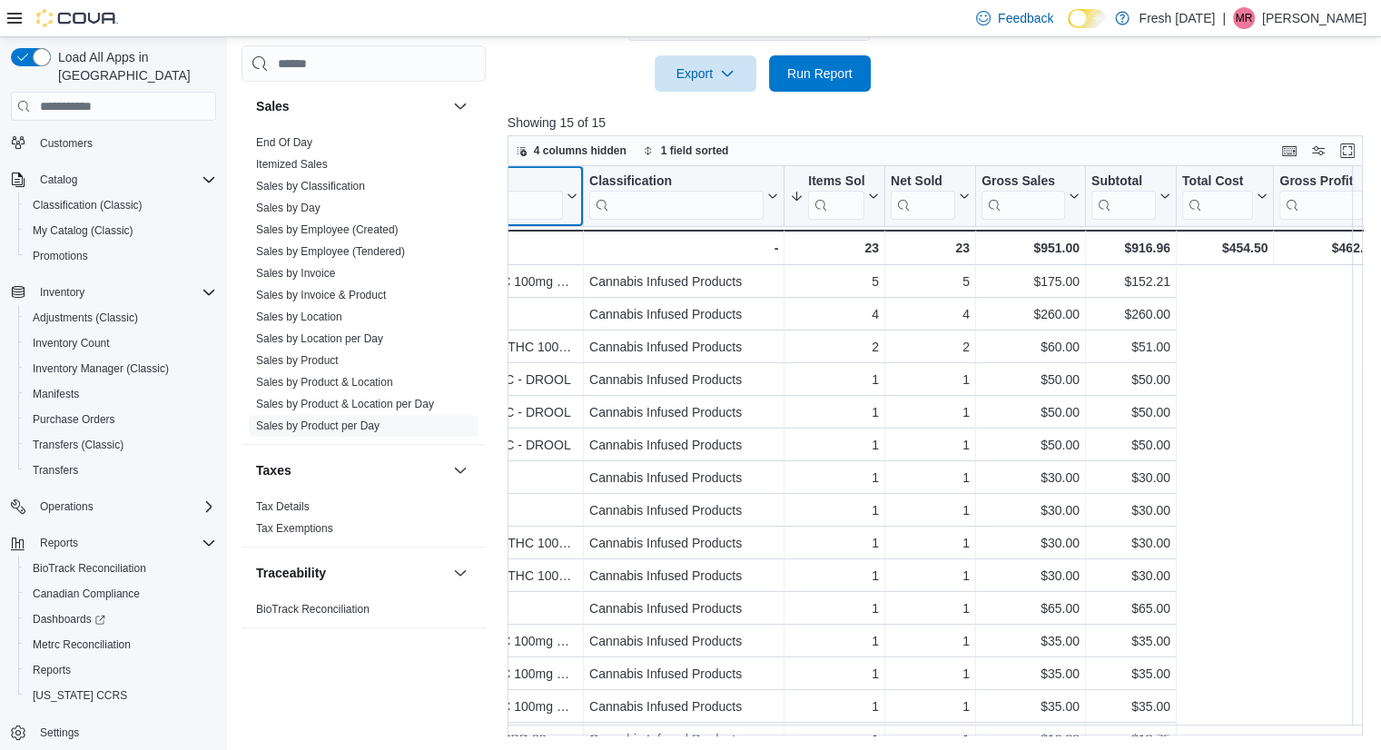
scroll to position [0, 0]
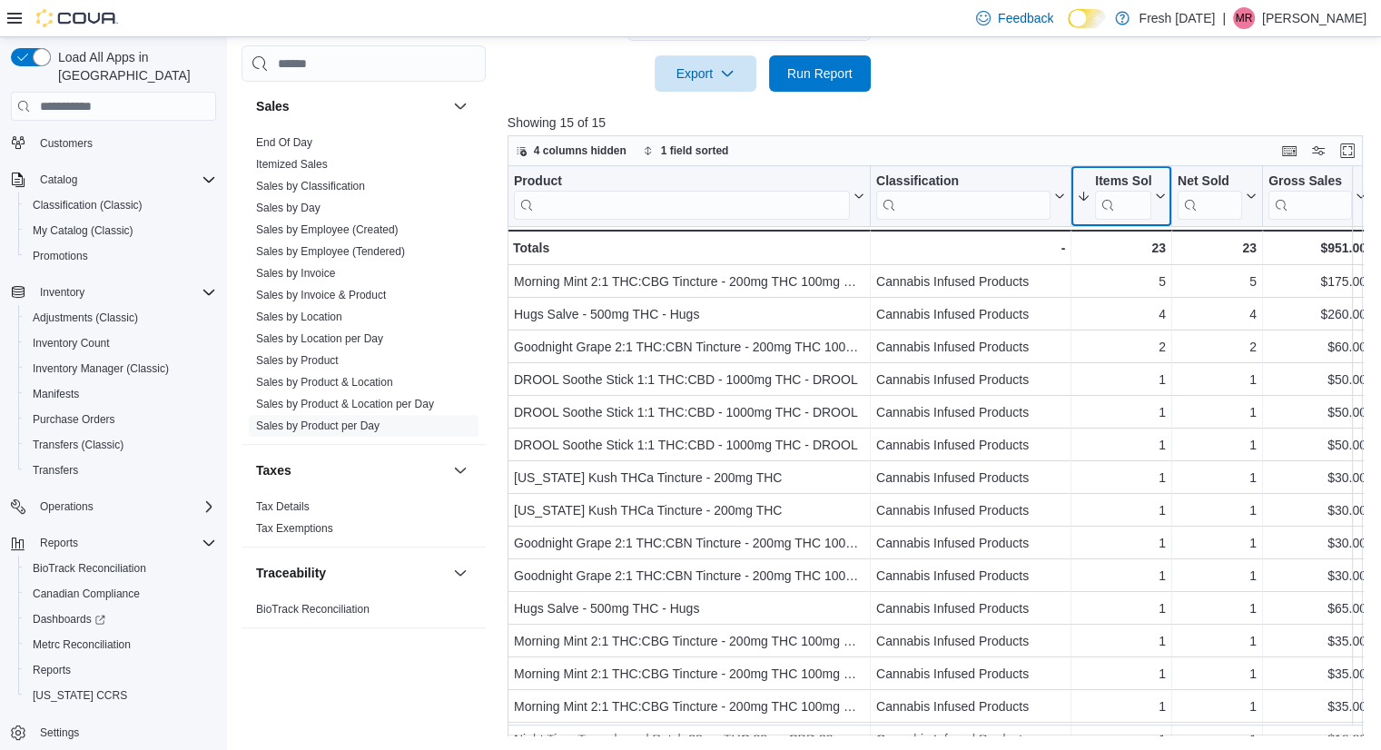
click at [1160, 193] on icon at bounding box center [1158, 196] width 15 height 11
click at [1140, 235] on button "Hide column" at bounding box center [1121, 244] width 109 height 22
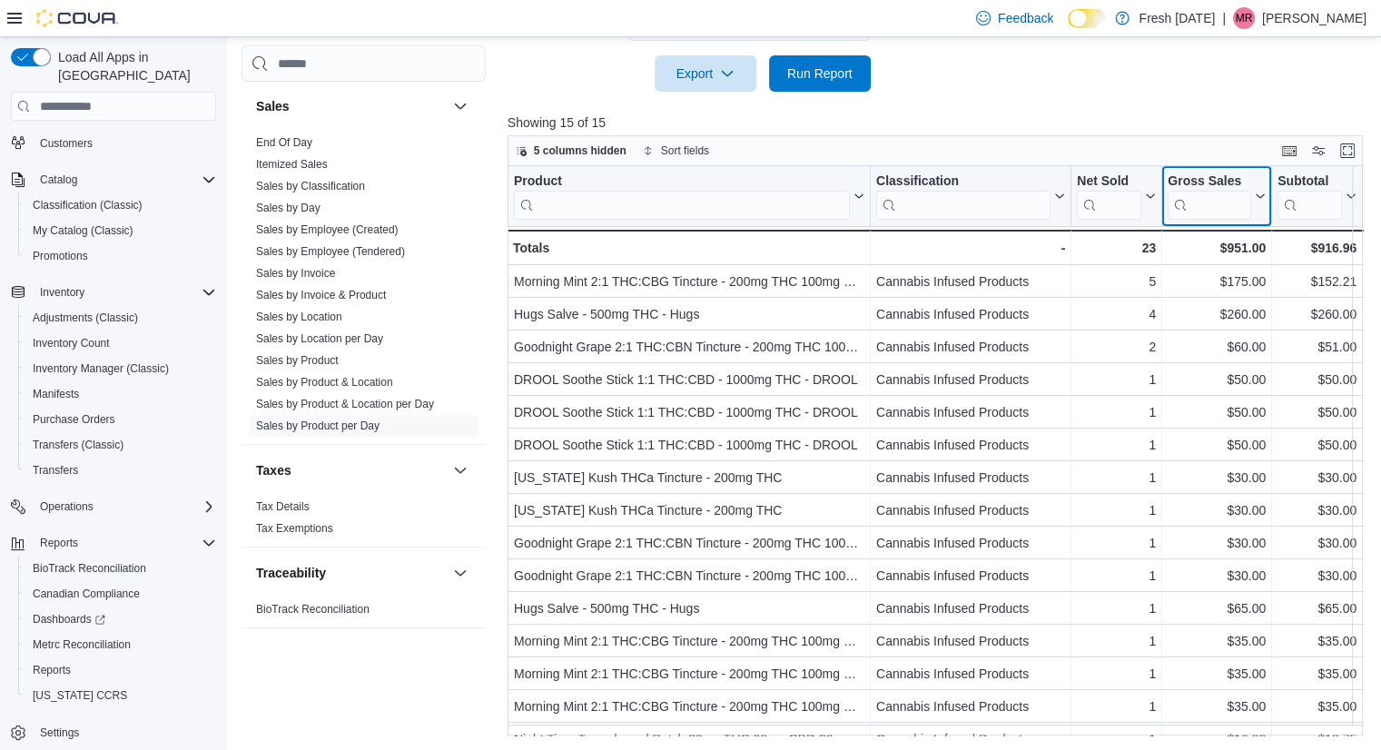
click at [1258, 196] on icon at bounding box center [1260, 196] width 8 height 5
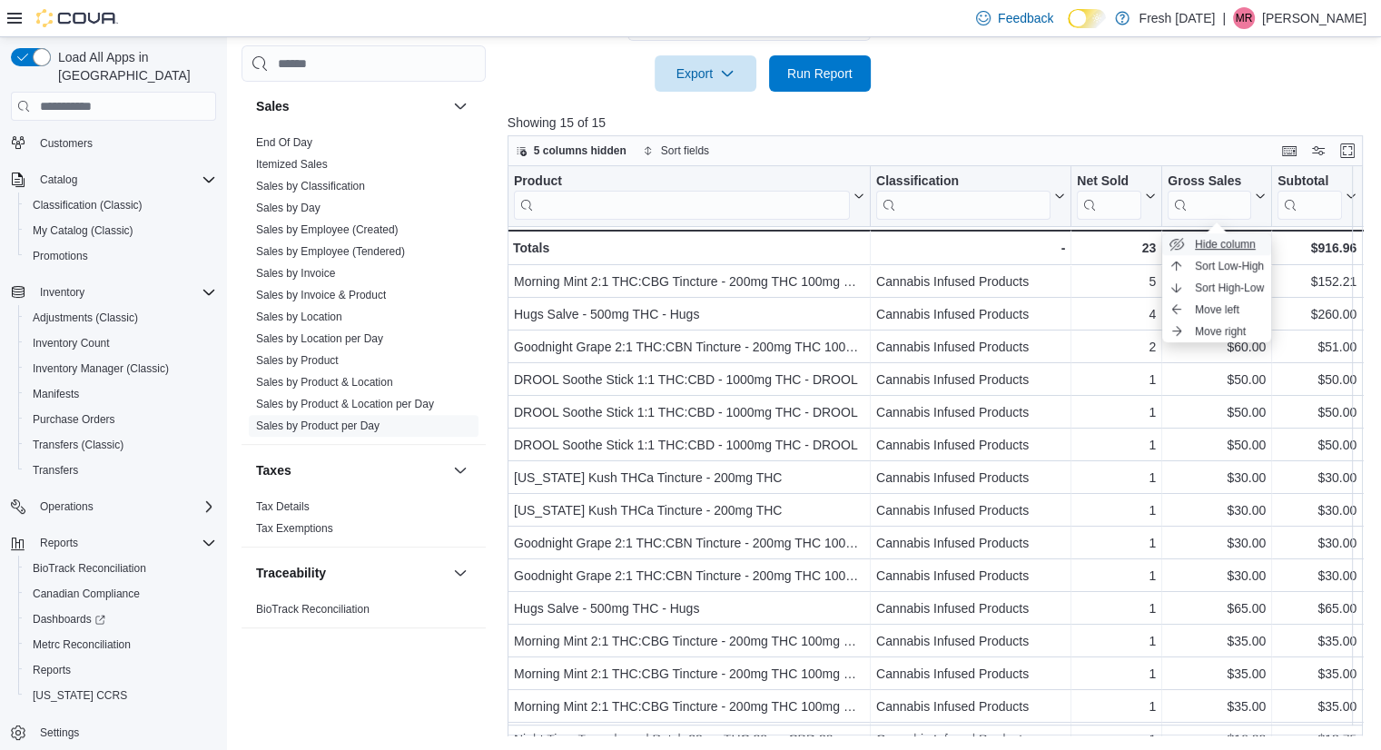
click at [1231, 238] on span "Hide column" at bounding box center [1225, 244] width 61 height 15
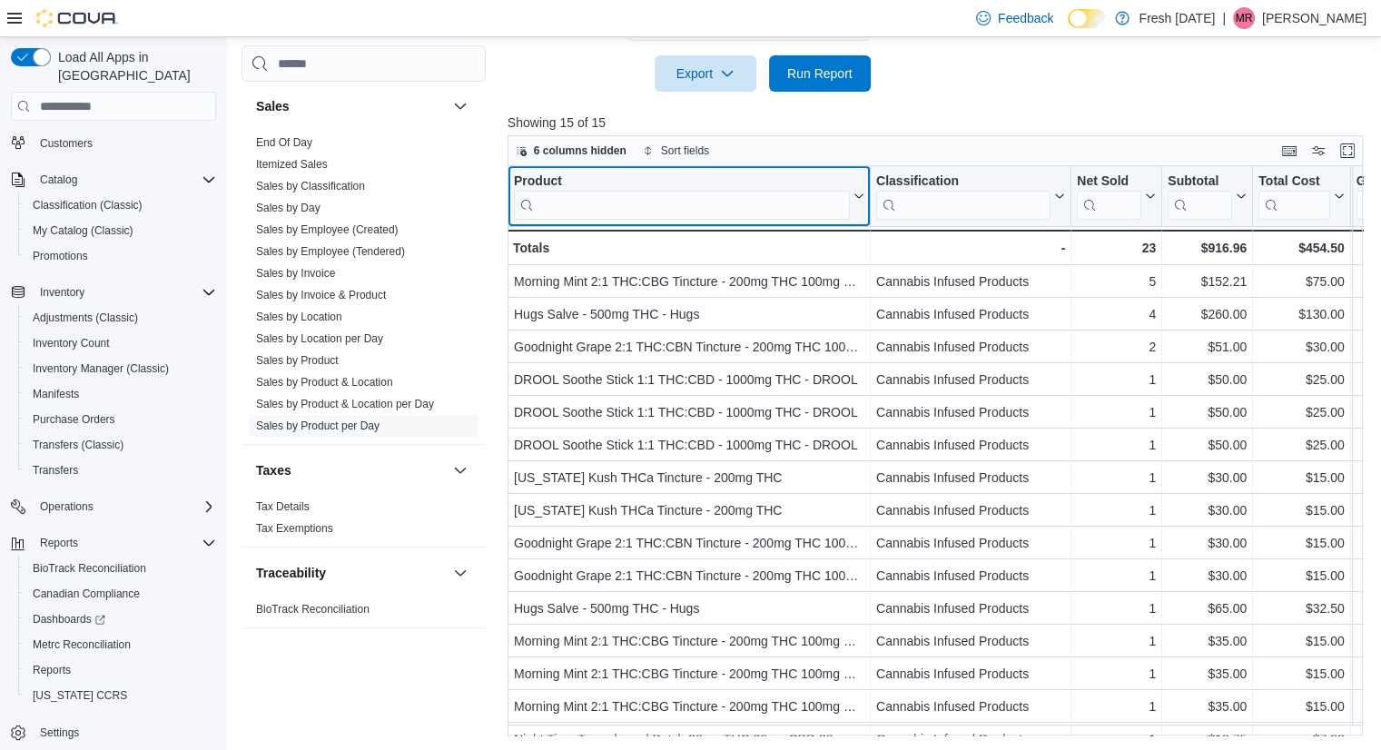
scroll to position [688, 0]
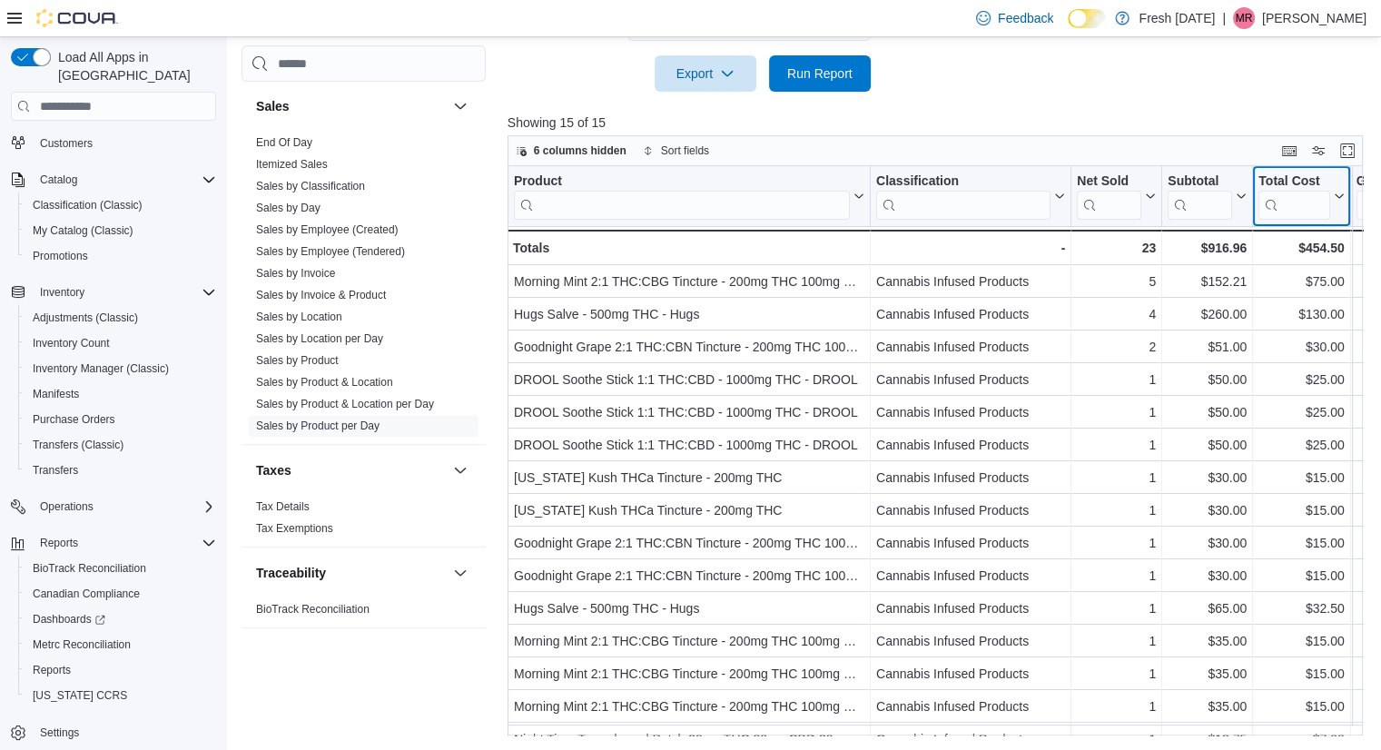
click at [1339, 196] on icon at bounding box center [1339, 196] width 8 height 5
click at [1318, 237] on span "Hide column" at bounding box center [1309, 244] width 61 height 15
click at [1350, 193] on div "Product Click to view column header actions Classification Click to view column…" at bounding box center [939, 450] width 864 height 569
click at [1349, 194] on icon at bounding box center [1349, 196] width 15 height 11
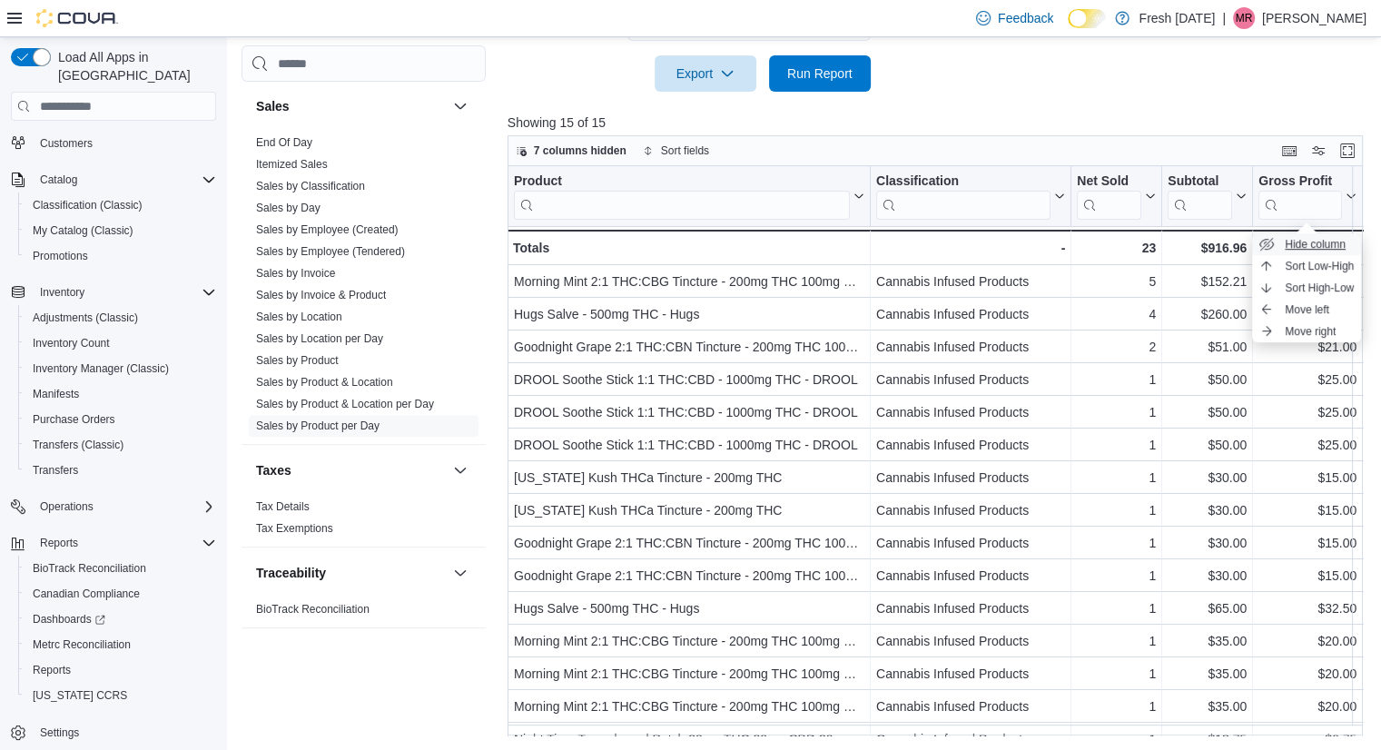
click at [1326, 241] on span "Hide column" at bounding box center [1315, 244] width 61 height 15
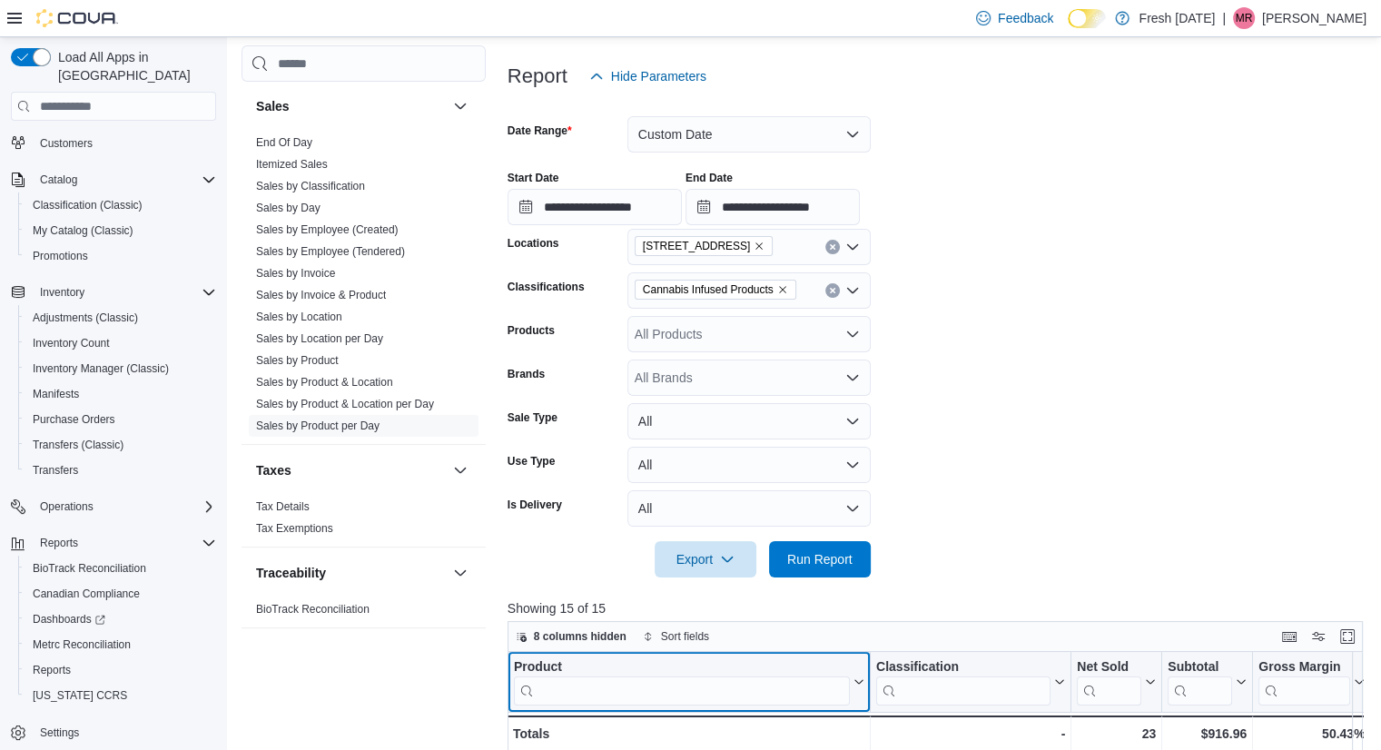
scroll to position [123, 0]
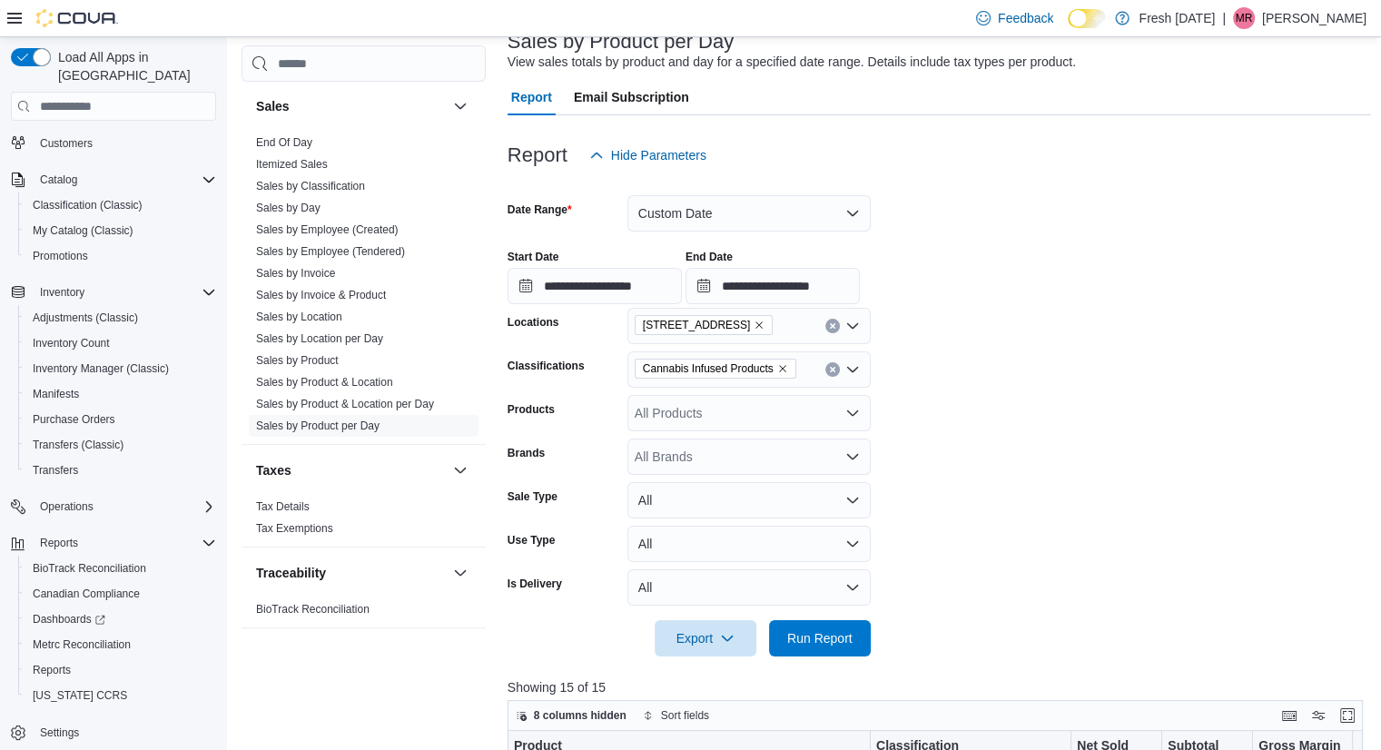
click at [781, 363] on icon "Remove Cannabis Infused Products from selection in this group" at bounding box center [782, 368] width 11 height 11
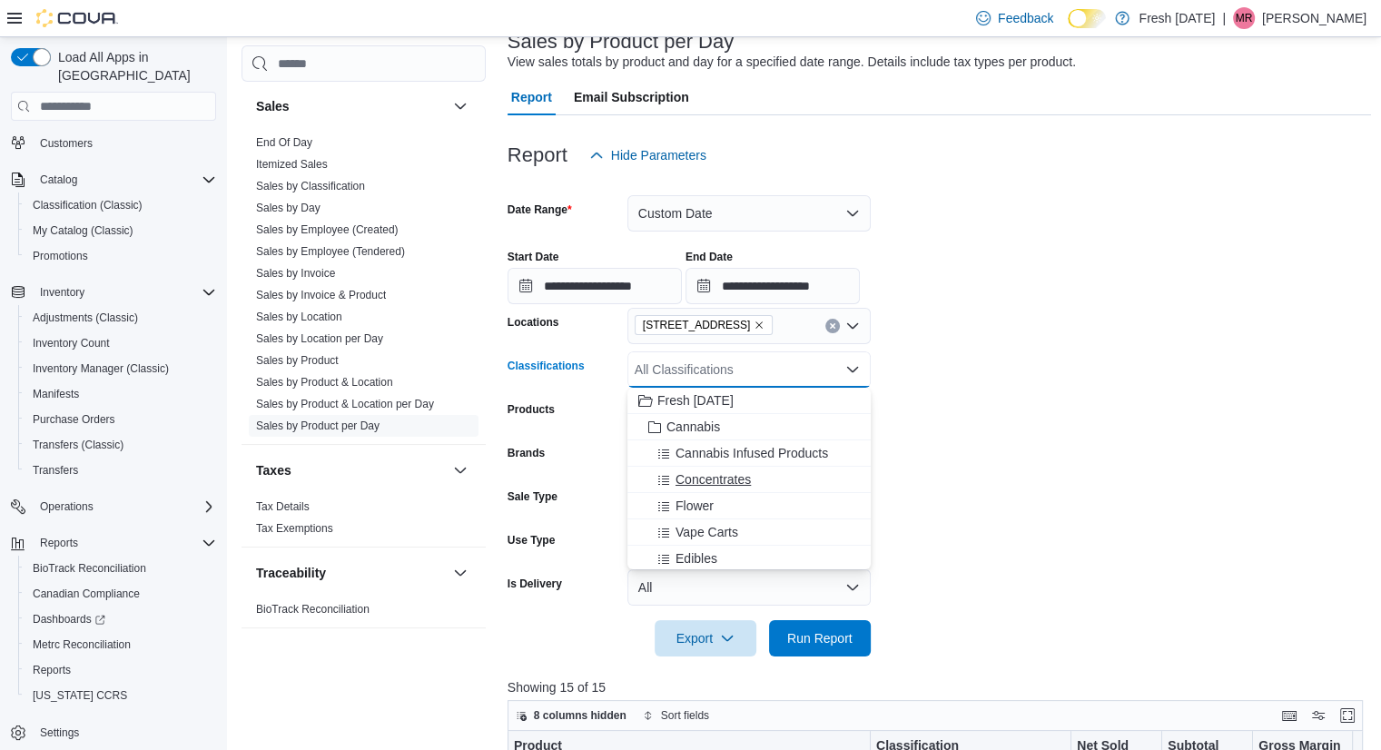
click at [789, 484] on div "Concentrates" at bounding box center [749, 479] width 222 height 18
click at [1042, 374] on form "**********" at bounding box center [939, 414] width 864 height 483
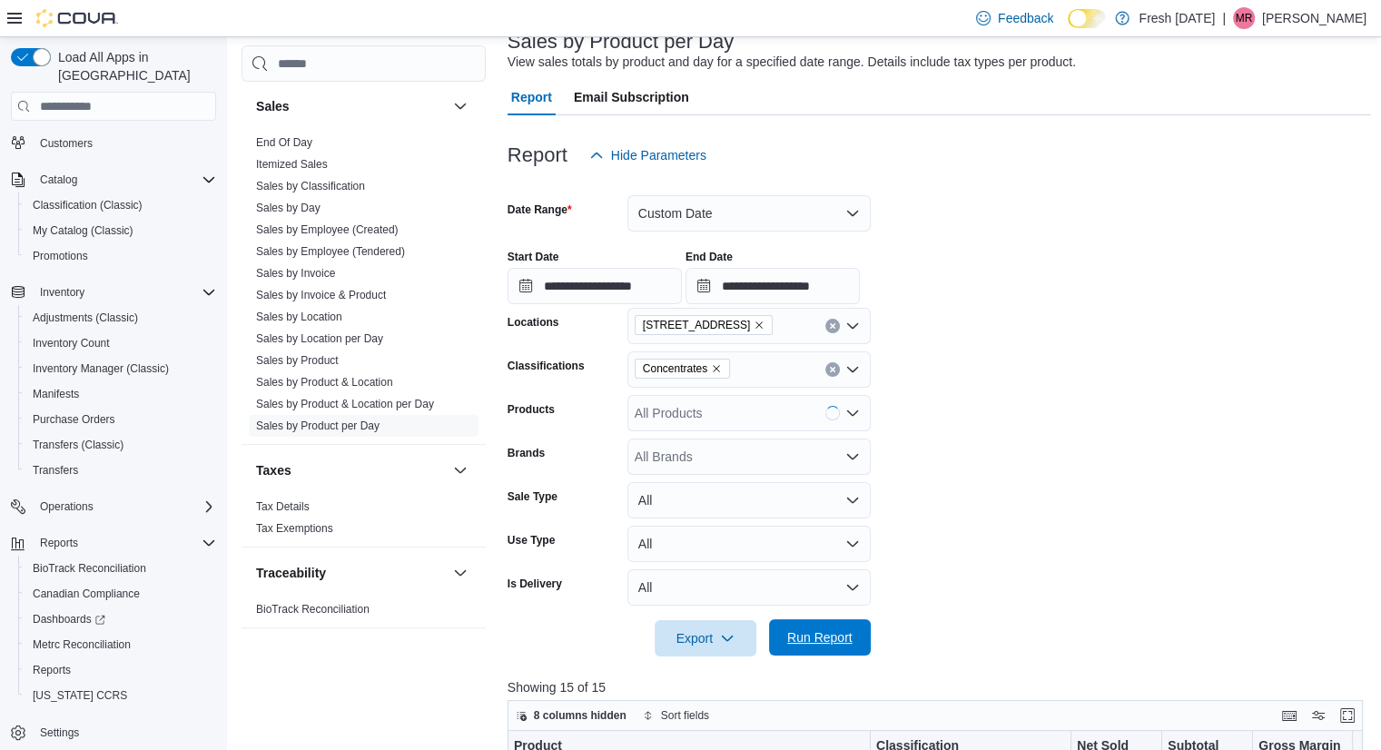
click at [803, 634] on span "Run Report" at bounding box center [819, 637] width 65 height 18
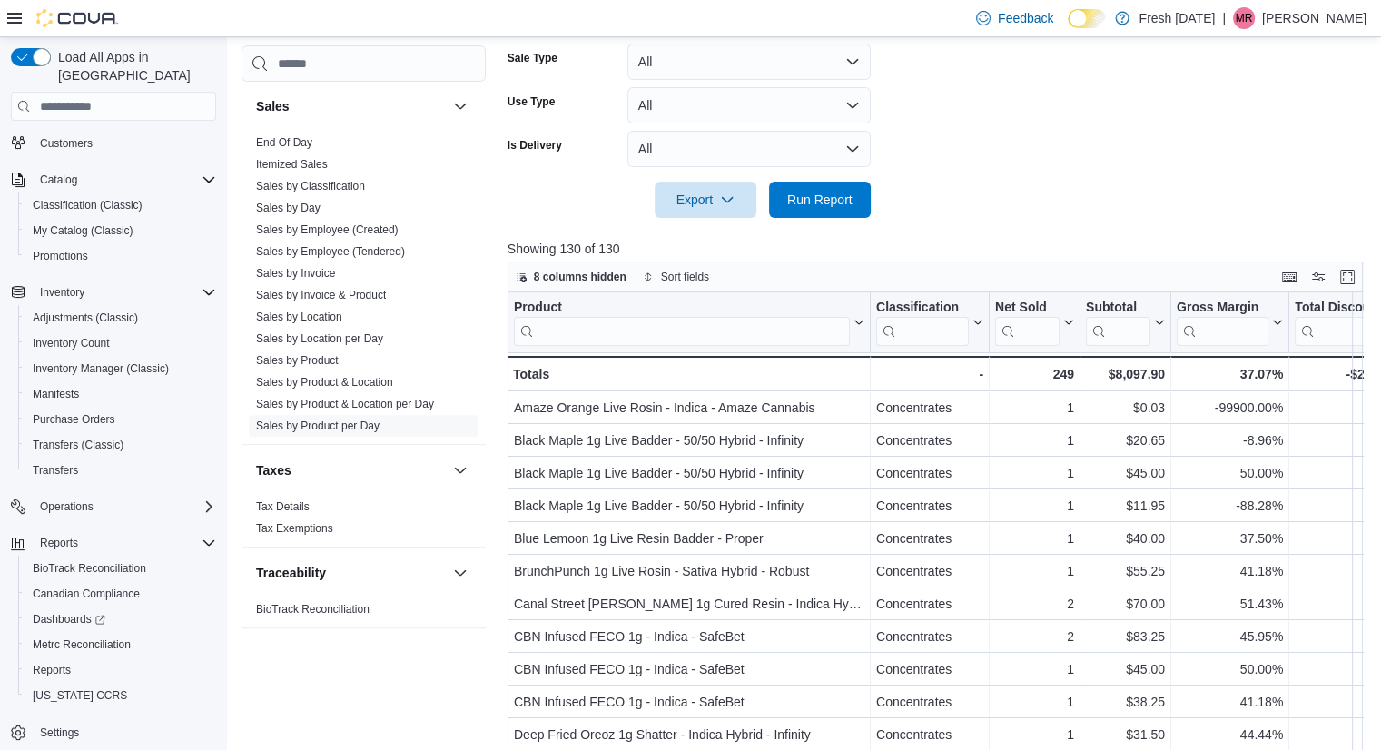
scroll to position [561, 0]
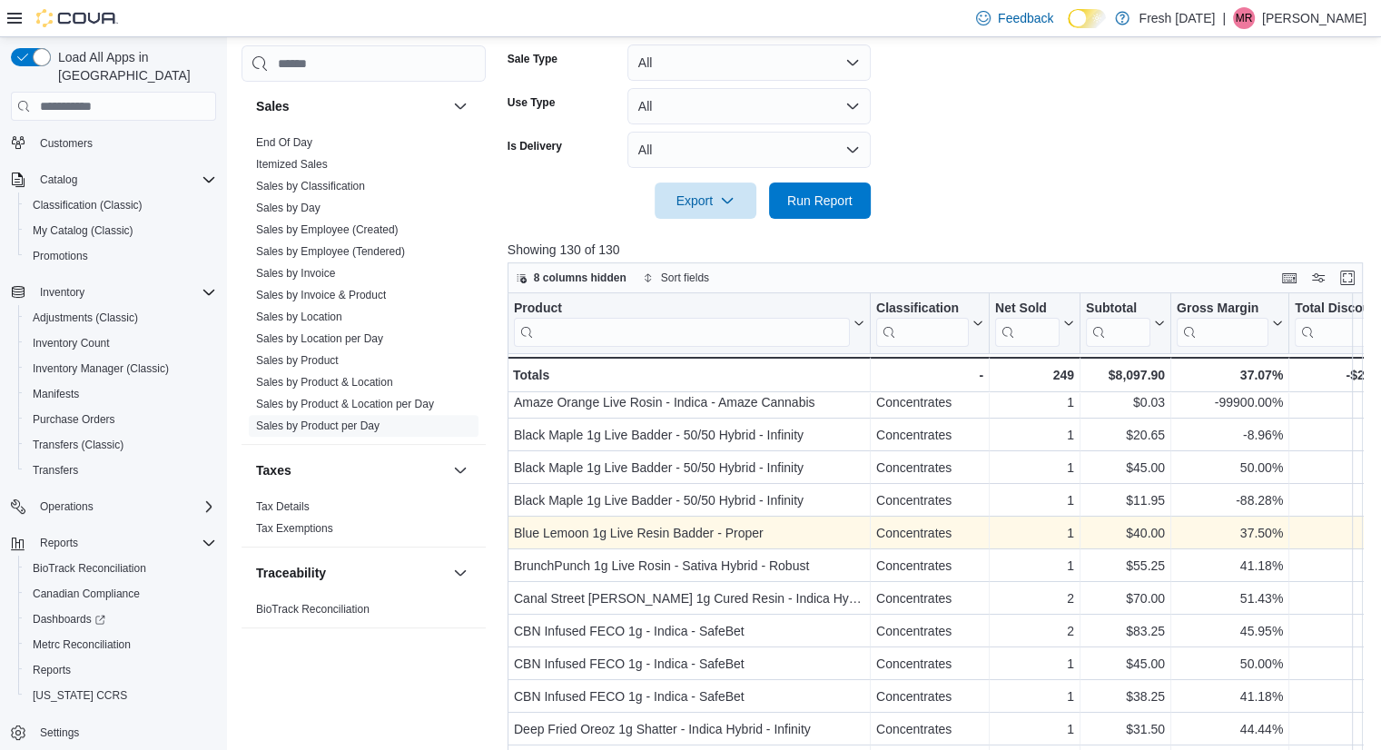
scroll to position [9, 0]
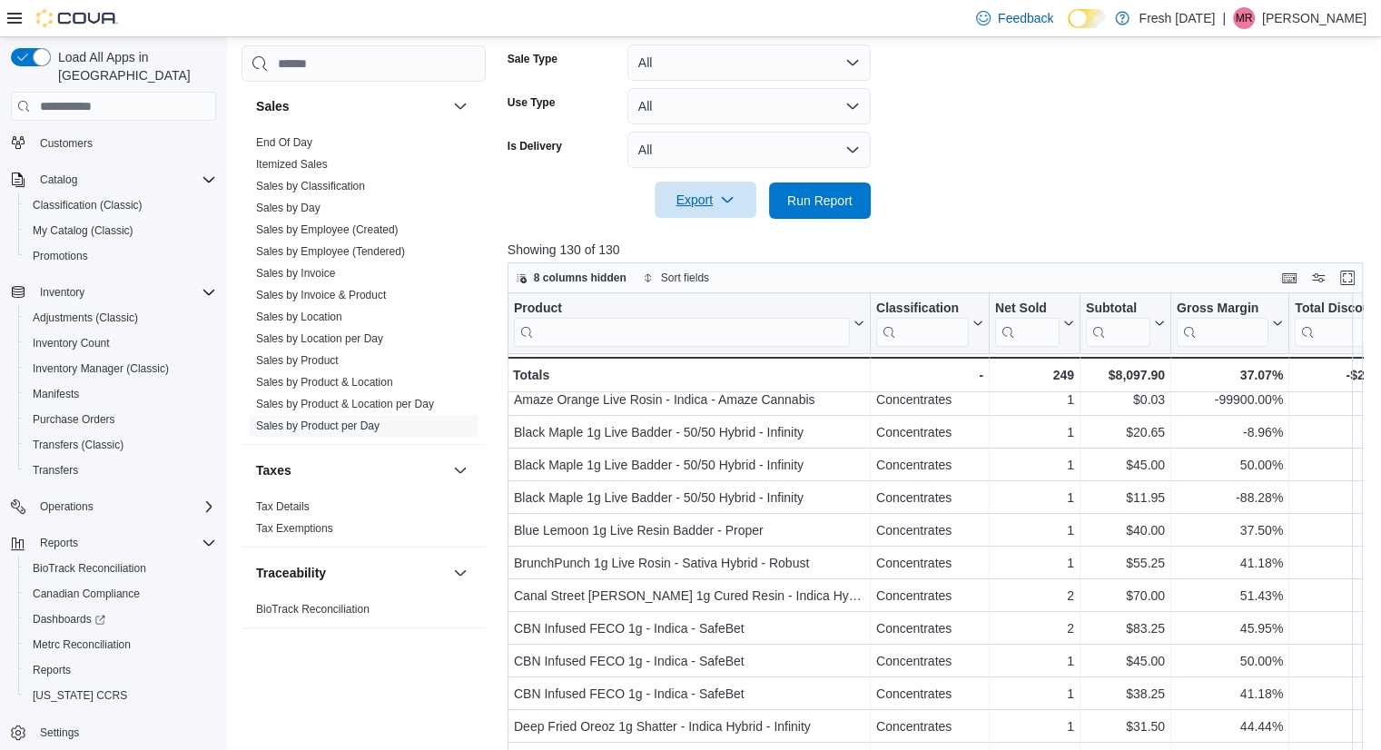
click at [712, 207] on span "Export" at bounding box center [705, 200] width 80 height 36
click at [721, 240] on span "Export to Excel" at bounding box center [708, 237] width 82 height 15
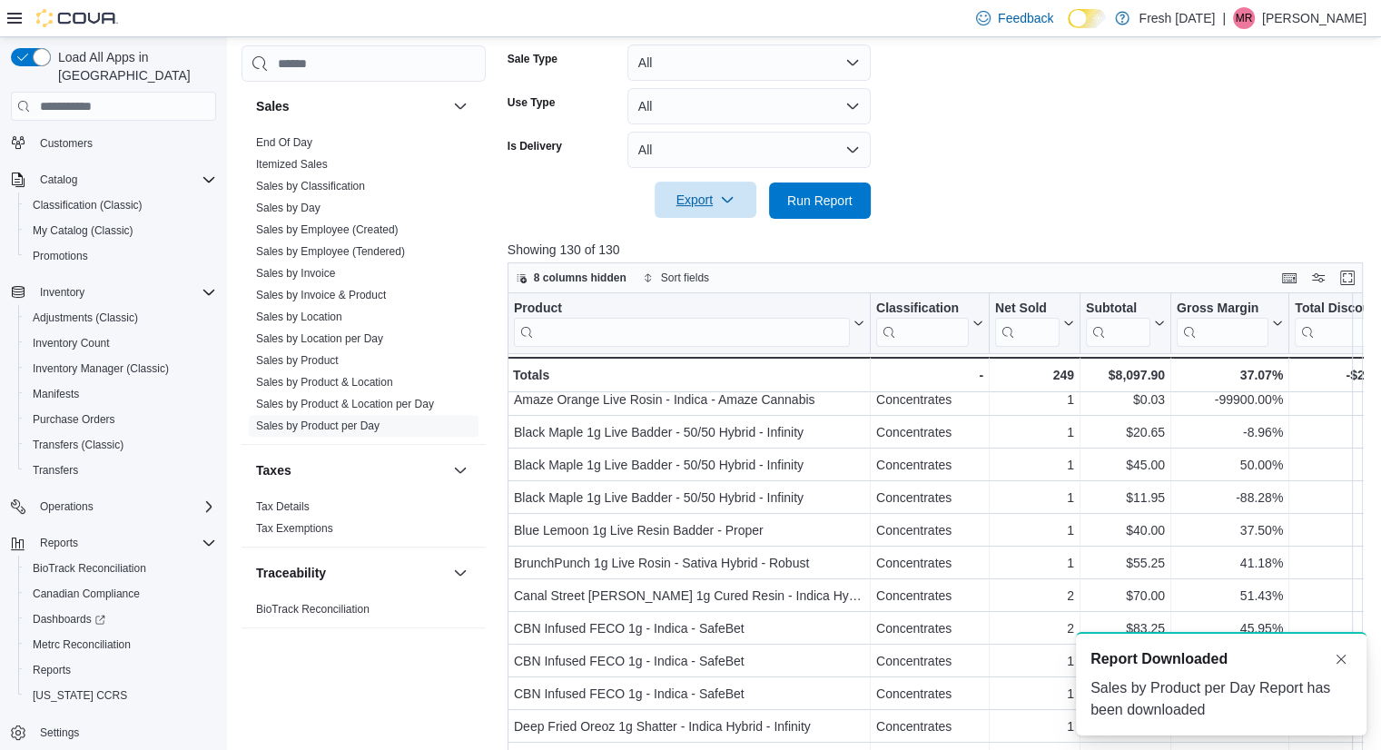
scroll to position [0, 0]
